Goal: Task Accomplishment & Management: Manage account settings

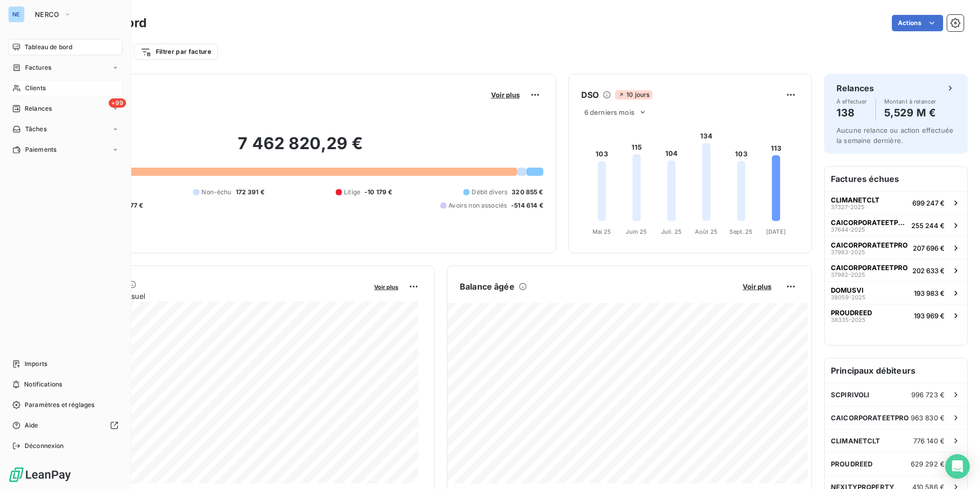
click at [75, 87] on div "Clients" at bounding box center [65, 88] width 114 height 16
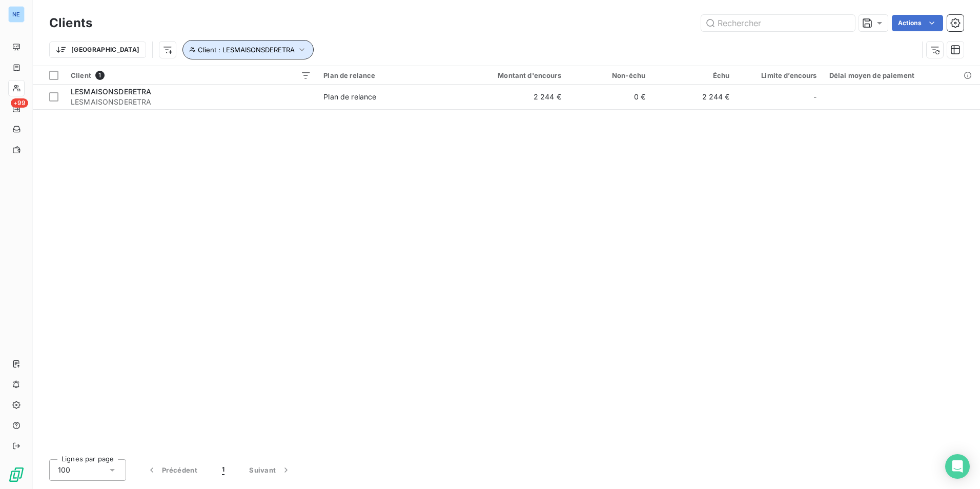
click at [198, 48] on span "Client : LESMAISONSDERETRA" at bounding box center [246, 50] width 97 height 8
click at [330, 74] on span "LESMAISONSDERETRA - LESMAISONSDERETRA" at bounding box center [335, 76] width 163 height 8
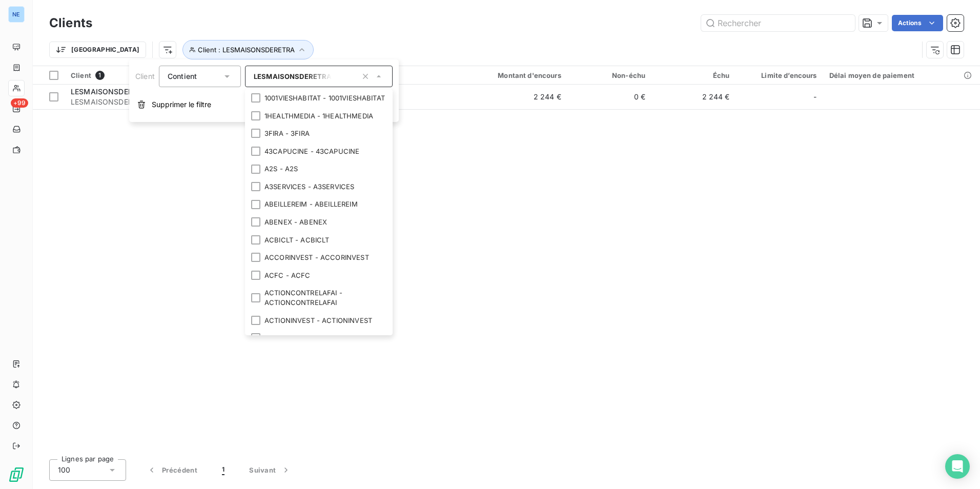
click at [256, 77] on span "LESMAISONSDERETRA - LESMAISONSDERETRA" at bounding box center [335, 76] width 163 height 8
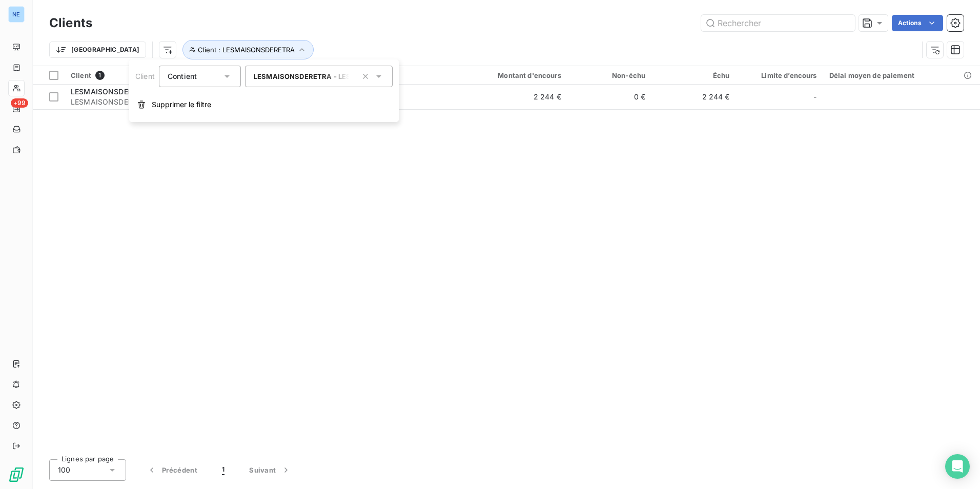
drag, startPoint x: 252, startPoint y: 76, endPoint x: 335, endPoint y: 80, distance: 83.1
click at [335, 80] on div "LESMAISONSDERETRA - LESMAISONSDERETRA" at bounding box center [319, 77] width 148 height 22
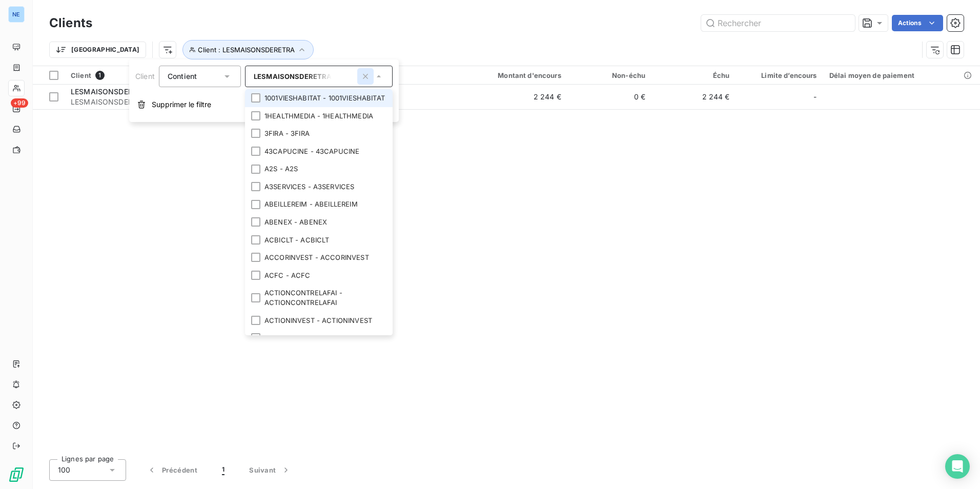
click at [363, 75] on icon "button" at bounding box center [365, 76] width 10 height 10
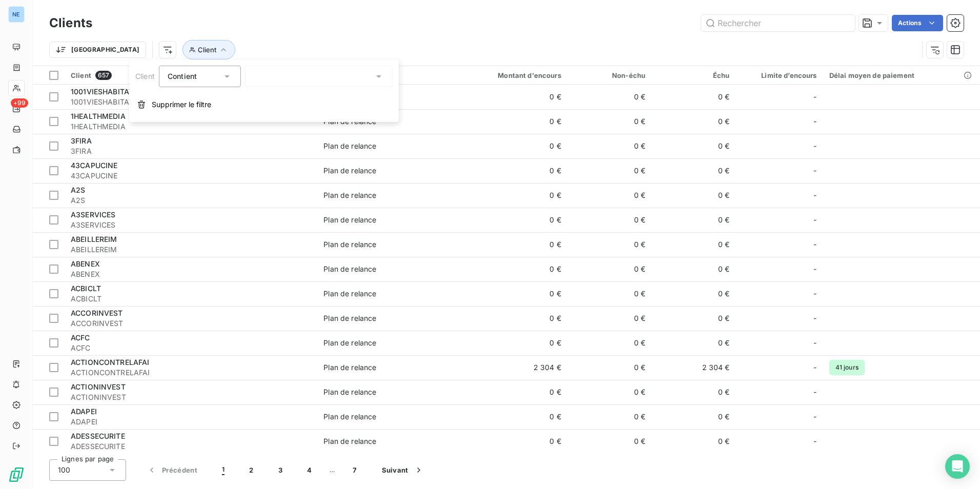
click at [306, 77] on div at bounding box center [319, 77] width 148 height 22
type input "GECINA"
click at [255, 96] on div at bounding box center [255, 97] width 9 height 9
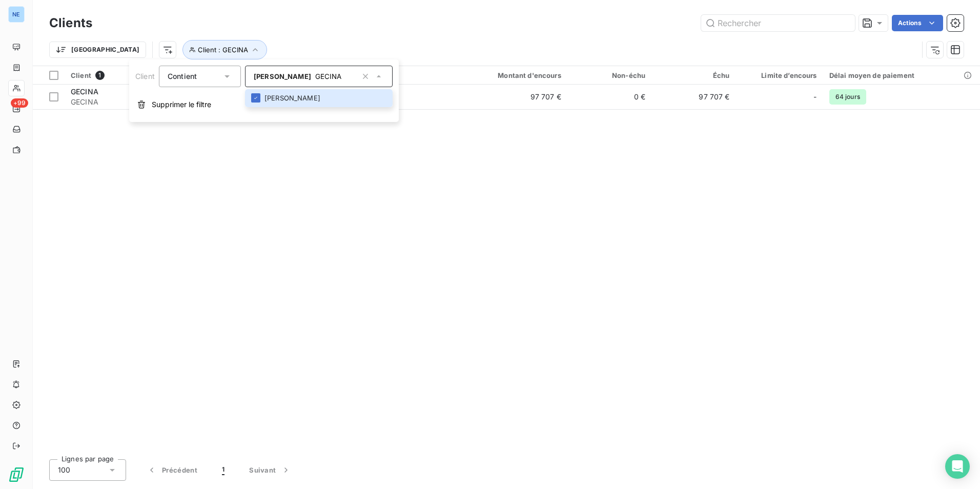
drag, startPoint x: 609, startPoint y: 216, endPoint x: 645, endPoint y: 184, distance: 47.9
click at [629, 222] on div "Client 1 Plan de relance Montant d'encours Non-échu Échu Limite d’encours Délai…" at bounding box center [506, 258] width 947 height 385
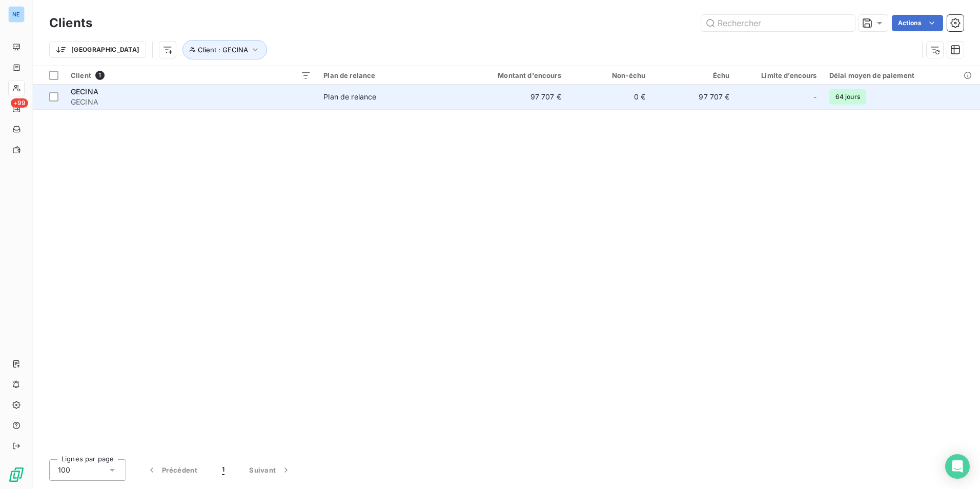
click at [704, 98] on td "97 707 €" at bounding box center [693, 97] width 84 height 25
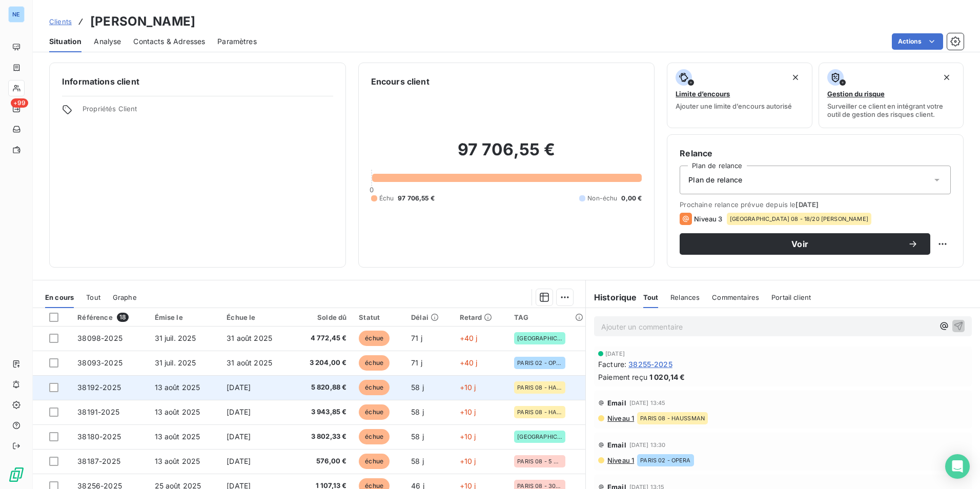
scroll to position [102, 0]
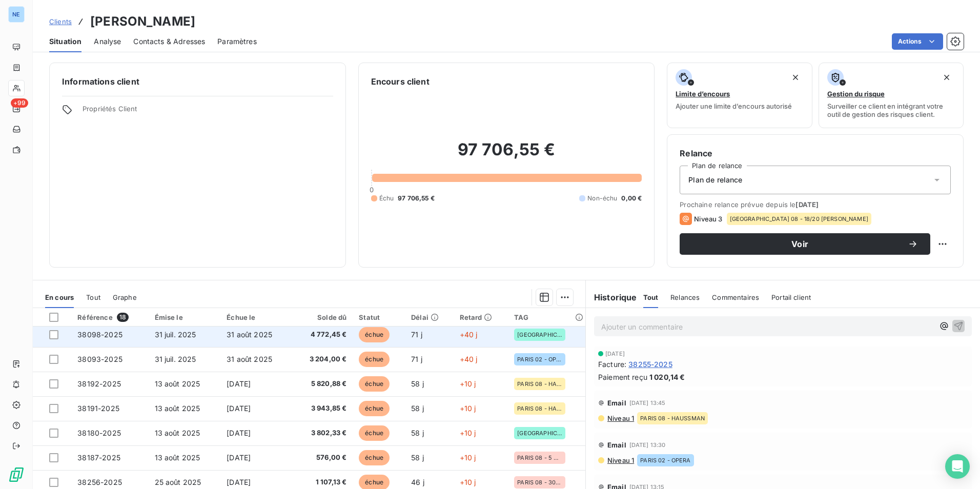
click at [287, 332] on td "31 août 2025" at bounding box center [255, 334] width 70 height 25
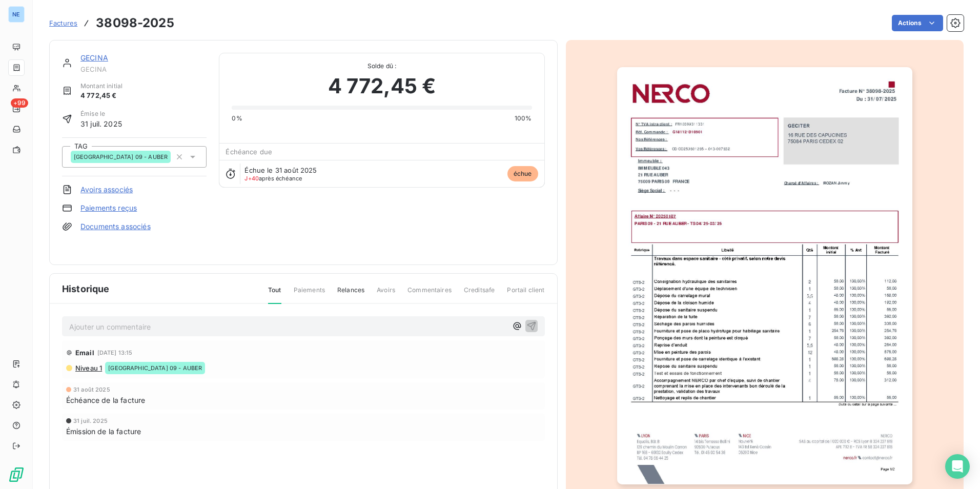
click at [319, 347] on div "Email 22 sept. 2025, 13:15" at bounding box center [303, 352] width 474 height 16
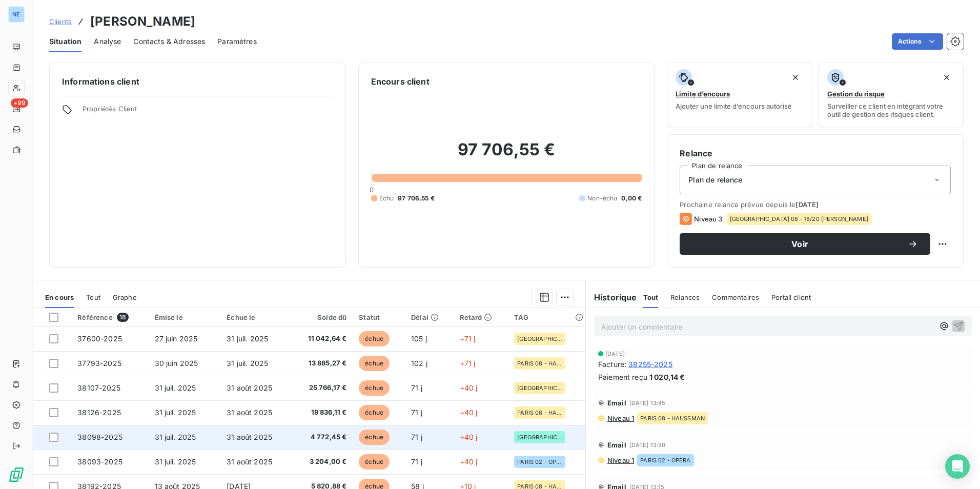
click at [534, 436] on span "PARIS 09 - AUBER" at bounding box center [539, 437] width 45 height 6
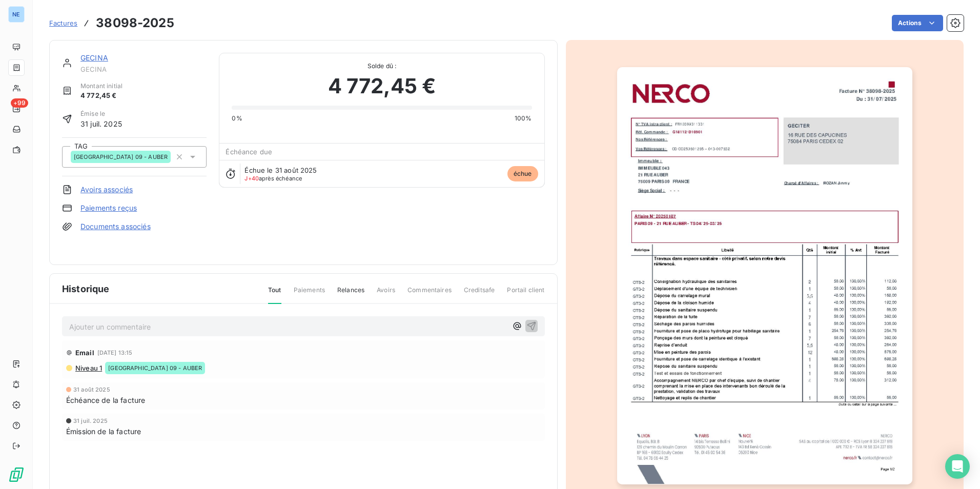
click at [287, 210] on div "GECINA GECINA Montant initial 4 772,45 € Émise le 31 juil. 2025 TAG PARIS 09 - …" at bounding box center [303, 152] width 483 height 199
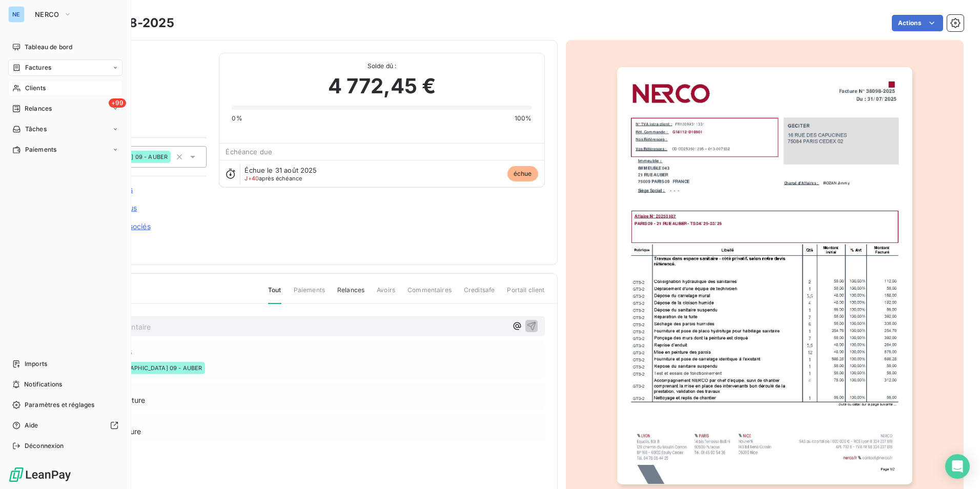
click at [49, 88] on div "Clients" at bounding box center [65, 88] width 114 height 16
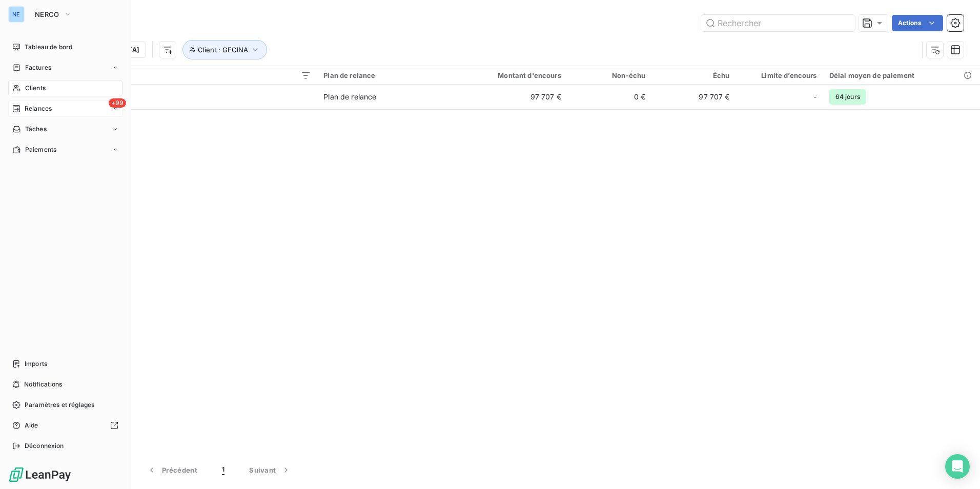
click at [51, 112] on span "Relances" at bounding box center [38, 108] width 27 height 9
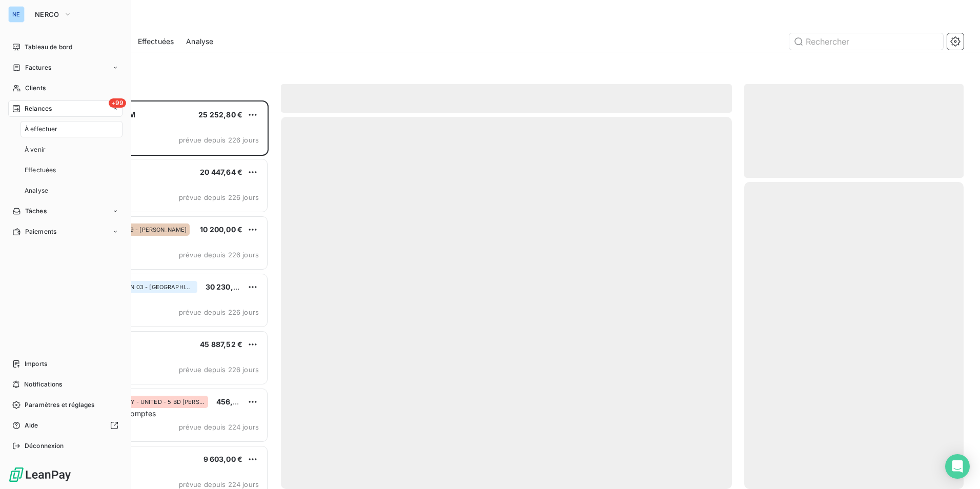
scroll to position [381, 212]
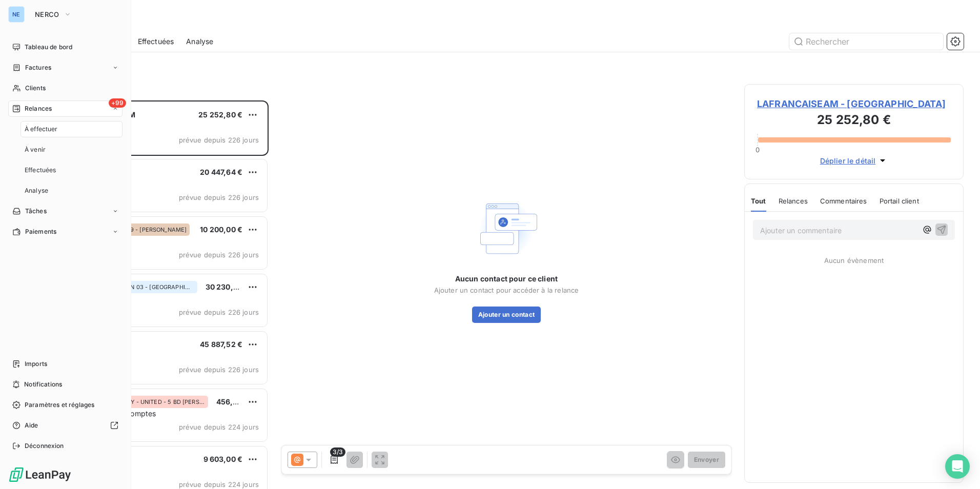
click at [55, 132] on div "NE NERCO Tableau de bord Factures Clients +99 Relances À effectuer À venir Effe…" at bounding box center [490, 244] width 980 height 489
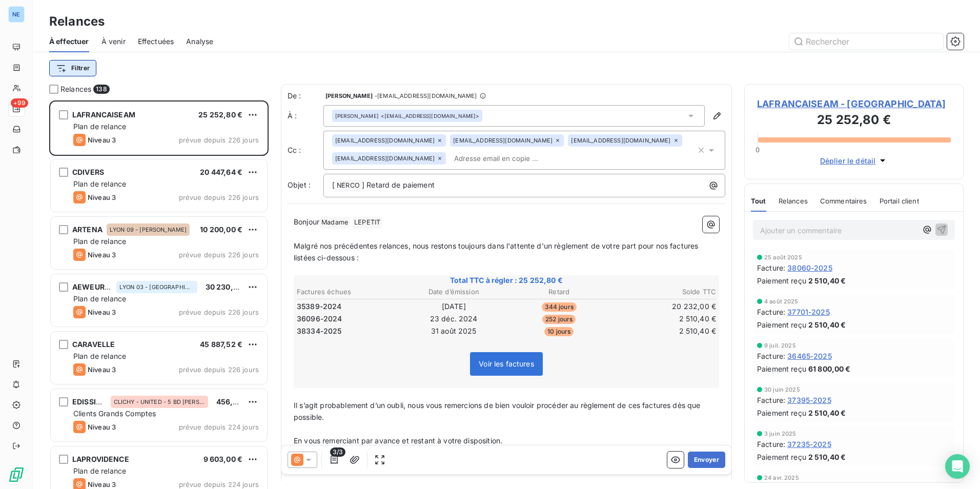
click at [89, 66] on html "NE +99 Relances À effectuer À venir Effectuées Analyse Filtrer Relances 138 LAF…" at bounding box center [490, 244] width 980 height 489
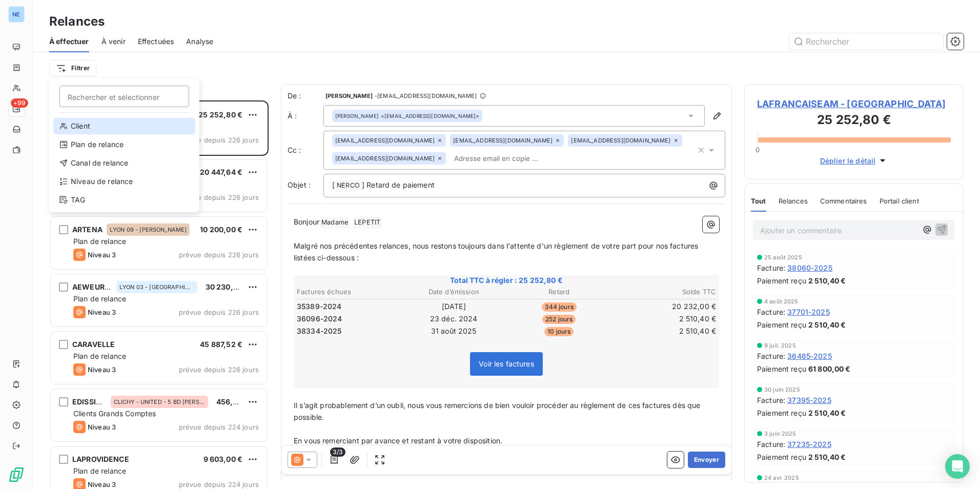
click at [94, 124] on div "Client" at bounding box center [124, 126] width 142 height 16
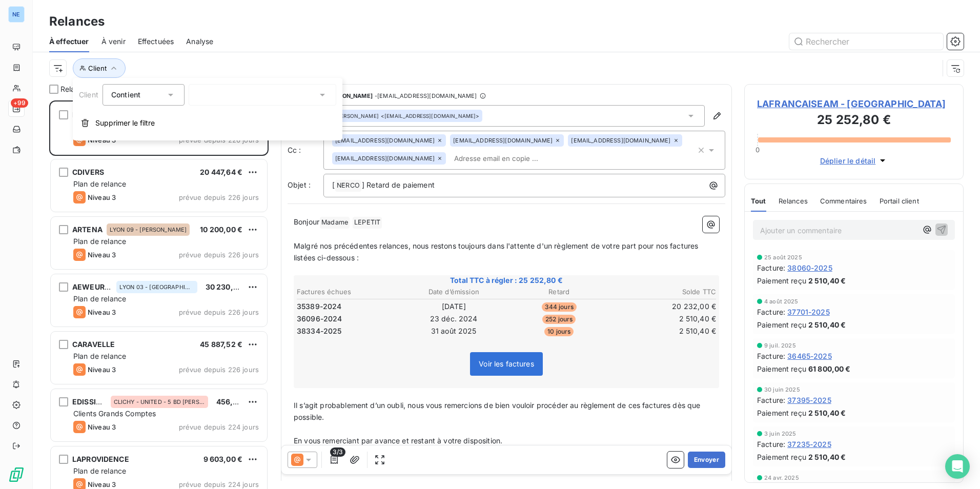
click at [237, 89] on div at bounding box center [263, 95] width 148 height 22
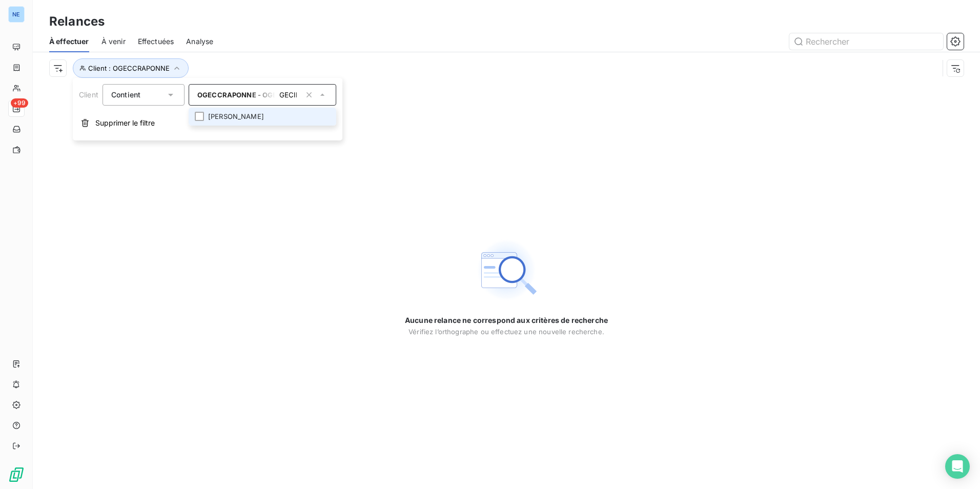
type input "GECINA"
click at [227, 114] on li "GECINA - GECINA" at bounding box center [263, 117] width 148 height 18
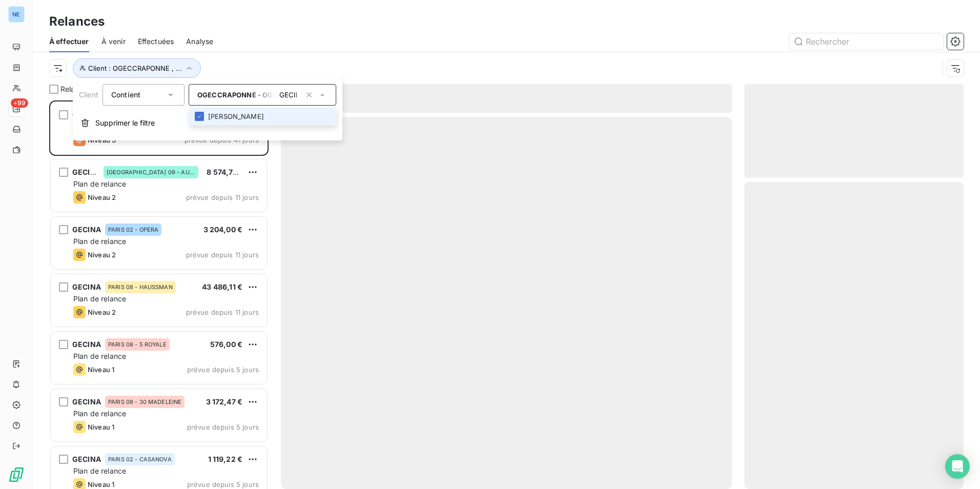
scroll to position [381, 212]
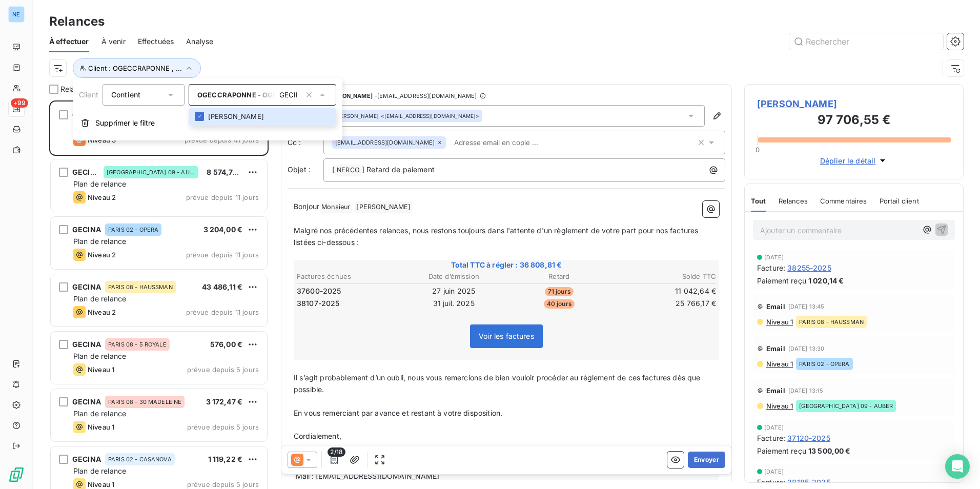
drag, startPoint x: 535, startPoint y: 182, endPoint x: 535, endPoint y: 190, distance: 7.7
click at [535, 182] on div "De : Olivia PRAVE - rappels@leanpay.io À : Christophe FERNANDES <christophefern…" at bounding box center [506, 289] width 451 height 410
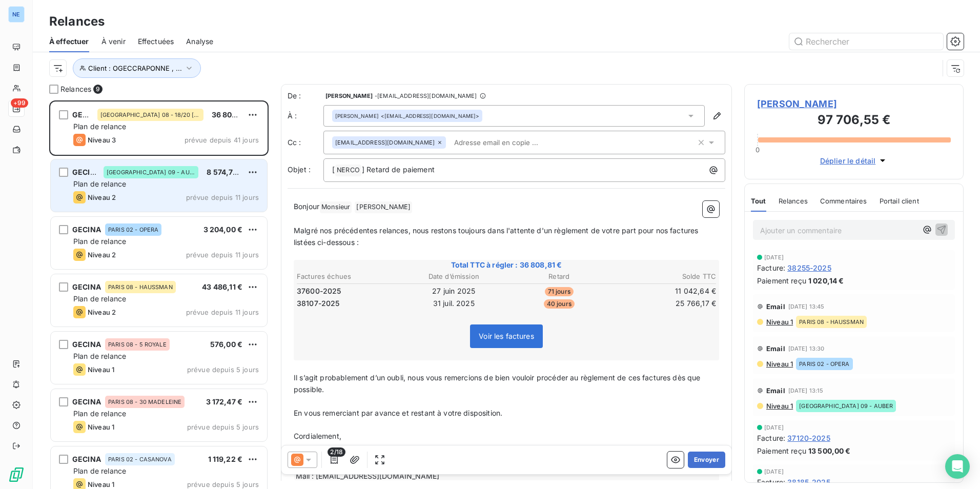
click at [201, 183] on div "Plan de relance" at bounding box center [165, 184] width 185 height 10
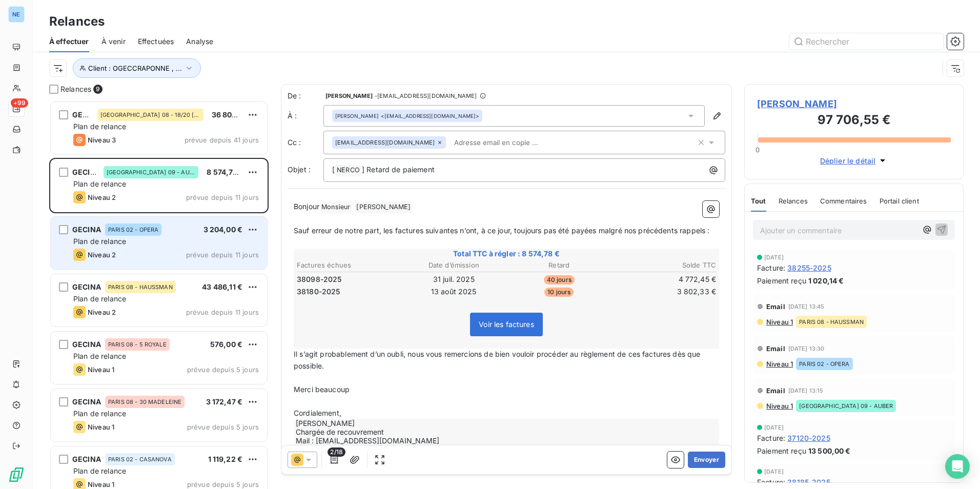
click at [220, 249] on div "Niveau 2 prévue depuis 11 jours" at bounding box center [165, 255] width 185 height 12
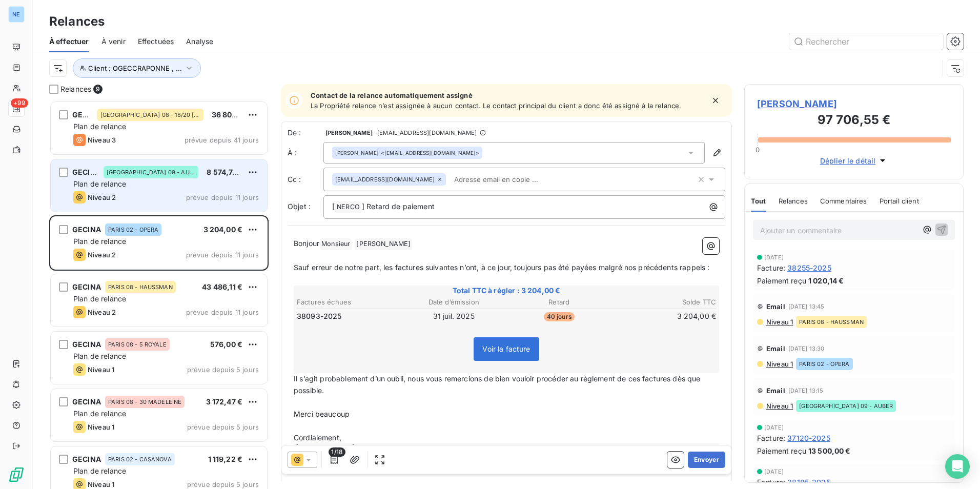
click at [228, 196] on span "prévue depuis 11 jours" at bounding box center [222, 197] width 73 height 8
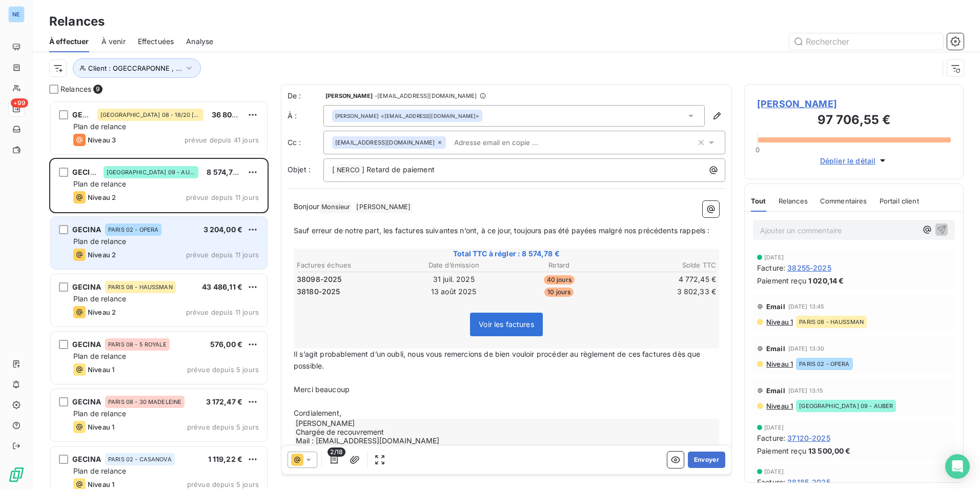
click at [239, 253] on span "prévue depuis 11 jours" at bounding box center [222, 255] width 73 height 8
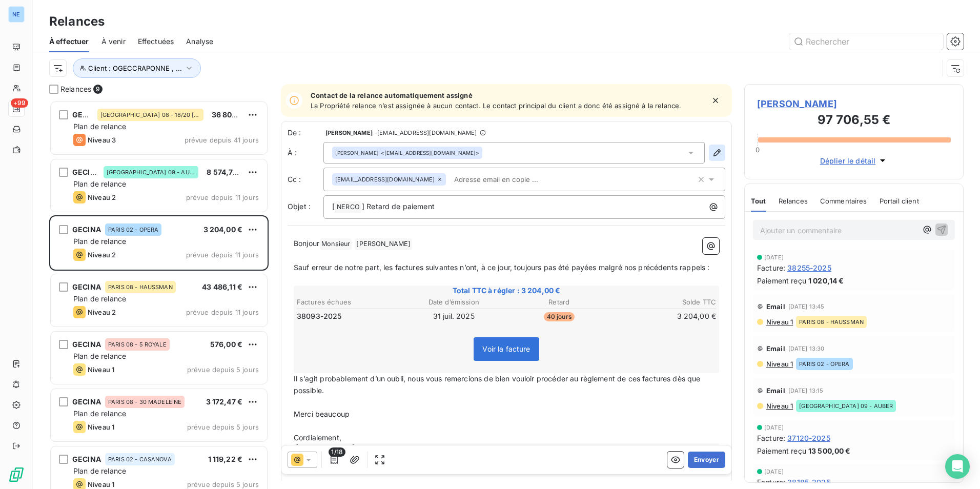
click at [713, 152] on icon "button" at bounding box center [716, 152] width 7 height 7
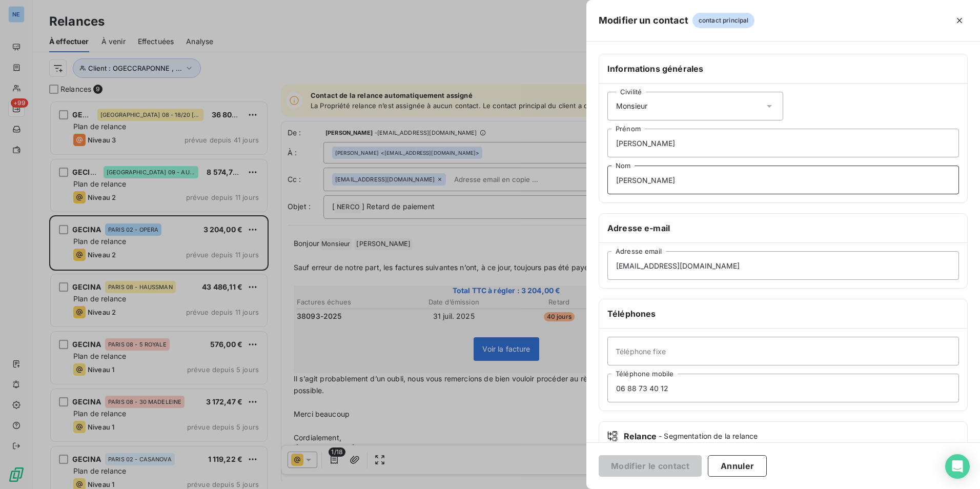
drag, startPoint x: 673, startPoint y: 181, endPoint x: 595, endPoint y: 176, distance: 78.0
click at [595, 176] on div "Informations générales Civilité Monsieur Sullivan Prénom SYLVESTRE Nom Adresse …" at bounding box center [783, 281] width 394 height 455
click at [551, 40] on div at bounding box center [490, 244] width 980 height 489
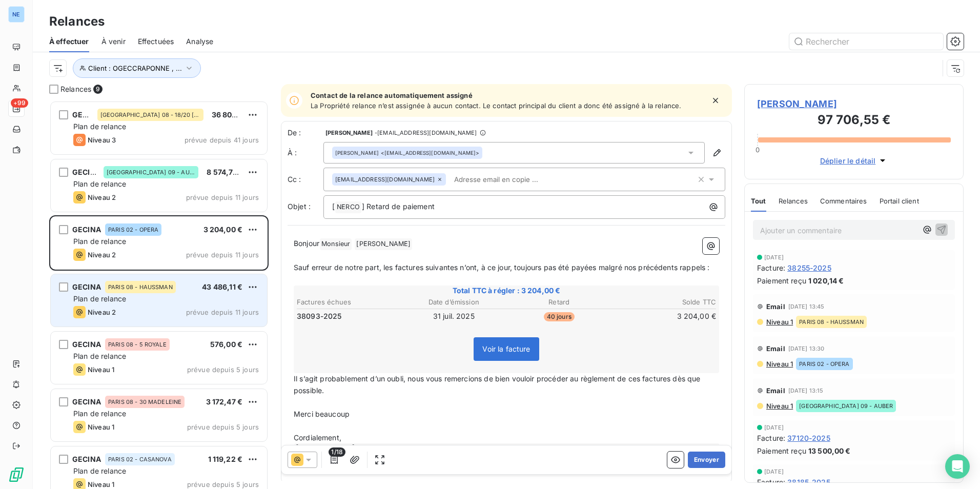
click at [153, 307] on div "Niveau 2 prévue depuis 11 jours" at bounding box center [165, 312] width 185 height 12
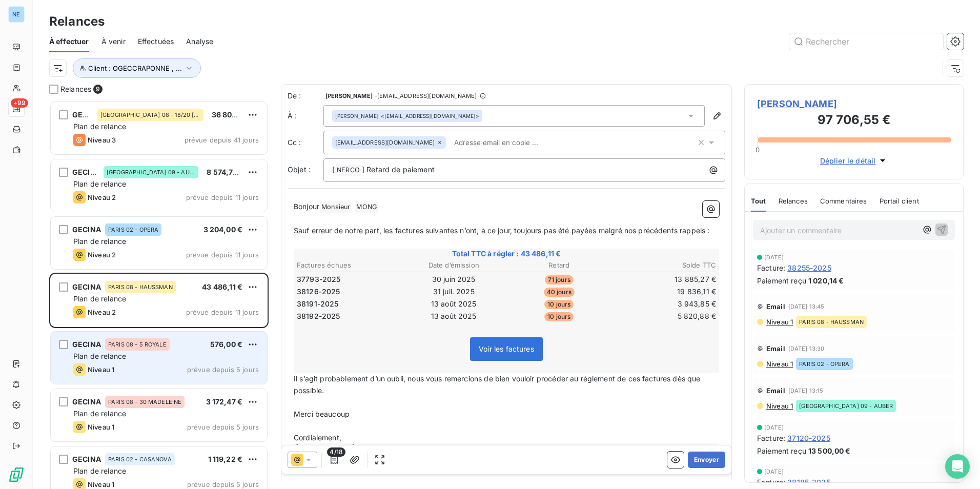
click at [167, 359] on div "Plan de relance" at bounding box center [165, 356] width 185 height 10
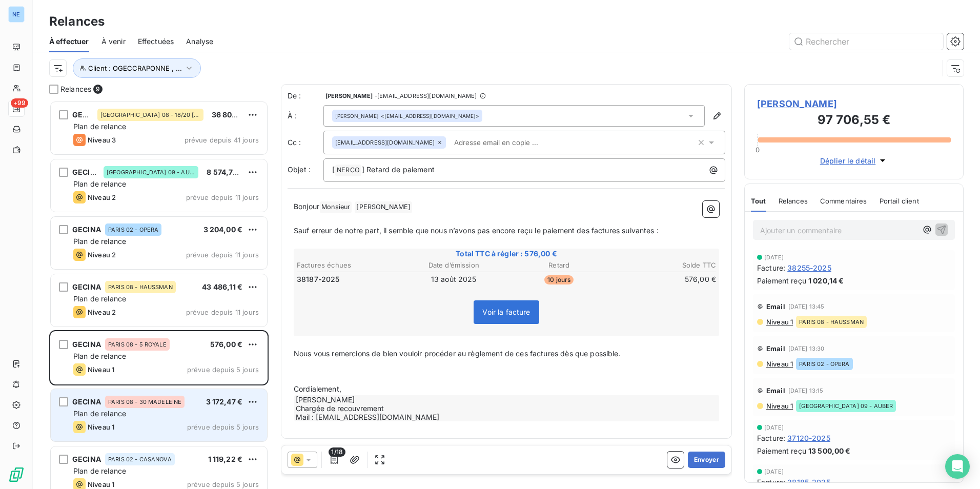
click at [166, 422] on div "Niveau 1 prévue depuis 5 jours" at bounding box center [165, 427] width 185 height 12
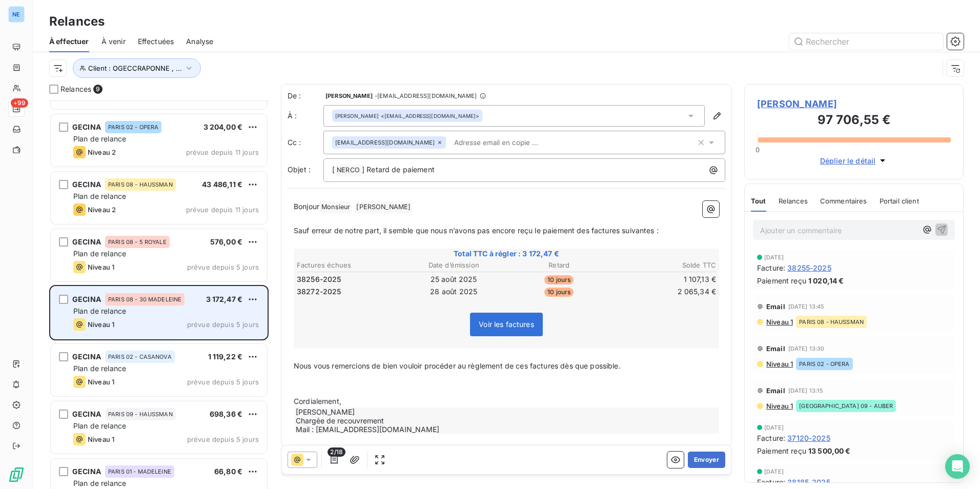
scroll to position [129, 0]
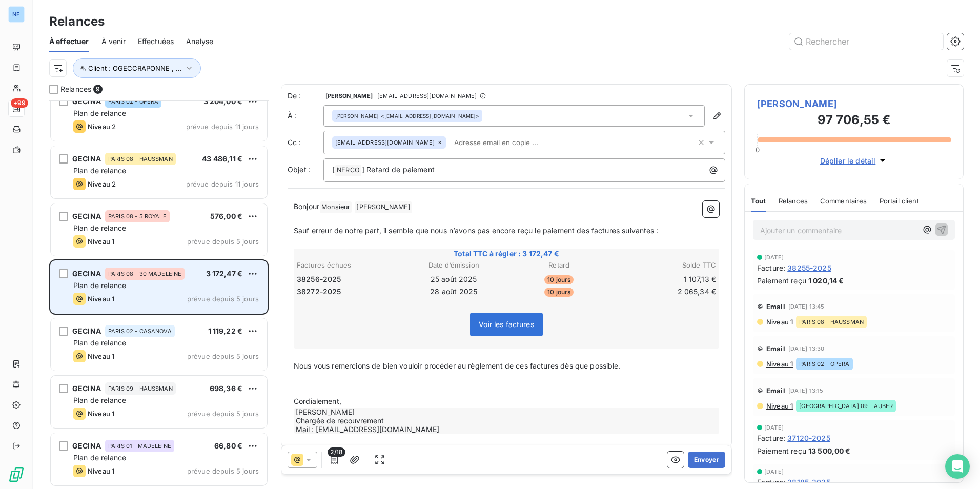
click at [229, 284] on div "Plan de relance" at bounding box center [165, 285] width 185 height 10
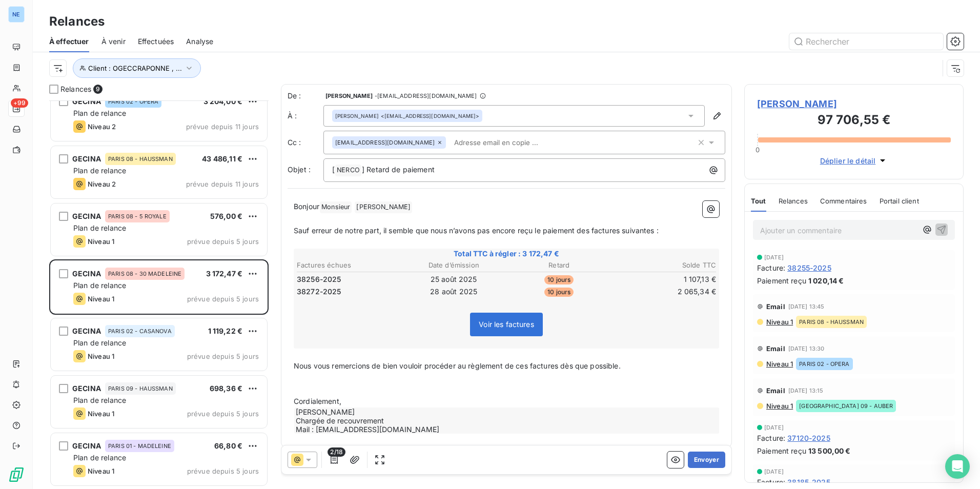
scroll to position [0, 0]
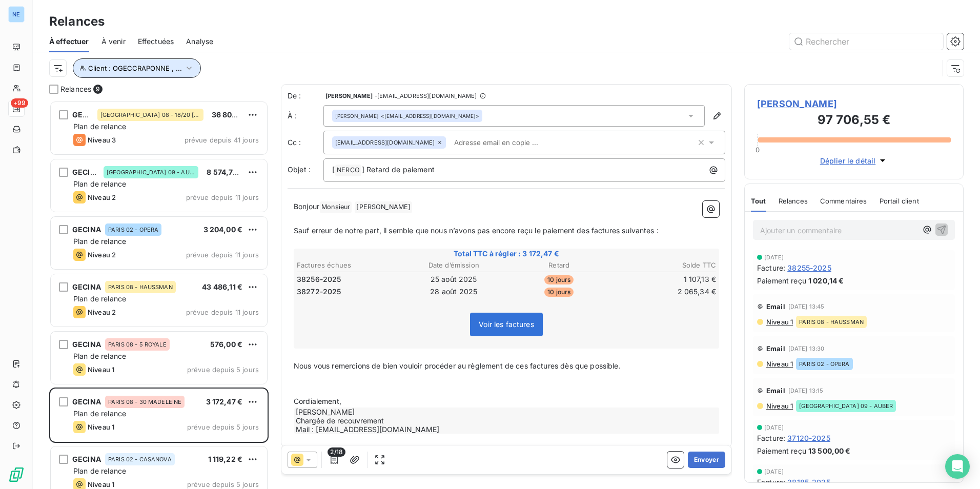
click at [186, 66] on icon "button" at bounding box center [189, 68] width 10 height 10
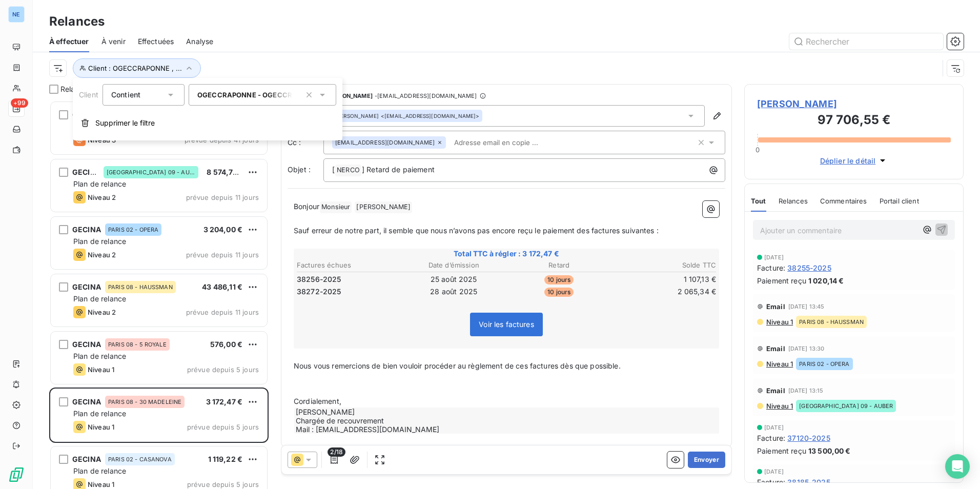
click at [225, 92] on span "OGECCRAPONNE - OGECCRAPONNE" at bounding box center [259, 95] width 124 height 8
click at [224, 116] on li "GECINA - GECINA" at bounding box center [263, 117] width 148 height 18
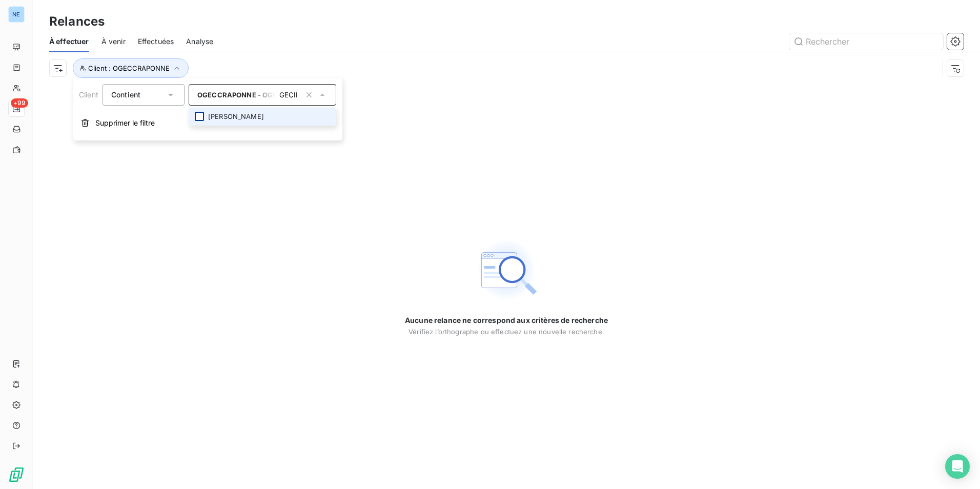
click at [202, 115] on div at bounding box center [199, 116] width 9 height 9
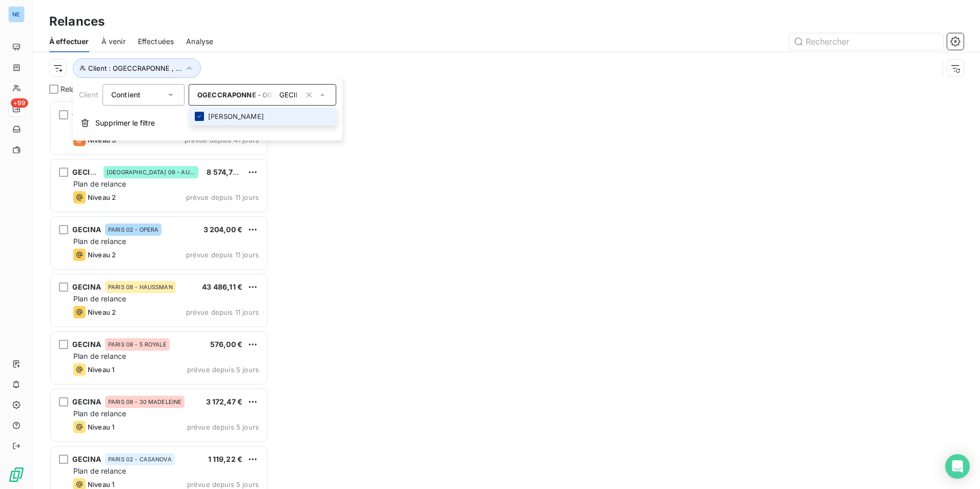
scroll to position [381, 212]
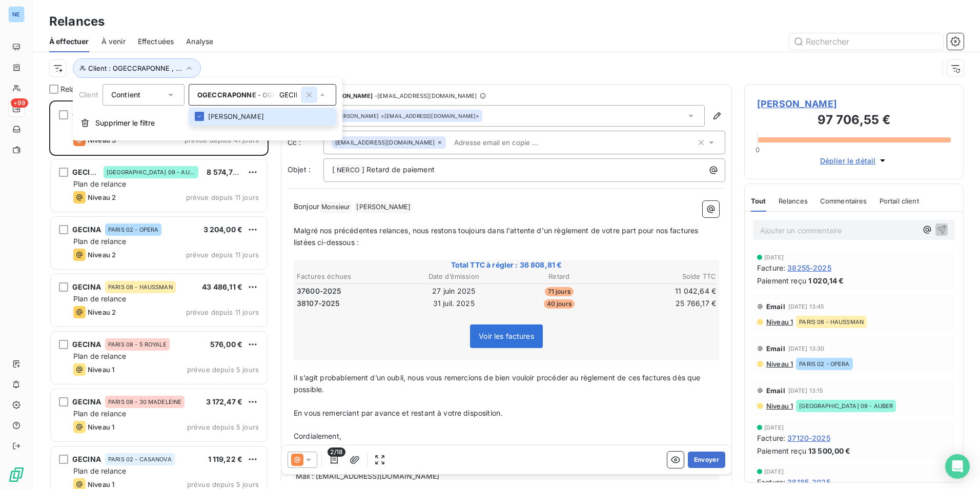
click at [308, 95] on icon "button" at bounding box center [308, 94] width 5 height 5
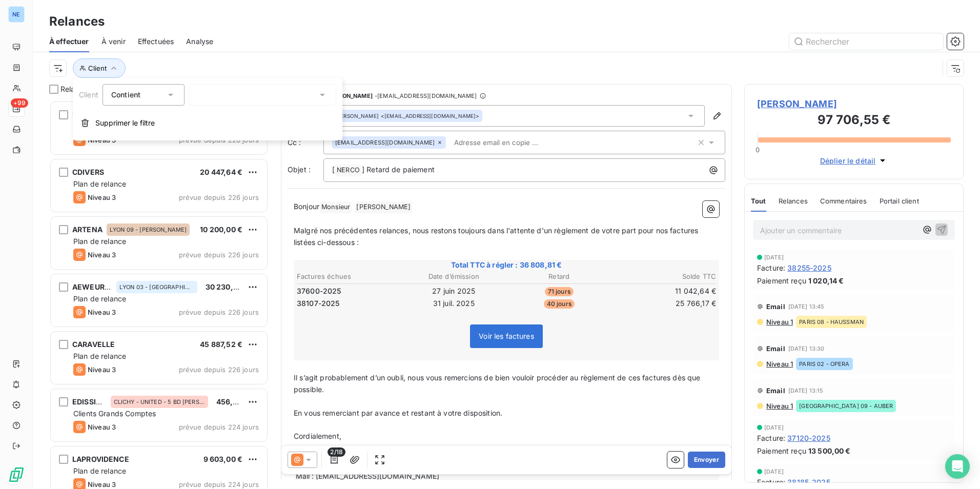
click at [244, 93] on div "GECINA" at bounding box center [263, 95] width 148 height 22
type input "GECINA"
click at [198, 115] on div at bounding box center [199, 116] width 9 height 9
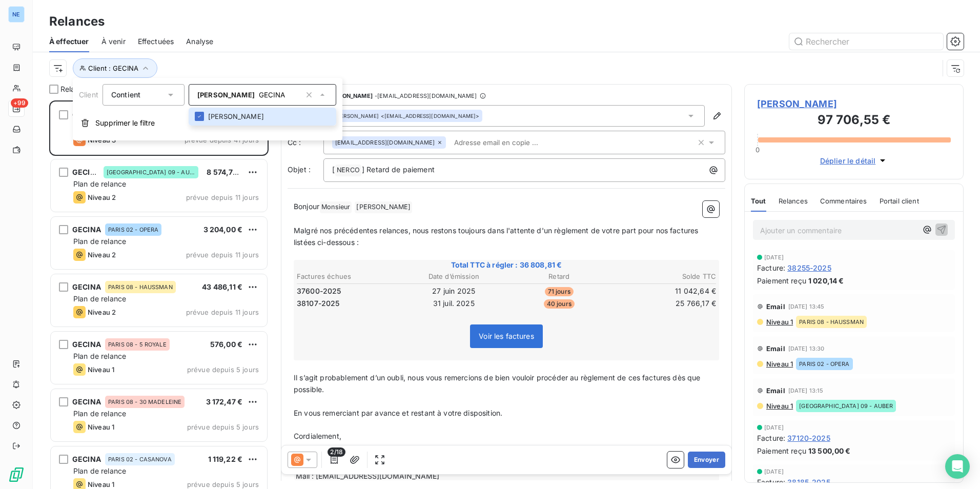
click at [401, 37] on div at bounding box center [594, 41] width 738 height 16
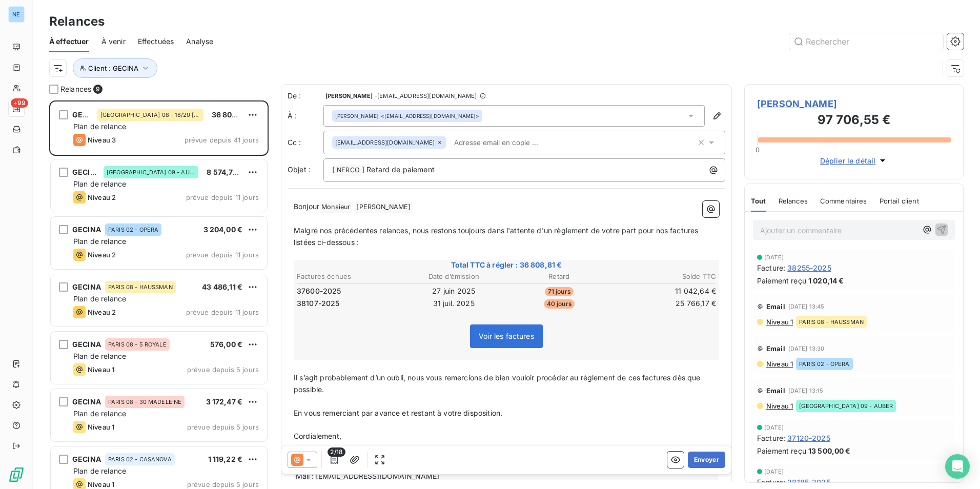
click at [177, 38] on div "À effectuer À venir Effectuées Analyse" at bounding box center [506, 42] width 947 height 22
click at [162, 39] on span "Effectuées" at bounding box center [156, 41] width 36 height 10
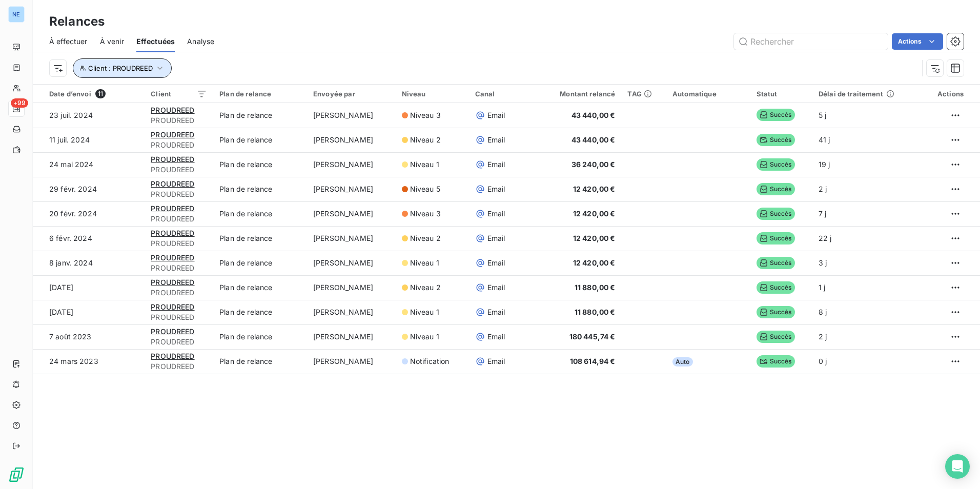
click at [157, 69] on icon "button" at bounding box center [160, 68] width 10 height 10
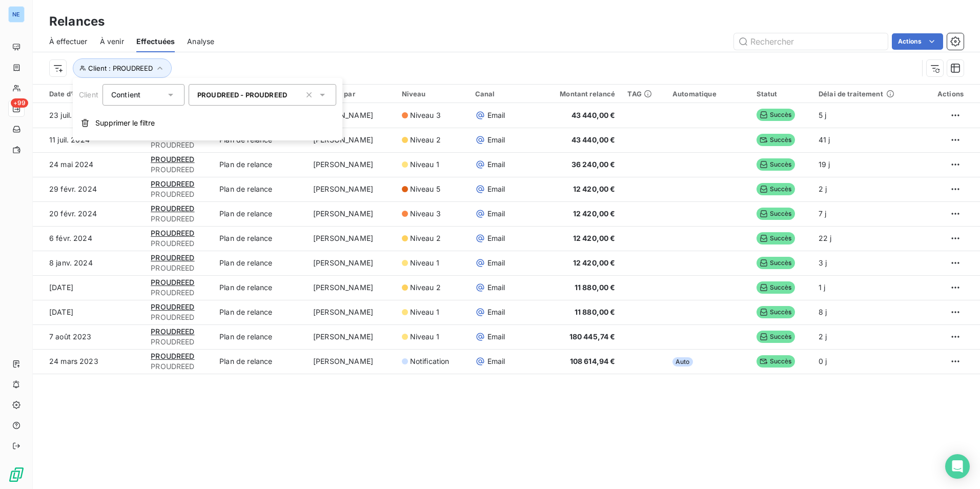
click at [275, 93] on span "PROUDREED - PROUDREED" at bounding box center [242, 95] width 90 height 8
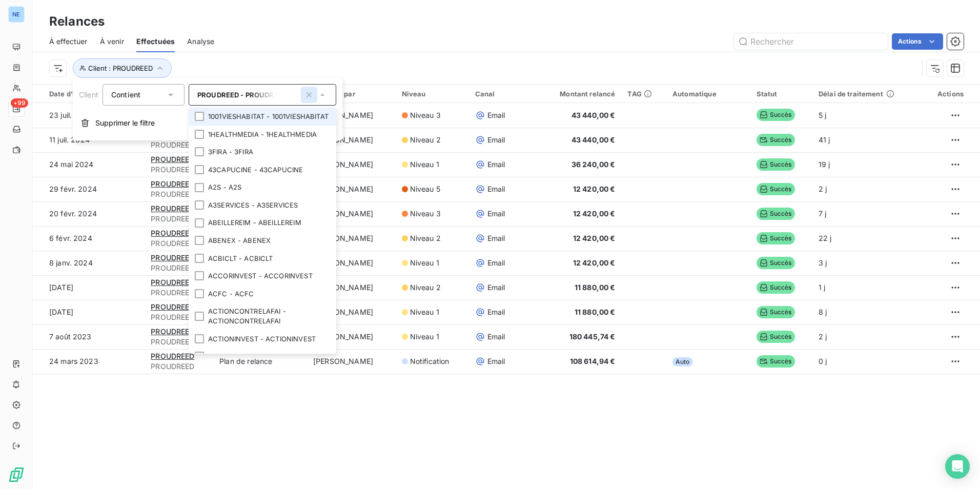
click at [310, 96] on icon "button" at bounding box center [308, 94] width 5 height 5
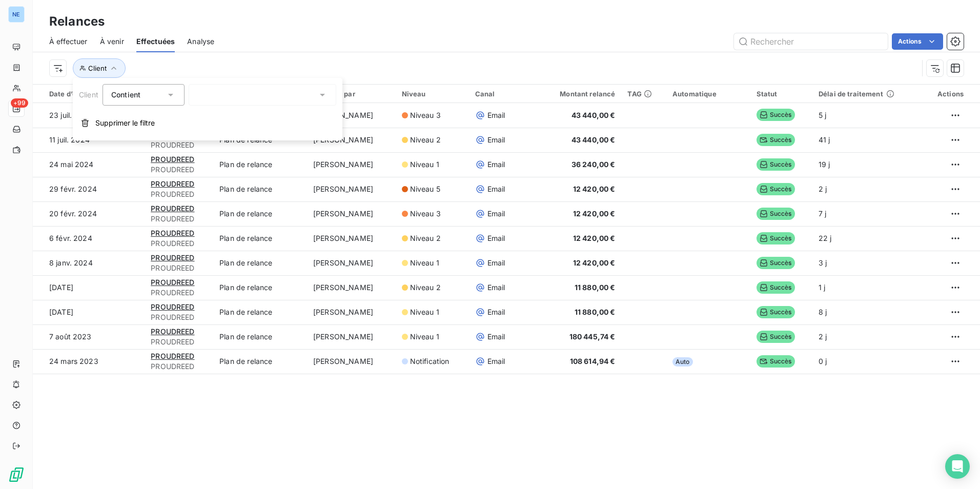
click at [252, 94] on div at bounding box center [263, 95] width 148 height 22
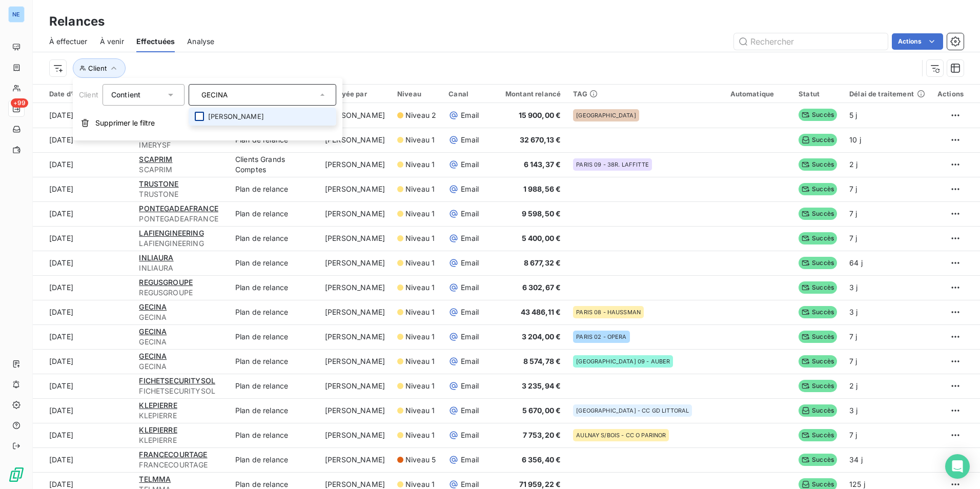
type input "GECINA"
click at [204, 117] on div at bounding box center [199, 116] width 9 height 9
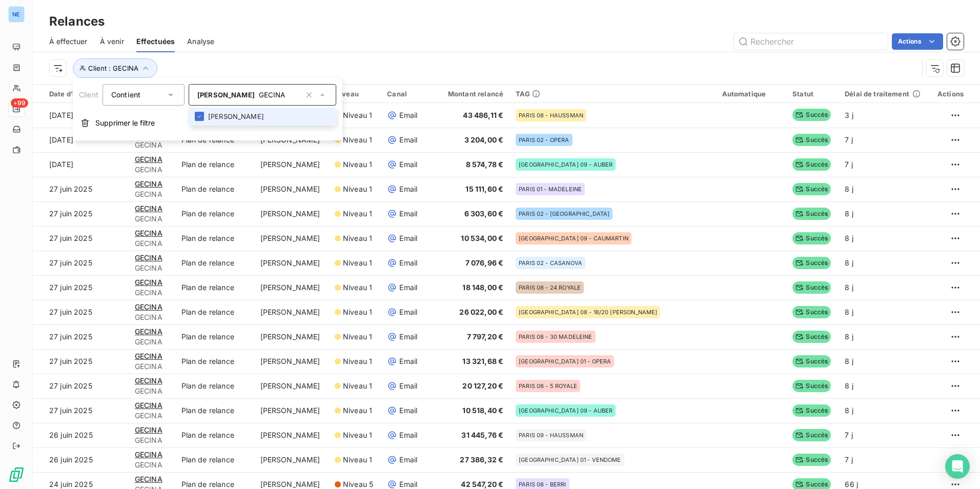
click at [218, 116] on li "GECINA - GECINA" at bounding box center [263, 117] width 148 height 18
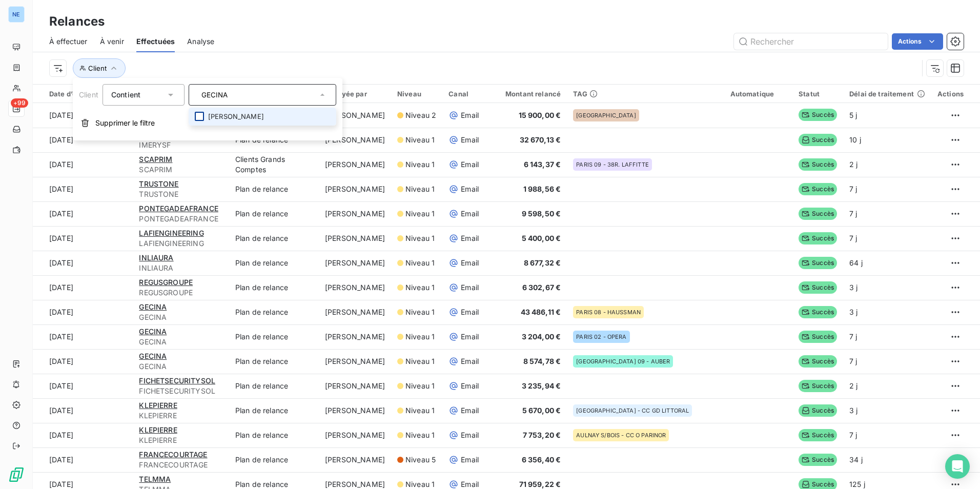
click at [204, 114] on div at bounding box center [199, 116] width 9 height 9
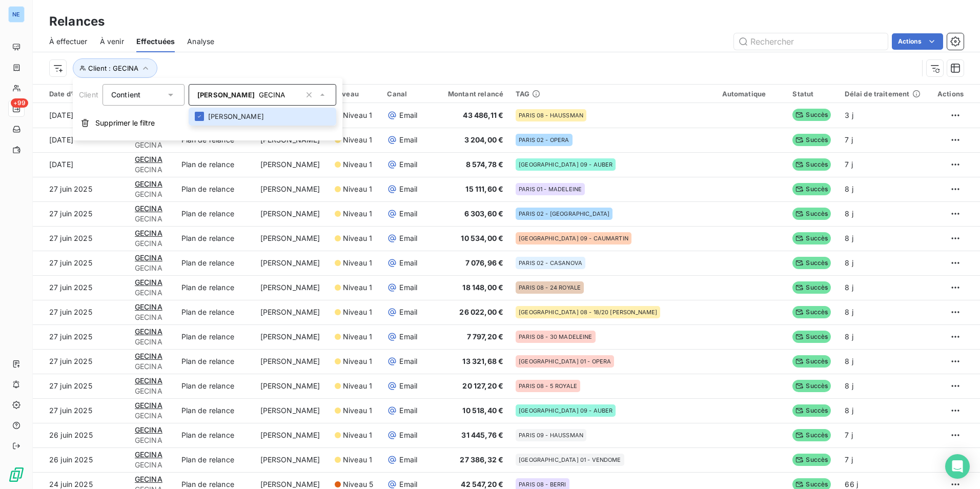
click at [473, 66] on div "Client : GECINA" at bounding box center [483, 67] width 868 height 19
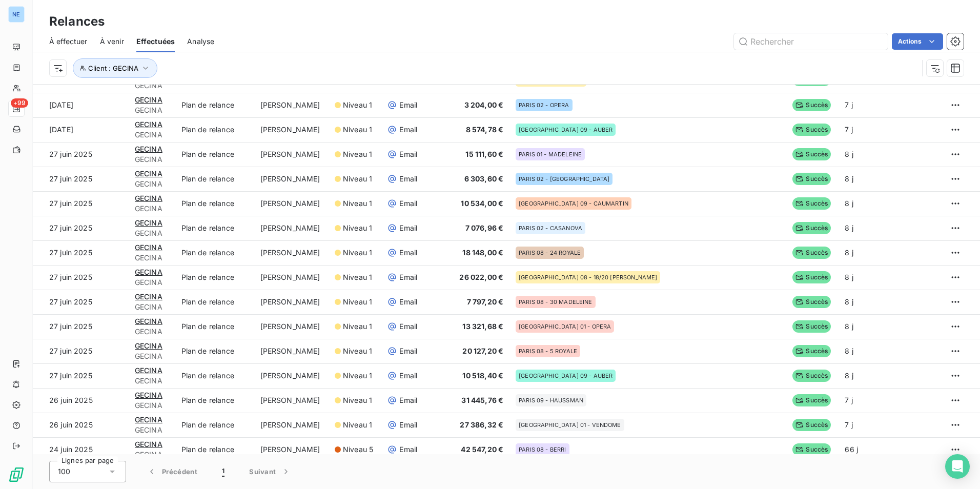
click at [120, 40] on span "À venir" at bounding box center [112, 41] width 24 height 10
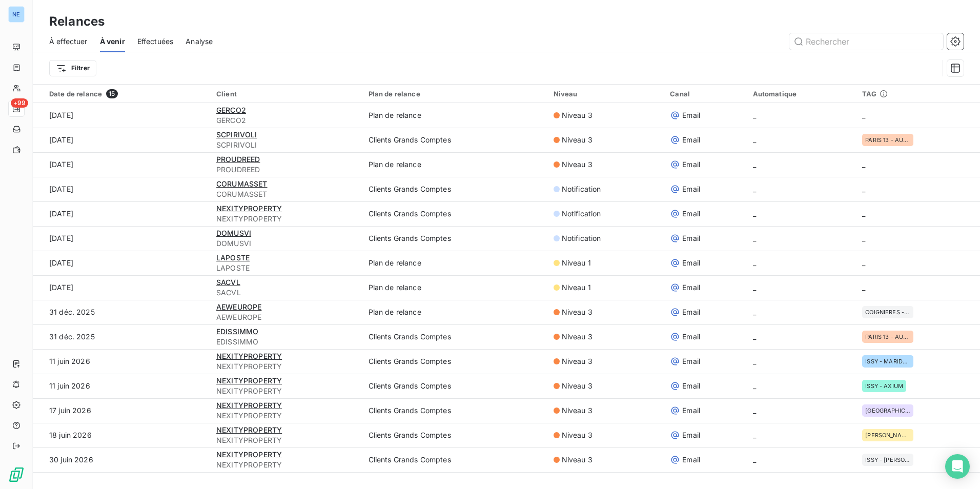
click at [59, 37] on span "À effectuer" at bounding box center [68, 41] width 38 height 10
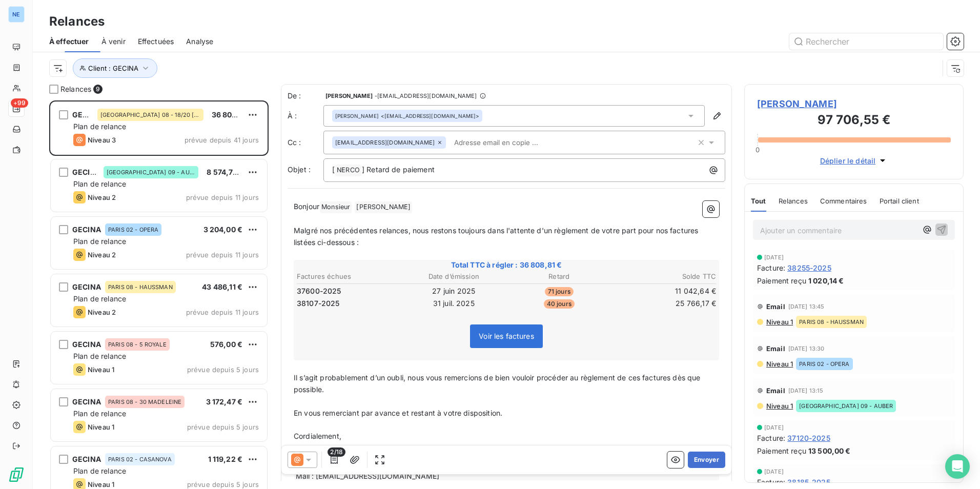
scroll to position [381, 212]
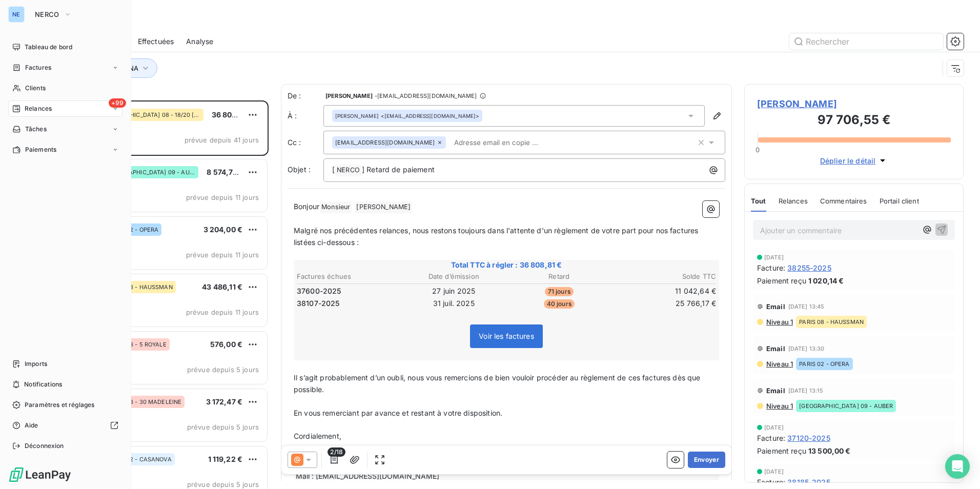
click at [67, 106] on div "+99 Relances" at bounding box center [65, 108] width 114 height 16
click at [121, 100] on span "+99" at bounding box center [117, 102] width 17 height 9
click at [45, 89] on span "Clients" at bounding box center [35, 88] width 20 height 9
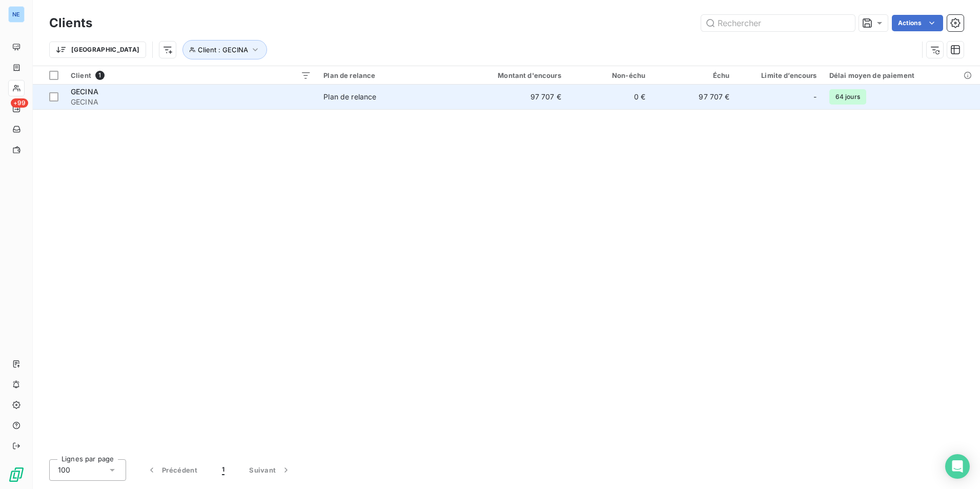
click at [717, 98] on td "97 707 €" at bounding box center [693, 97] width 84 height 25
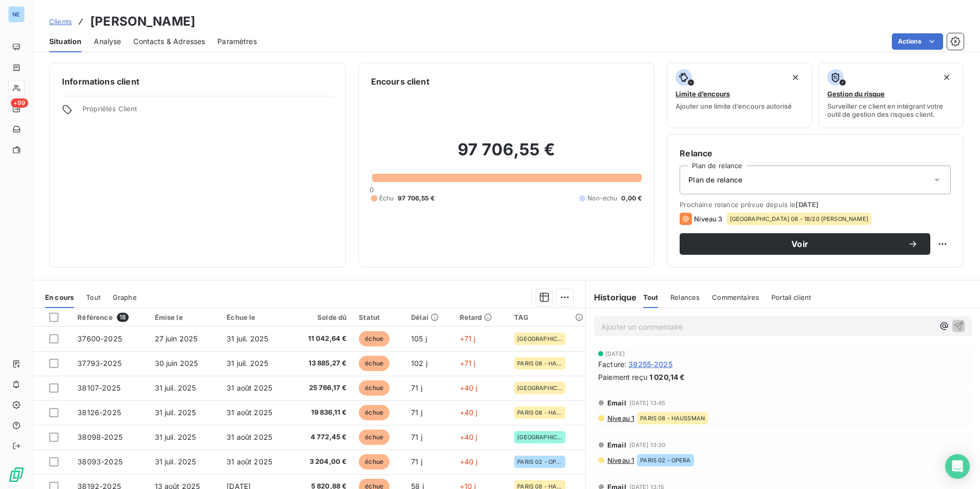
click at [762, 338] on div "Ajouter un commentaire ﻿" at bounding box center [783, 326] width 394 height 36
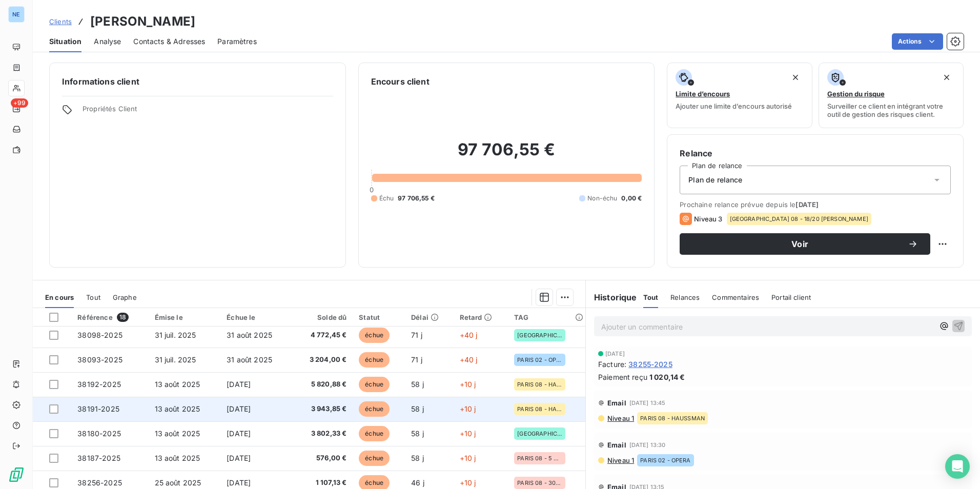
scroll to position [102, 0]
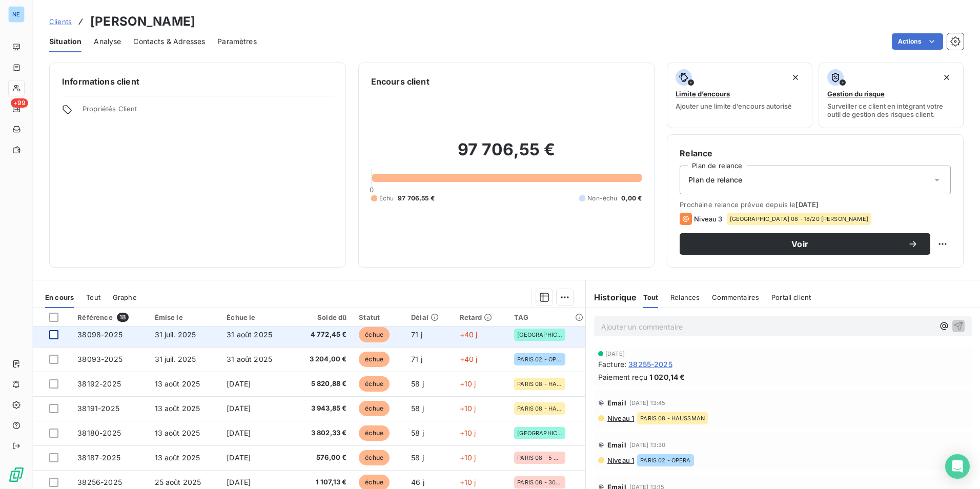
click at [54, 337] on div at bounding box center [53, 334] width 9 height 9
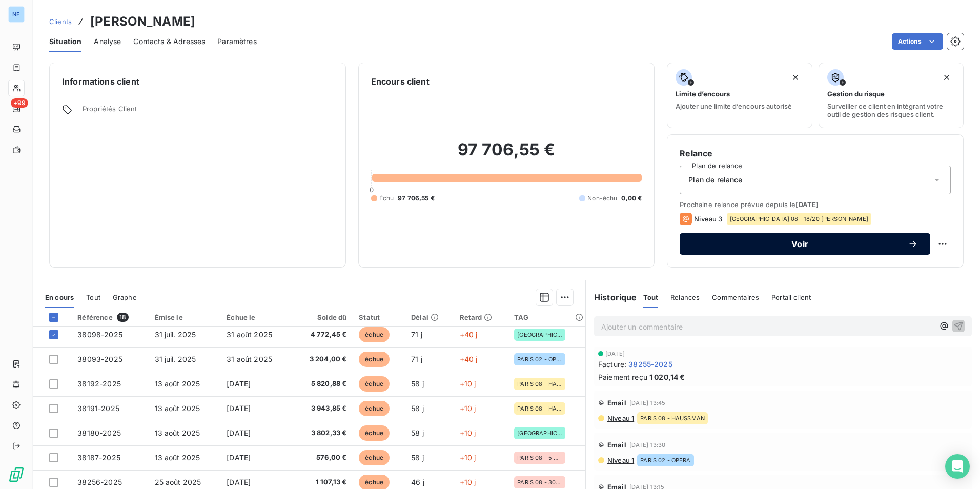
click at [907, 240] on icon "button" at bounding box center [912, 244] width 10 height 10
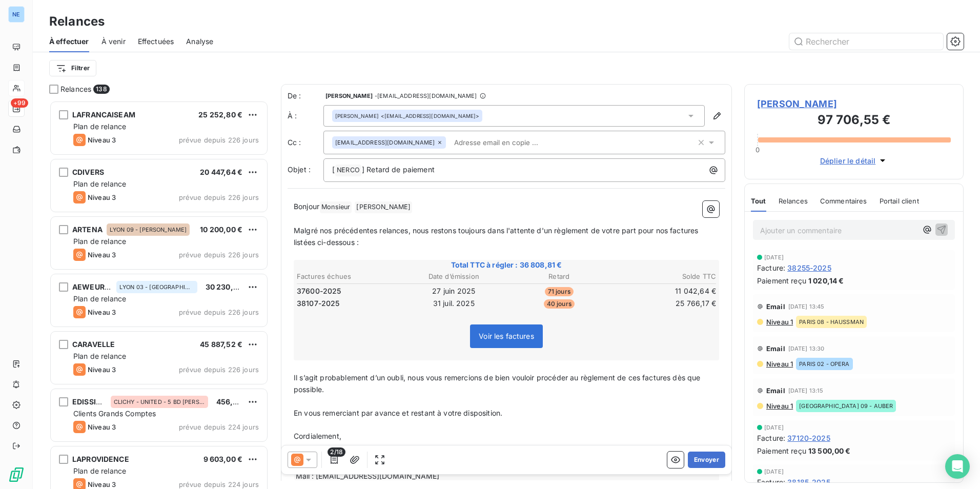
scroll to position [381, 212]
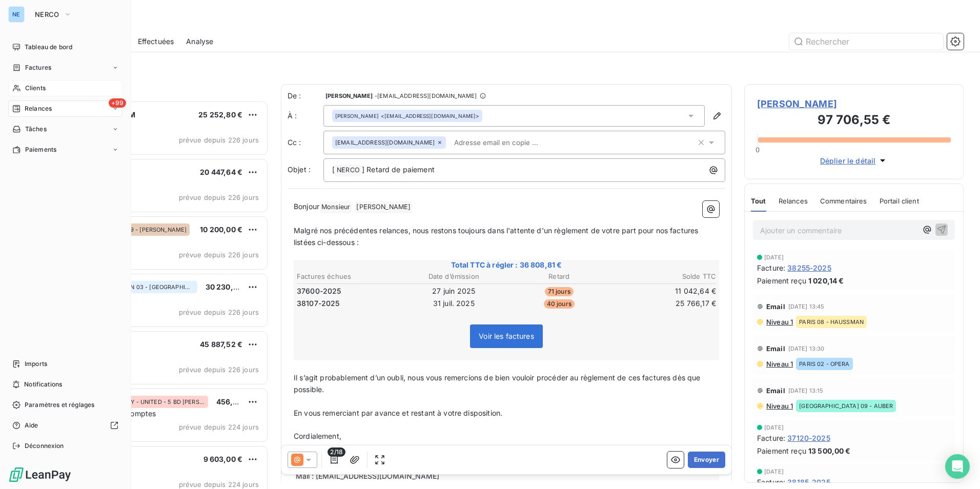
click at [47, 90] on div "Clients" at bounding box center [65, 88] width 114 height 16
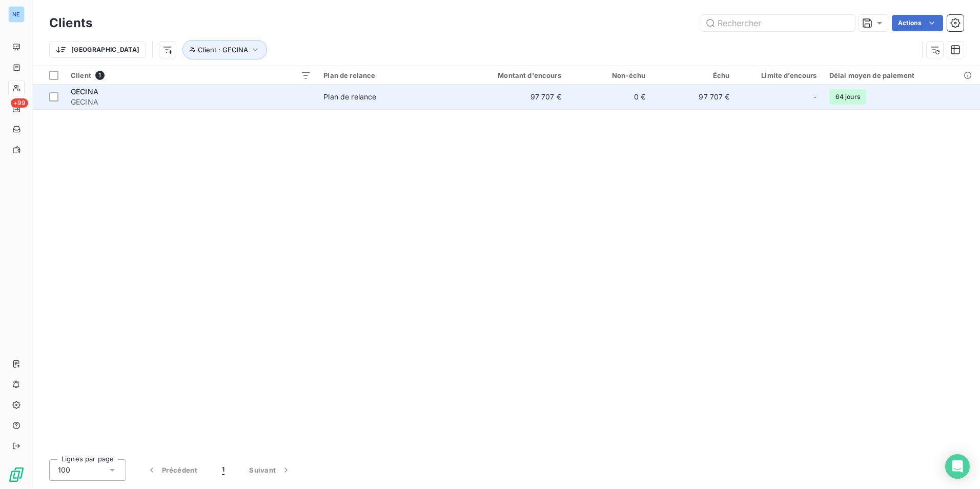
click at [845, 96] on span "64 jours" at bounding box center [847, 96] width 37 height 15
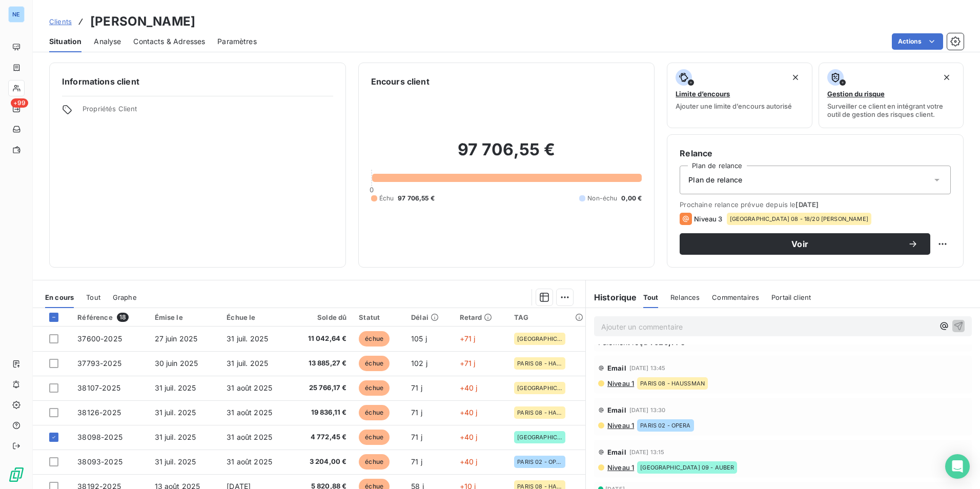
scroll to position [51, 0]
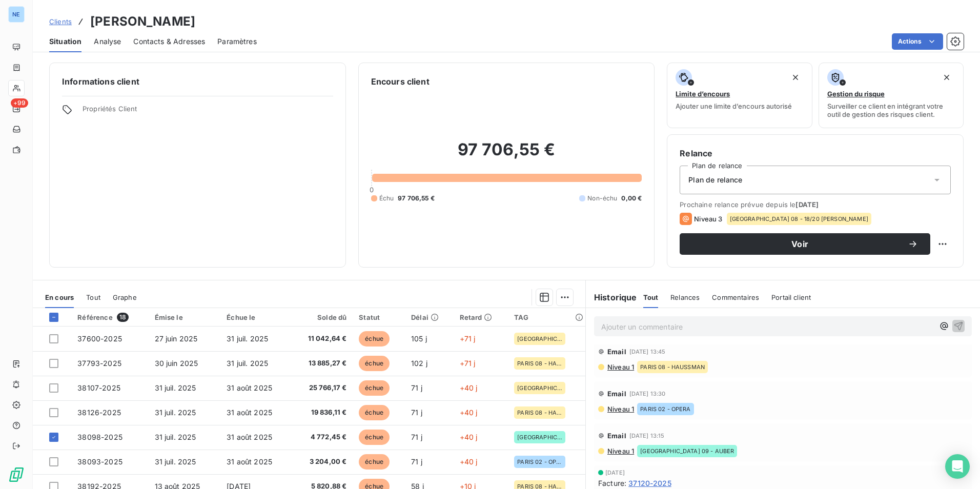
click at [514, 317] on div "TAG" at bounding box center [546, 317] width 65 height 8
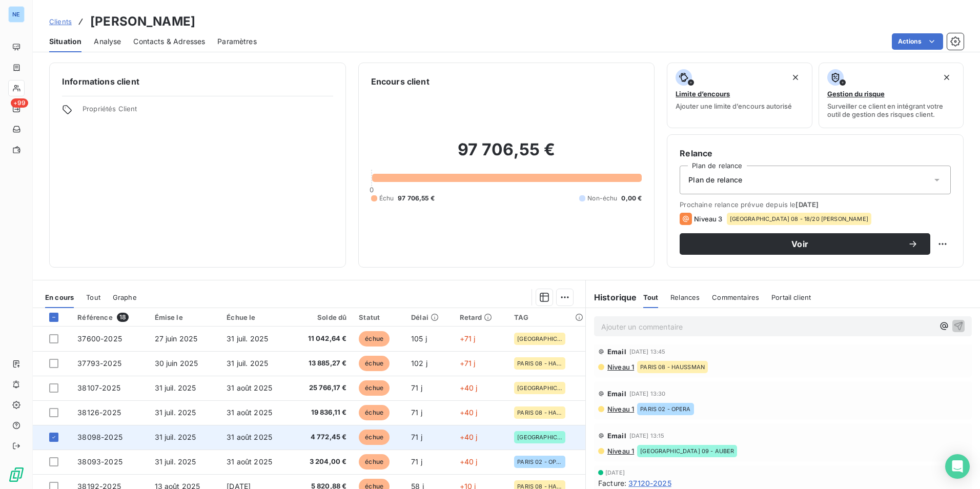
click at [107, 437] on span "38098-2025" at bounding box center [99, 436] width 45 height 9
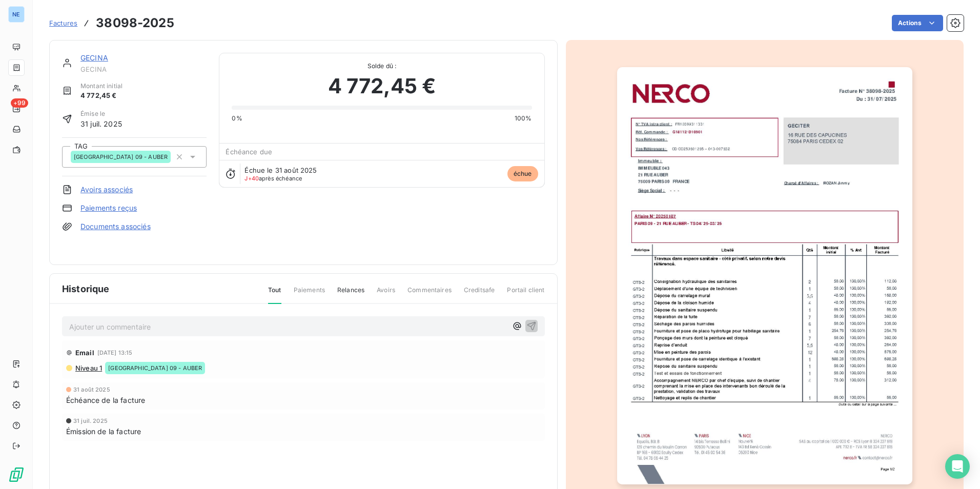
click at [107, 437] on div "31 juil. 2025 Émission de la facture" at bounding box center [303, 426] width 483 height 27
click at [389, 467] on div "Email 22 sept. 2025, 13:15 Niveau 1 PARIS 09 - AUBER 31 août 2025 Échéance de l…" at bounding box center [303, 410] width 483 height 141
click at [195, 157] on icon at bounding box center [193, 157] width 10 height 10
click at [273, 407] on div "31 août 2025 Échéance de la facture" at bounding box center [303, 395] width 483 height 27
click at [295, 360] on div "Email 22 sept. 2025, 13:15" at bounding box center [303, 352] width 474 height 16
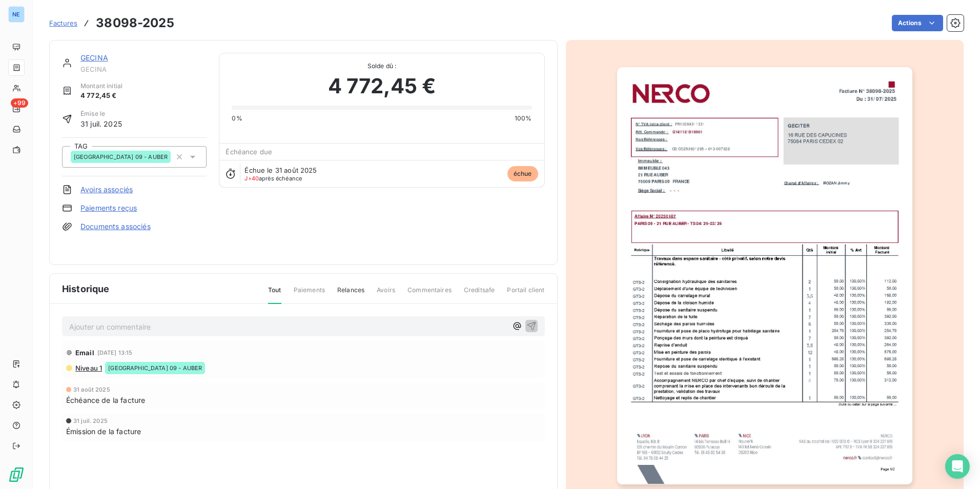
click at [362, 421] on div "31 juil. 2025" at bounding box center [303, 421] width 474 height 6
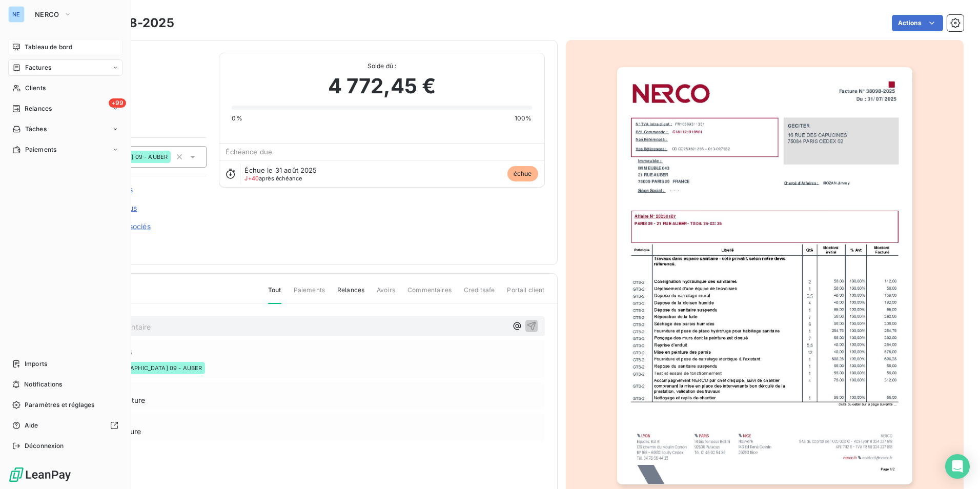
click at [51, 44] on span "Tableau de bord" at bounding box center [49, 47] width 48 height 9
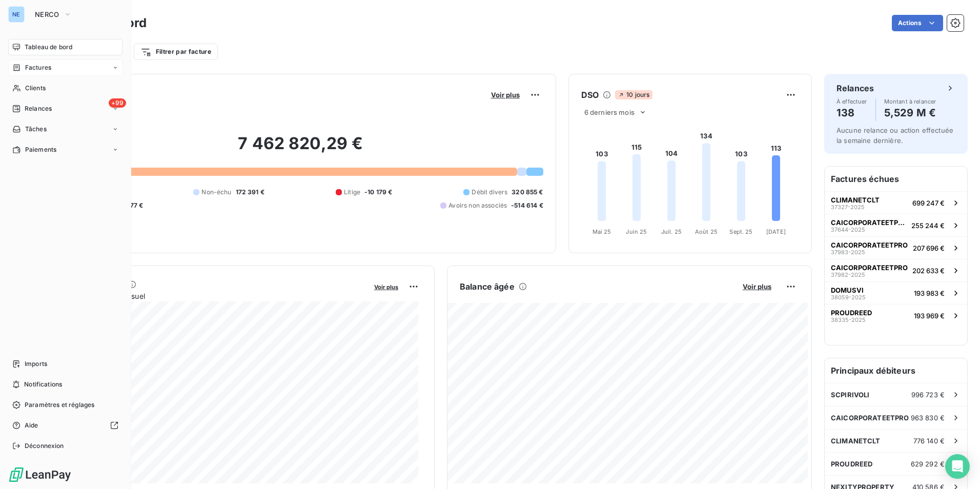
click at [49, 68] on span "Factures" at bounding box center [38, 67] width 26 height 9
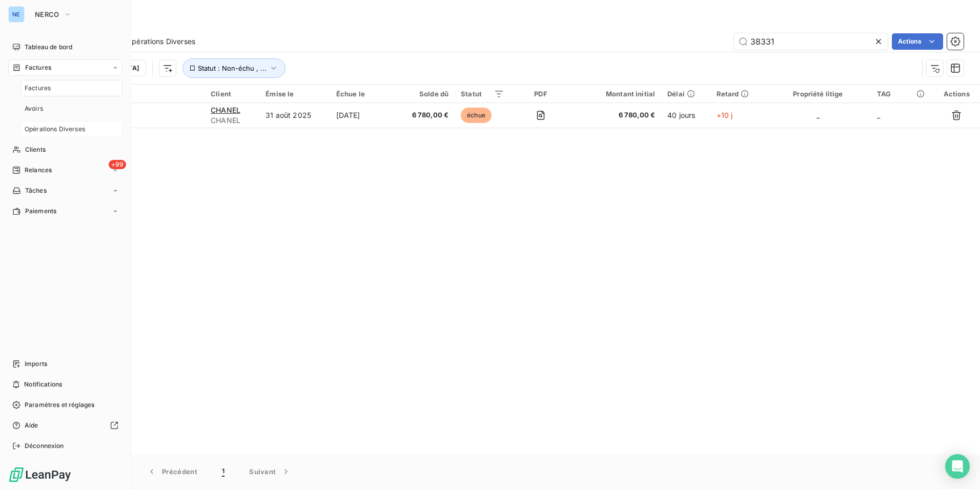
click at [67, 125] on span "Opérations Diverses" at bounding box center [55, 129] width 60 height 9
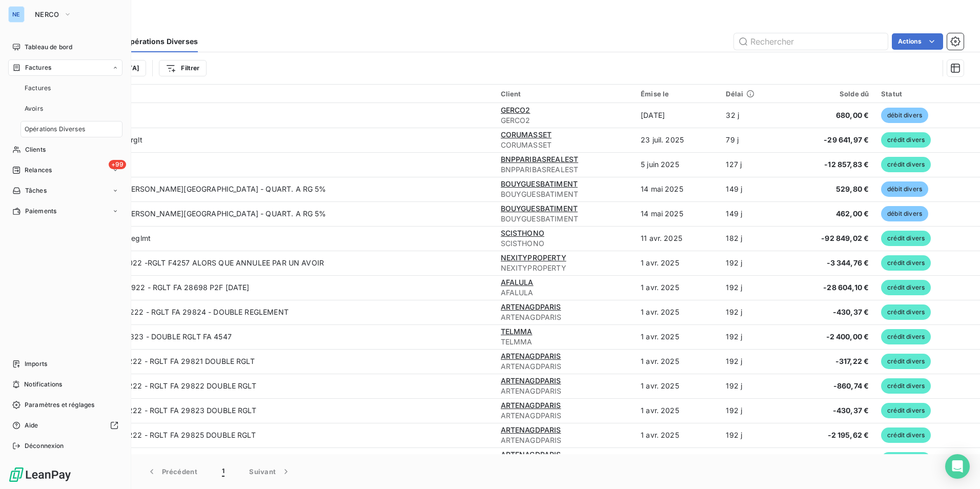
click at [89, 12] on div "NERCO" at bounding box center [75, 14] width 93 height 16
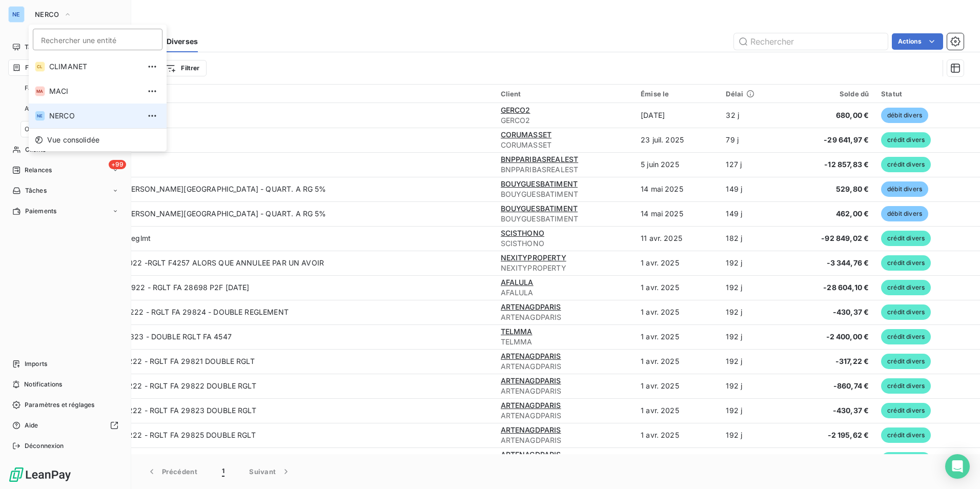
click at [69, 109] on li "NE NERCO" at bounding box center [98, 115] width 138 height 25
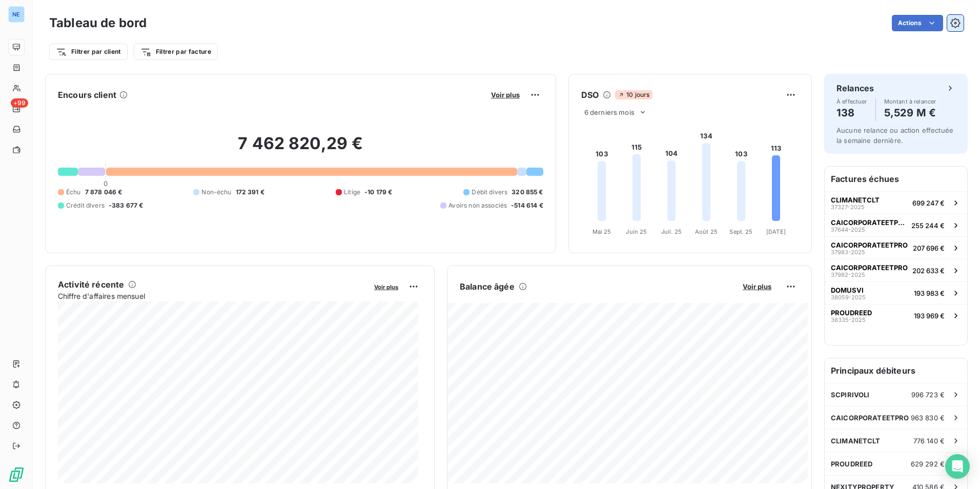
click at [950, 22] on icon "button" at bounding box center [955, 23] width 10 height 10
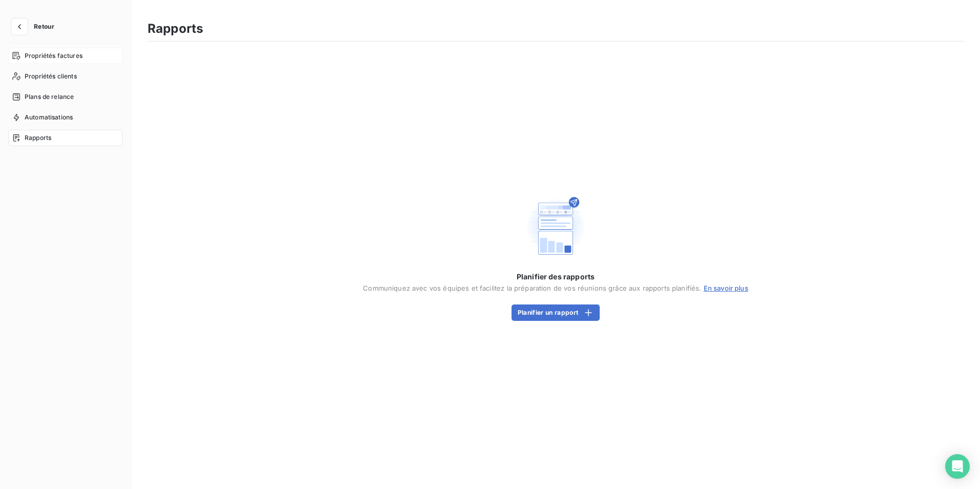
click at [57, 55] on span "Propriétés factures" at bounding box center [54, 55] width 58 height 9
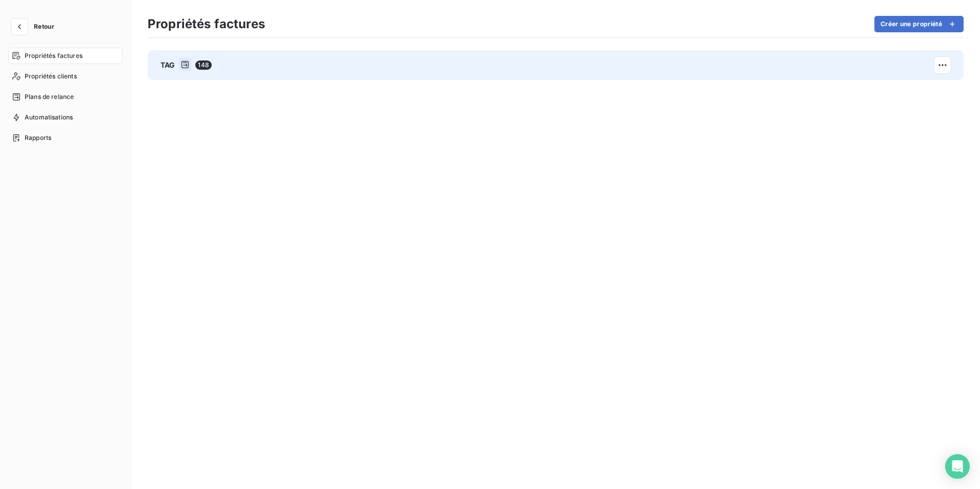
click at [185, 65] on icon at bounding box center [185, 64] width 8 height 8
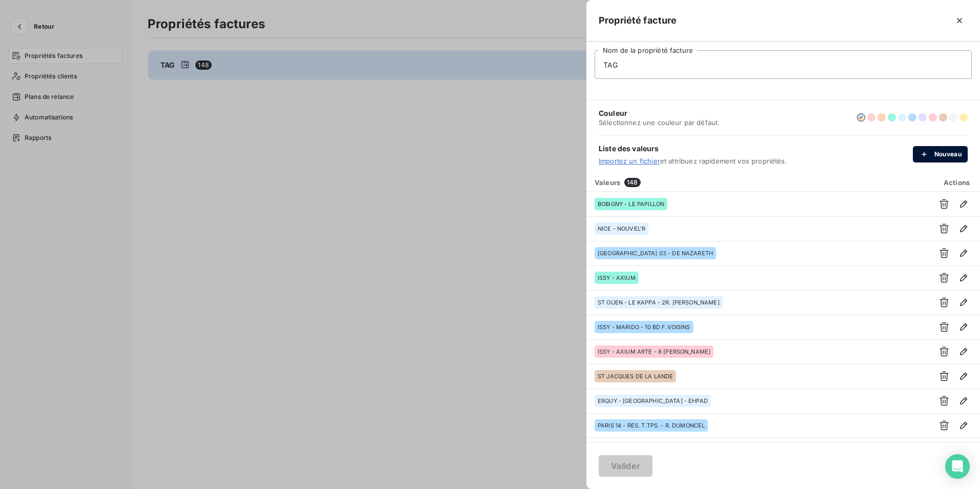
click at [941, 150] on button "Nouveau" at bounding box center [940, 154] width 55 height 16
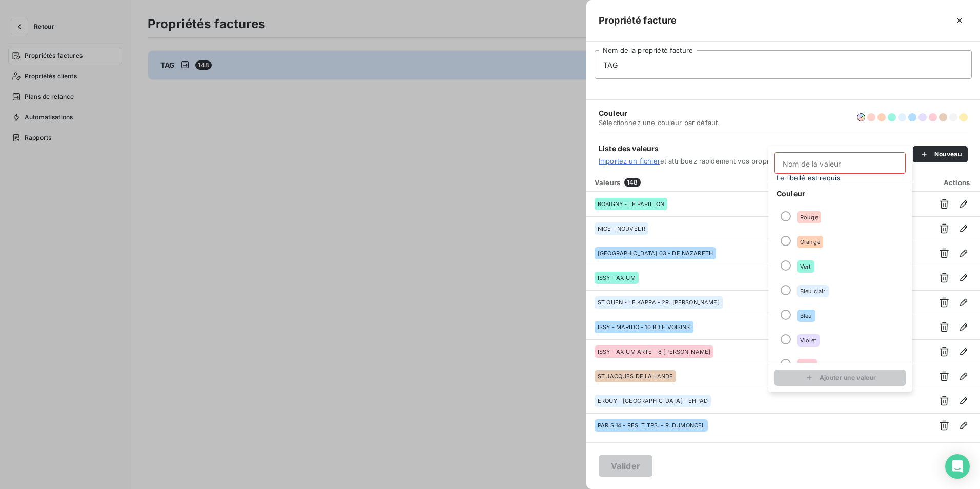
click at [542, 264] on div at bounding box center [490, 244] width 980 height 489
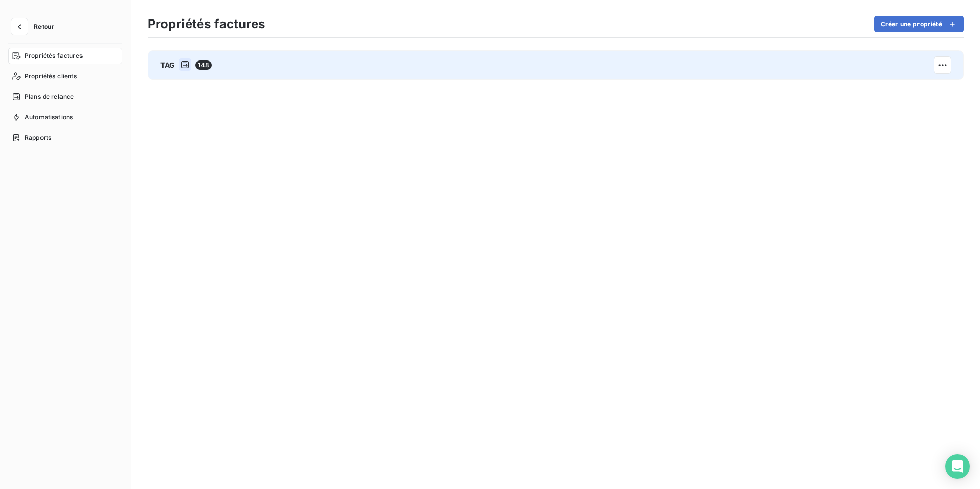
click at [199, 62] on span "148" at bounding box center [203, 64] width 16 height 9
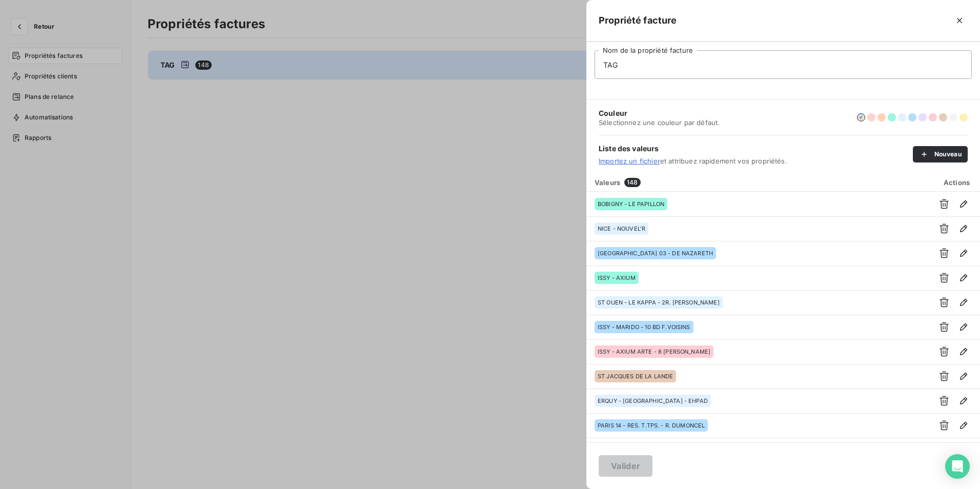
click at [183, 65] on div at bounding box center [490, 244] width 980 height 489
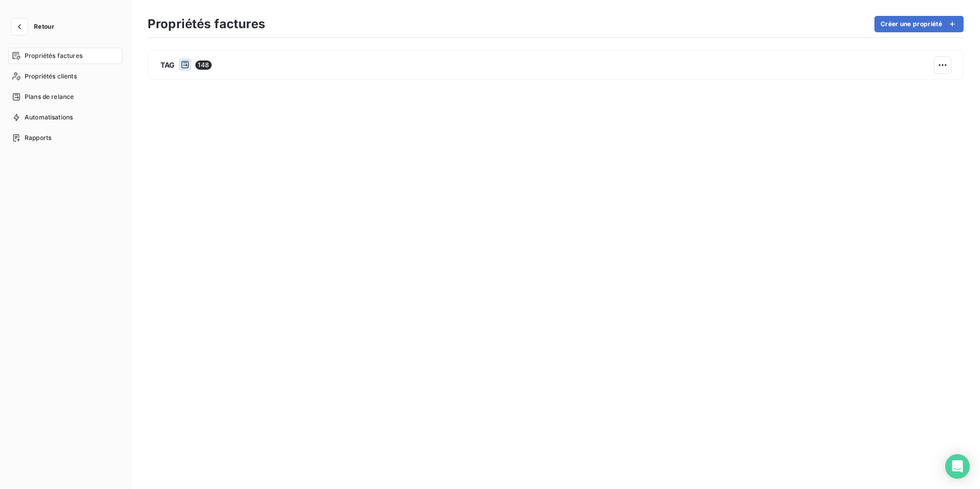
click at [183, 65] on icon at bounding box center [185, 64] width 8 height 8
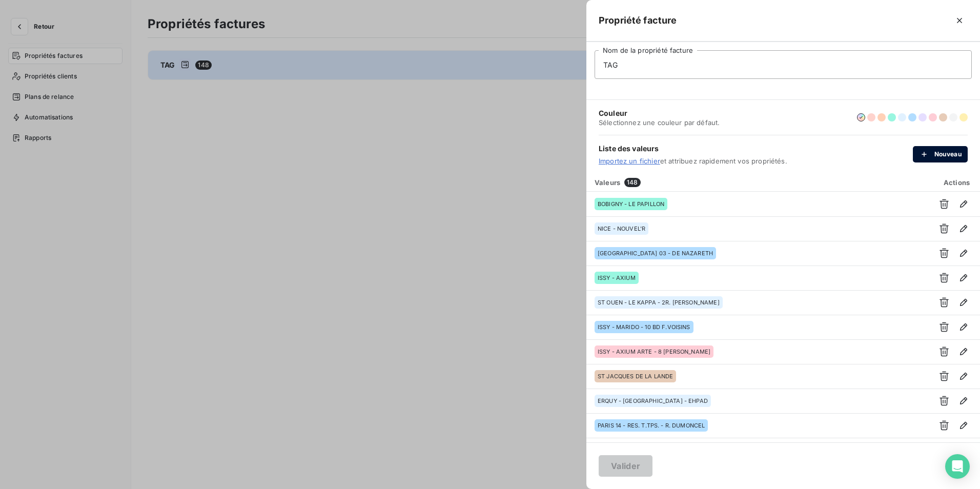
click at [926, 152] on icon "button" at bounding box center [924, 154] width 10 height 10
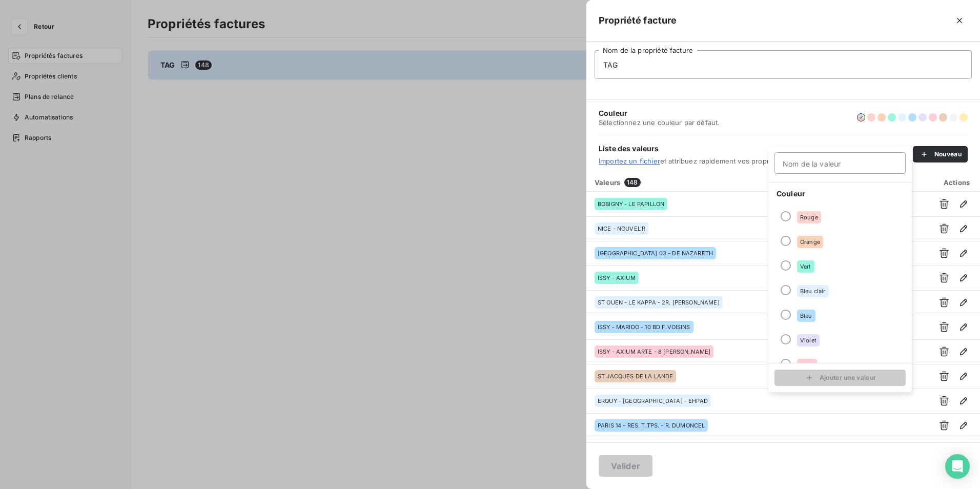
click at [785, 162] on input "Nom de la valeur" at bounding box center [839, 163] width 131 height 22
type input "JIMMY ROZAN"
click button "Ajouter une valeur" at bounding box center [839, 377] width 131 height 16
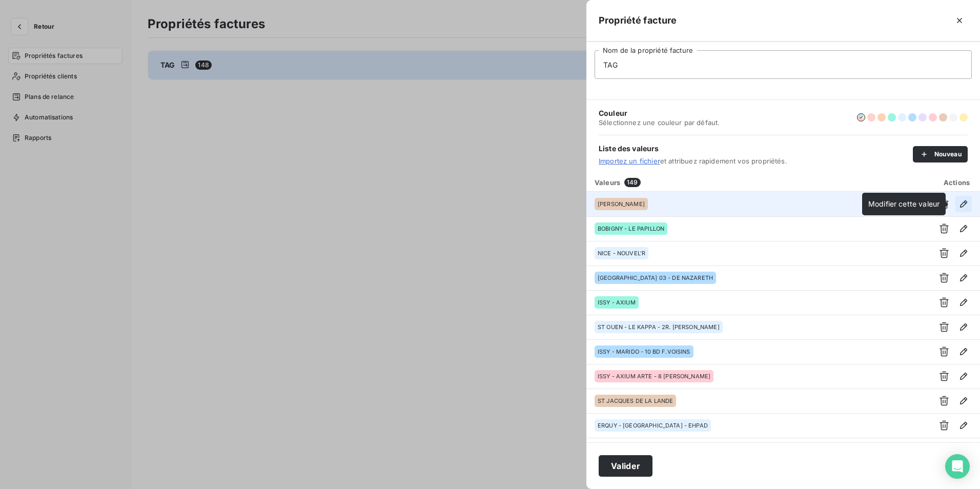
click at [960, 201] on icon "button" at bounding box center [963, 203] width 7 height 7
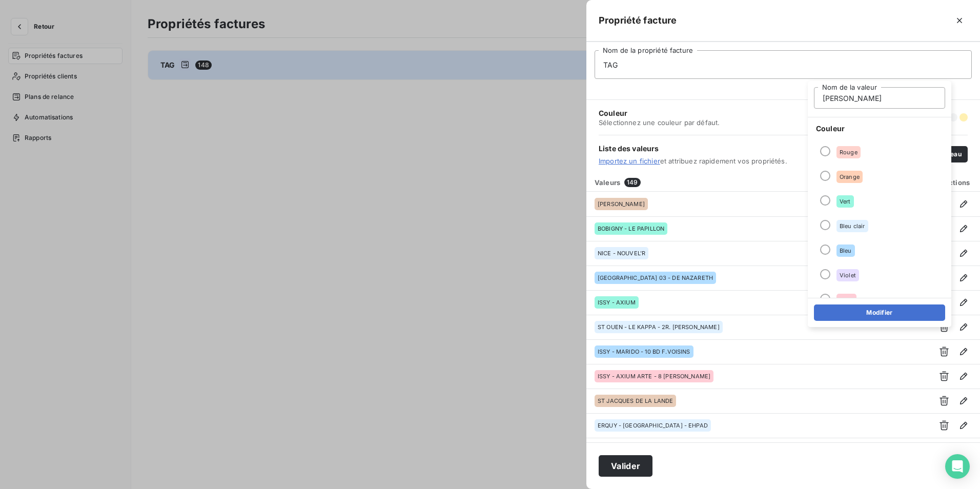
click at [704, 92] on div "TAG Nom de la propriété facture" at bounding box center [783, 71] width 394 height 58
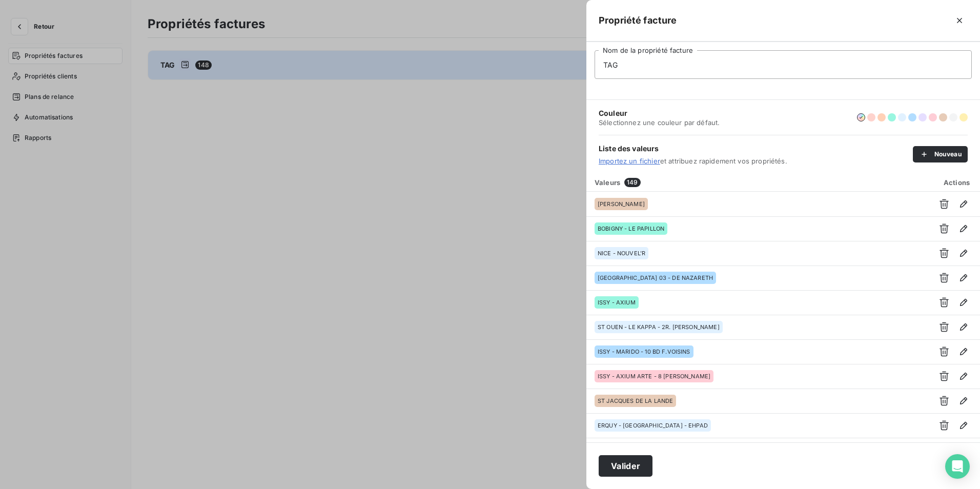
click at [429, 290] on div at bounding box center [490, 244] width 980 height 489
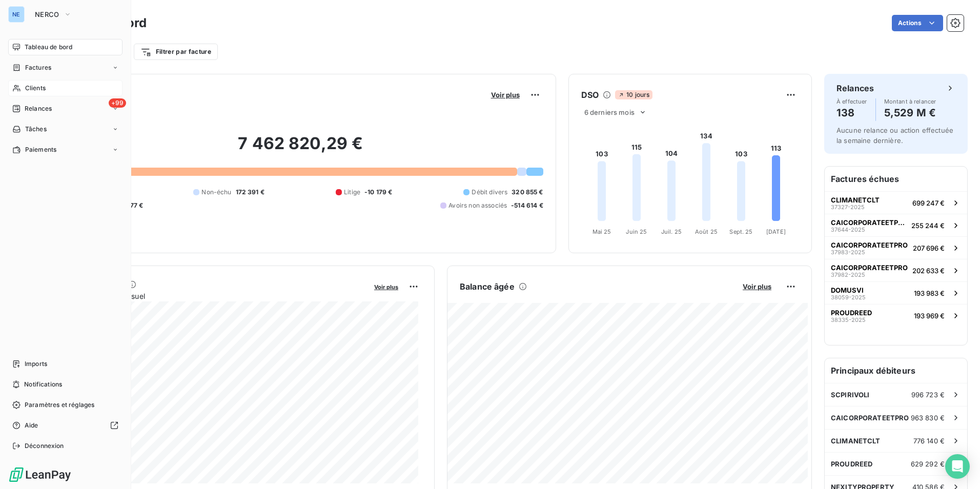
click at [40, 92] on span "Clients" at bounding box center [35, 88] width 20 height 9
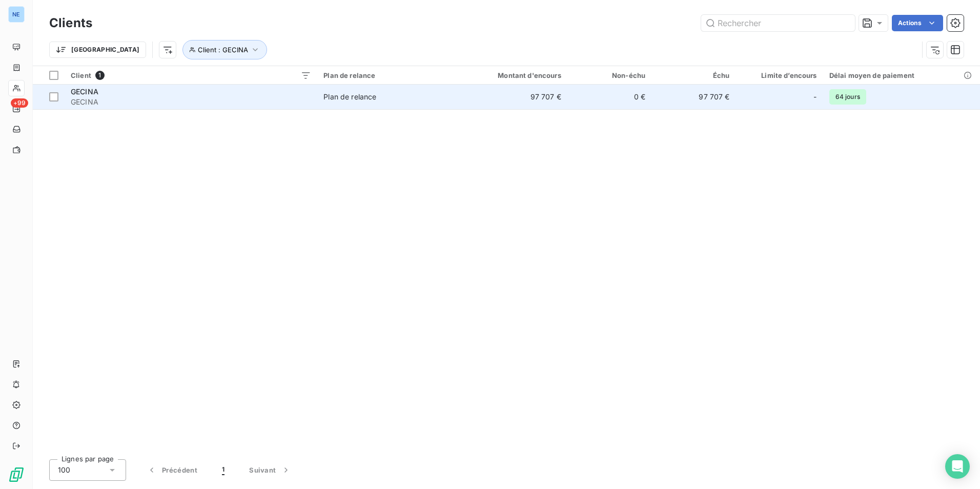
click at [718, 97] on td "97 707 €" at bounding box center [693, 97] width 84 height 25
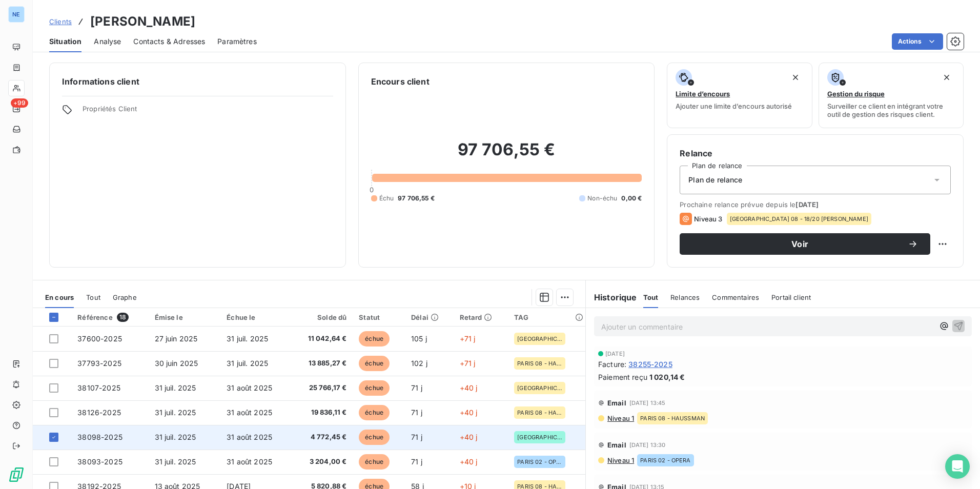
click at [517, 434] on span "PARIS 09 - AUBER" at bounding box center [539, 437] width 45 height 6
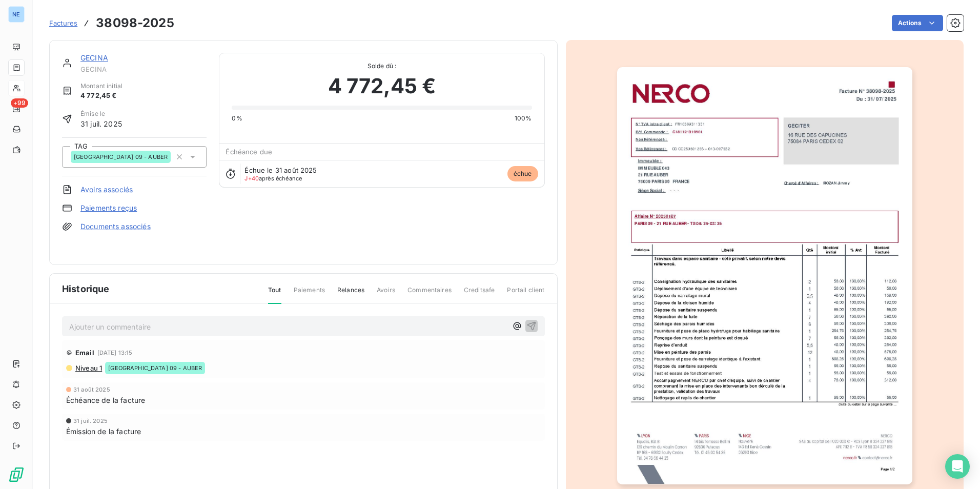
click at [199, 155] on div "PARIS 09 - AUBER" at bounding box center [134, 157] width 144 height 22
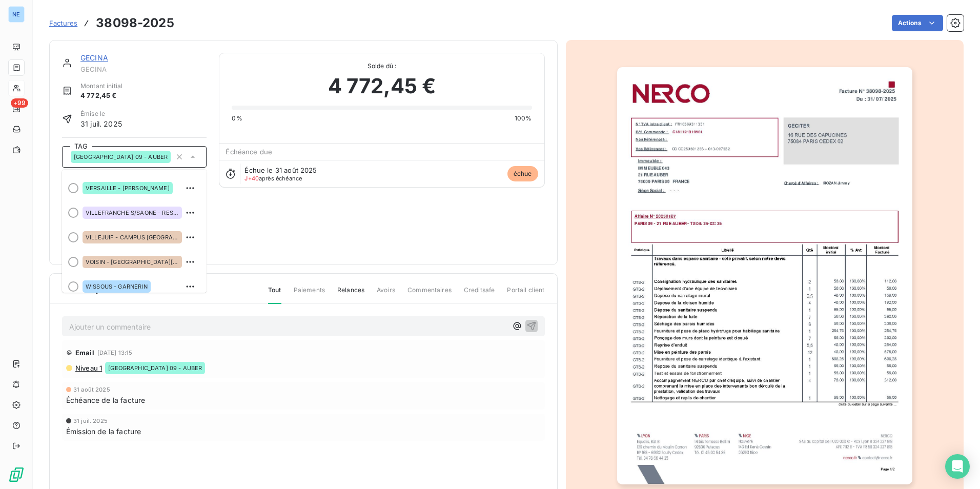
scroll to position [3521, 0]
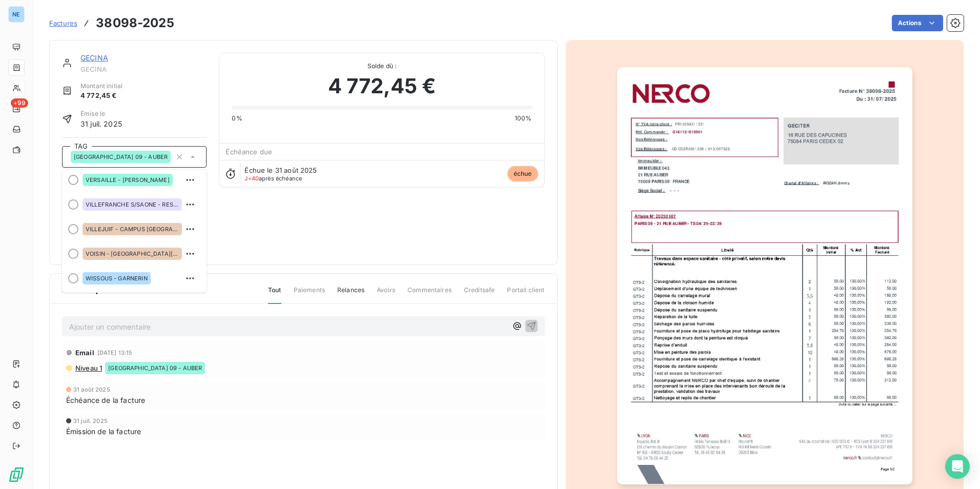
click at [260, 358] on div "Email 22 sept. 2025, 13:15" at bounding box center [303, 352] width 474 height 16
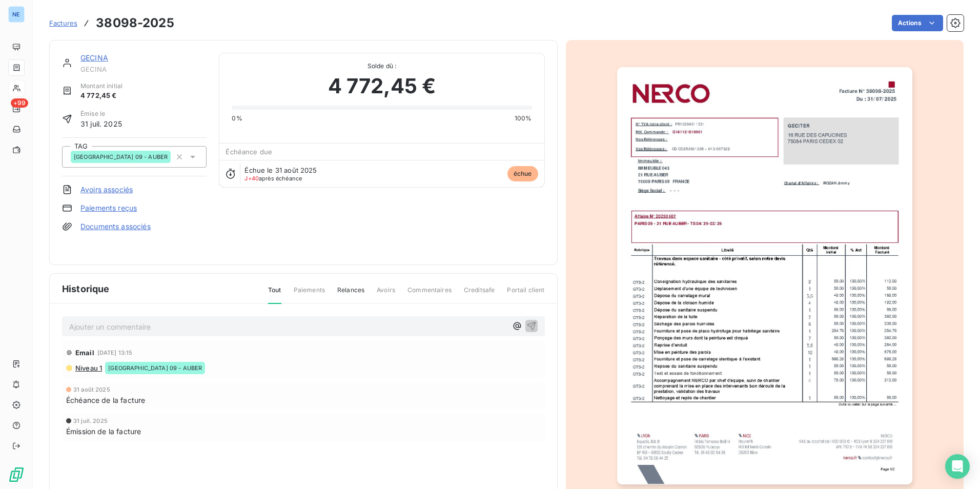
click at [197, 380] on div "Email 22 sept. 2025, 13:15 Niveau 1 PARIS 09 - AUBER 31 août 2025 Échéance de l…" at bounding box center [303, 410] width 483 height 141
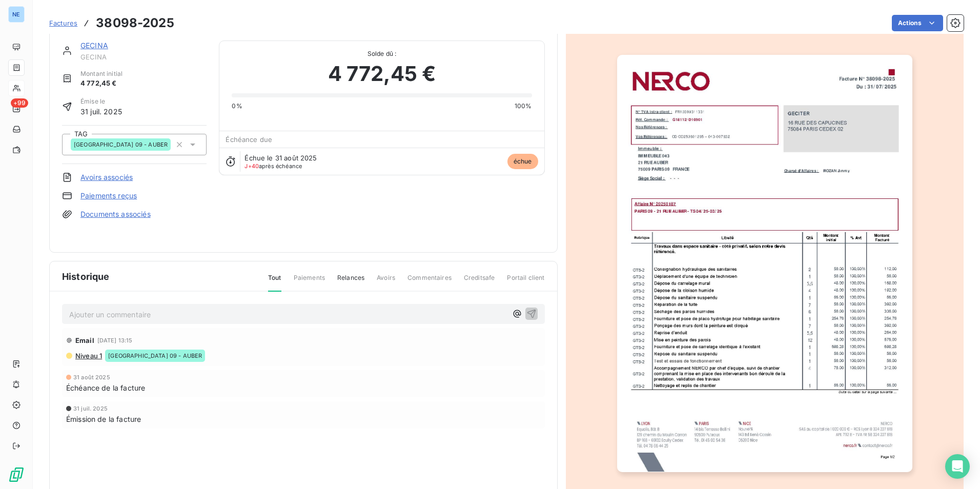
scroll to position [0, 0]
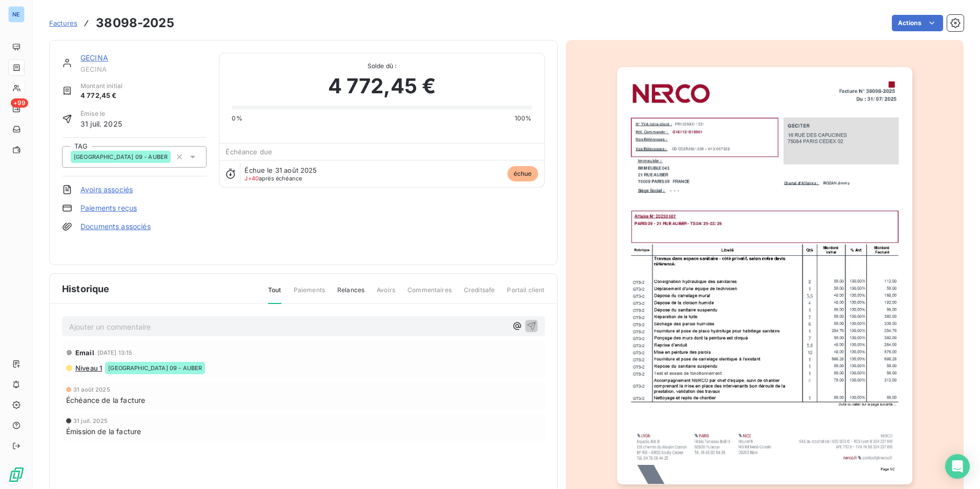
click at [218, 400] on div "Échéance de la facture" at bounding box center [303, 400] width 474 height 11
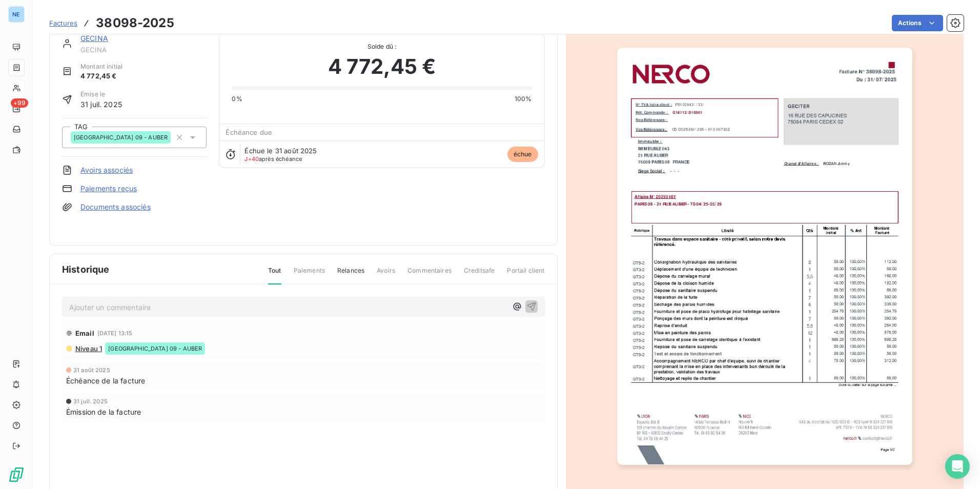
scroll to position [39, 0]
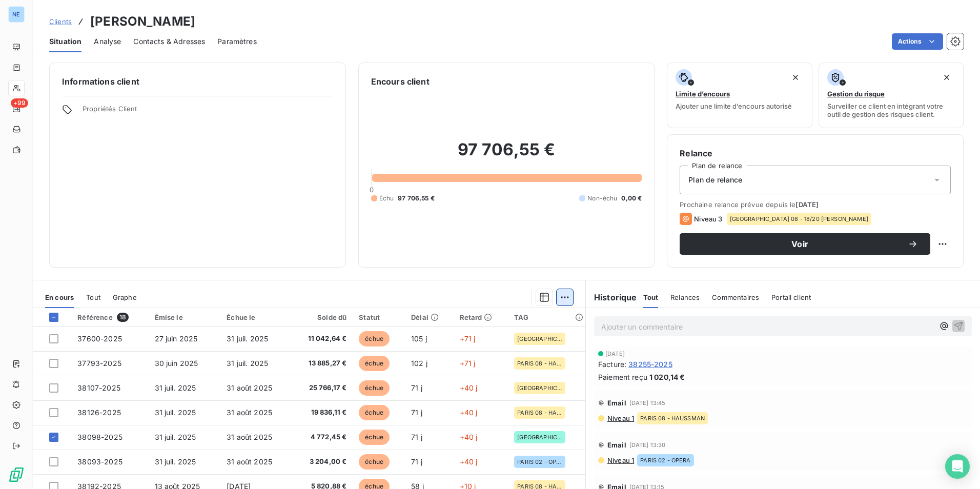
click at [563, 297] on html "NE +99 Clients GECINA - GECINA Situation Analyse Contacts & Adresses Paramètres…" at bounding box center [490, 244] width 980 height 489
click at [543, 297] on html "NE +99 Clients GECINA - GECINA Situation Analyse Contacts & Adresses Paramètres…" at bounding box center [490, 244] width 980 height 489
click at [542, 297] on icon "button" at bounding box center [544, 297] width 10 height 10
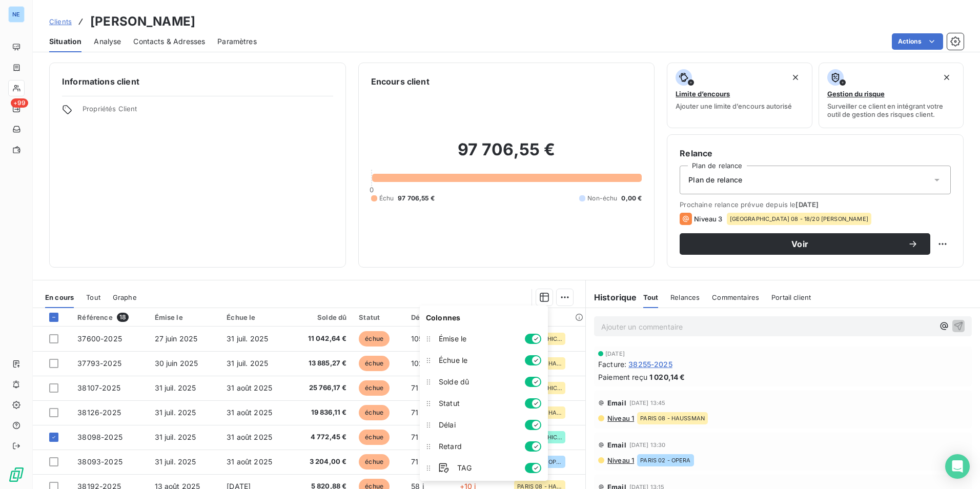
click at [458, 235] on div "97 706,55 € 0 Échu 97 706,55 € Non-échu 0,00 €" at bounding box center [506, 171] width 271 height 167
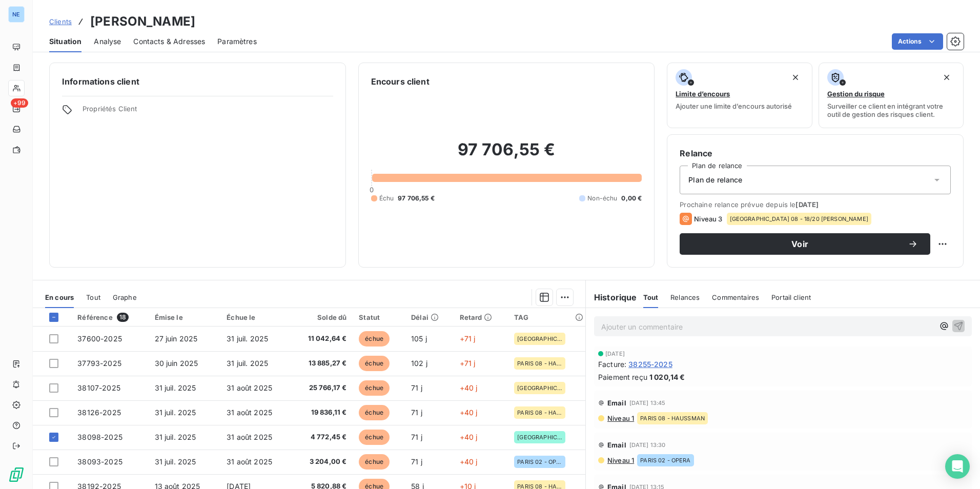
click at [277, 241] on div "Informations client Propriétés Client" at bounding box center [197, 165] width 297 height 205
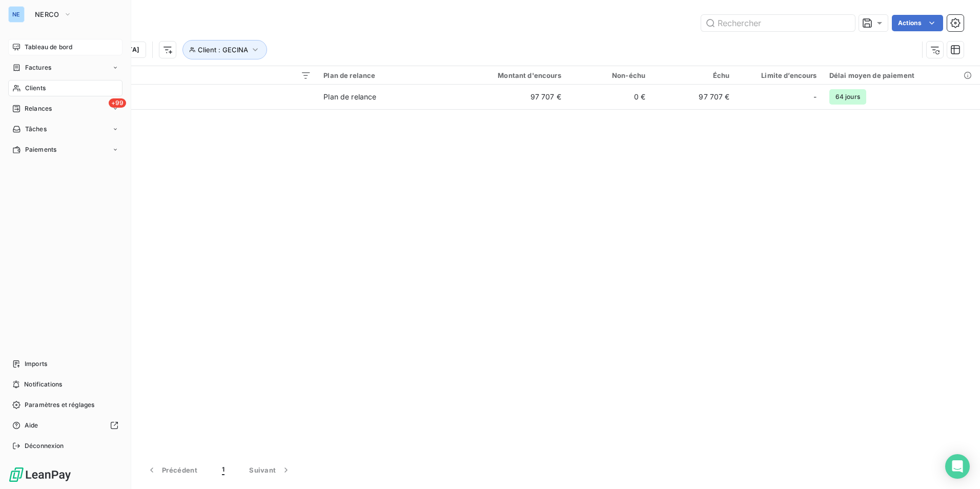
click at [34, 47] on span "Tableau de bord" at bounding box center [49, 47] width 48 height 9
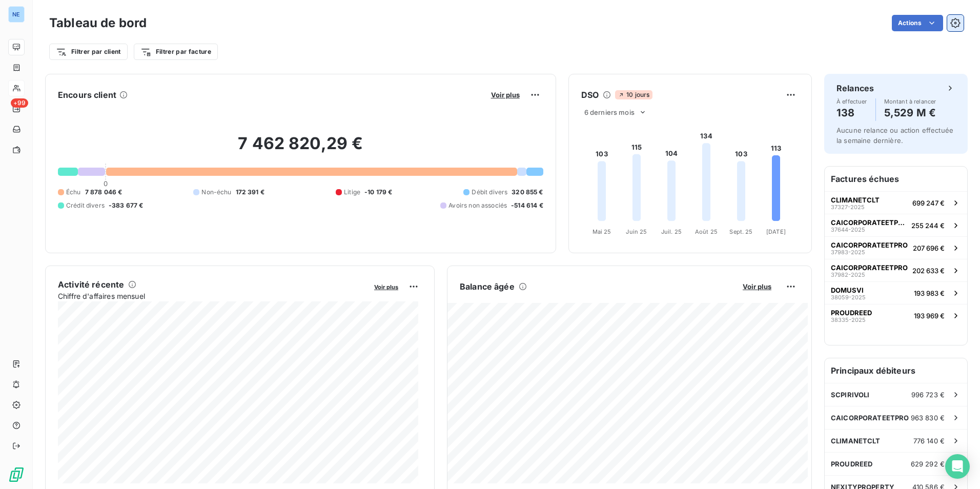
click at [954, 24] on icon "button" at bounding box center [955, 23] width 3 height 3
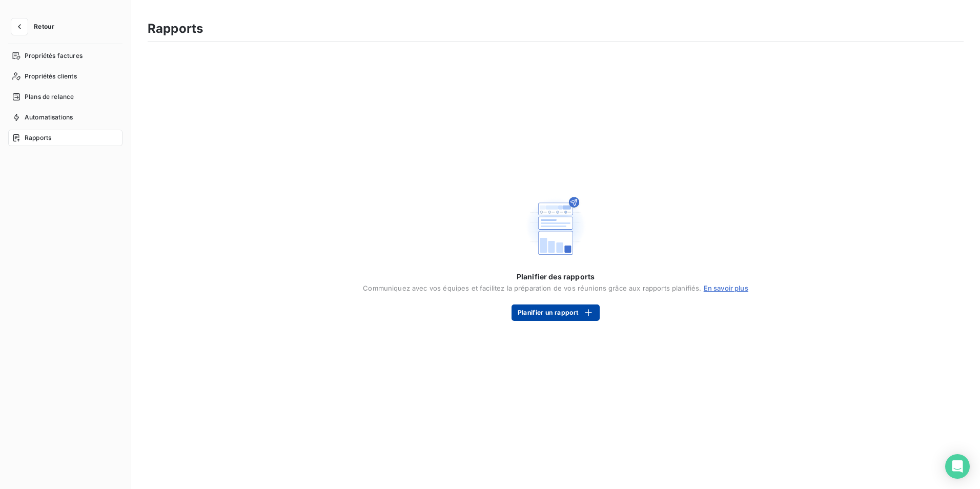
click at [549, 314] on button "Planifier un rapport" at bounding box center [555, 312] width 88 height 16
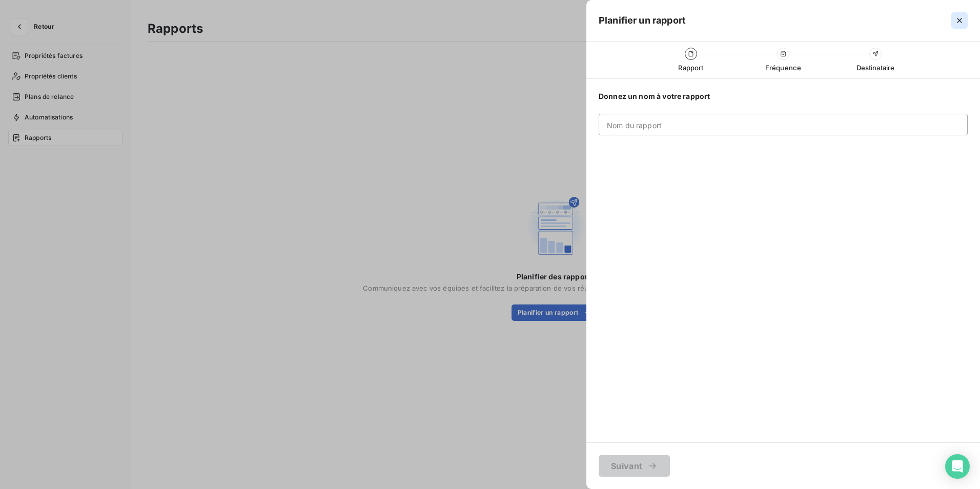
click at [958, 22] on icon "button" at bounding box center [959, 20] width 5 height 5
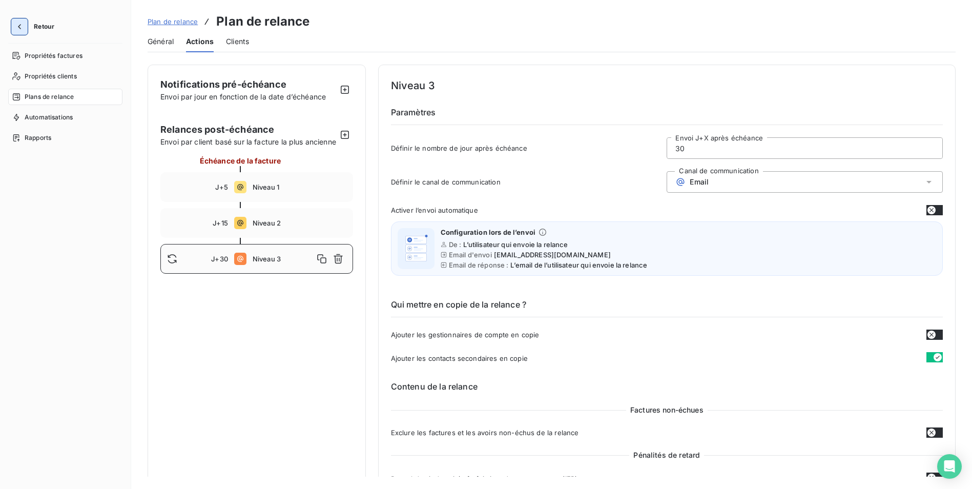
click at [22, 29] on icon "button" at bounding box center [19, 27] width 10 height 10
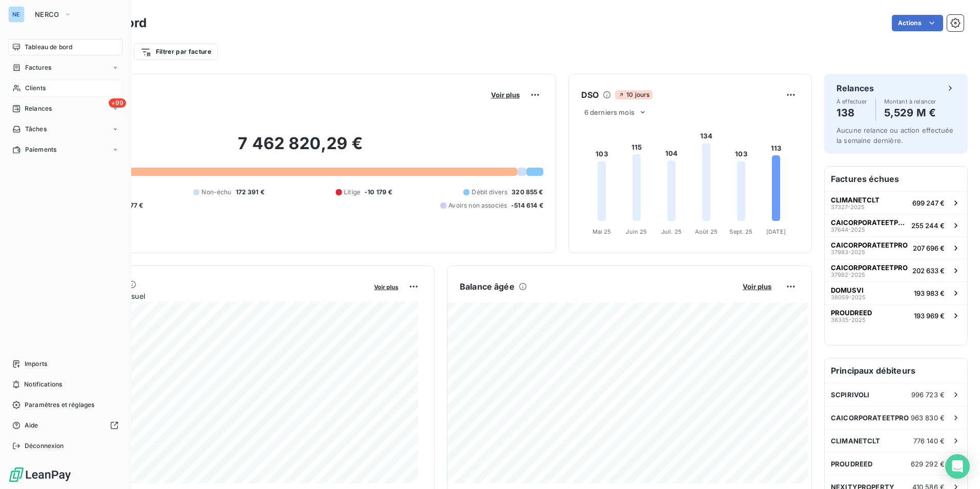
click at [53, 95] on div "Clients" at bounding box center [65, 88] width 114 height 16
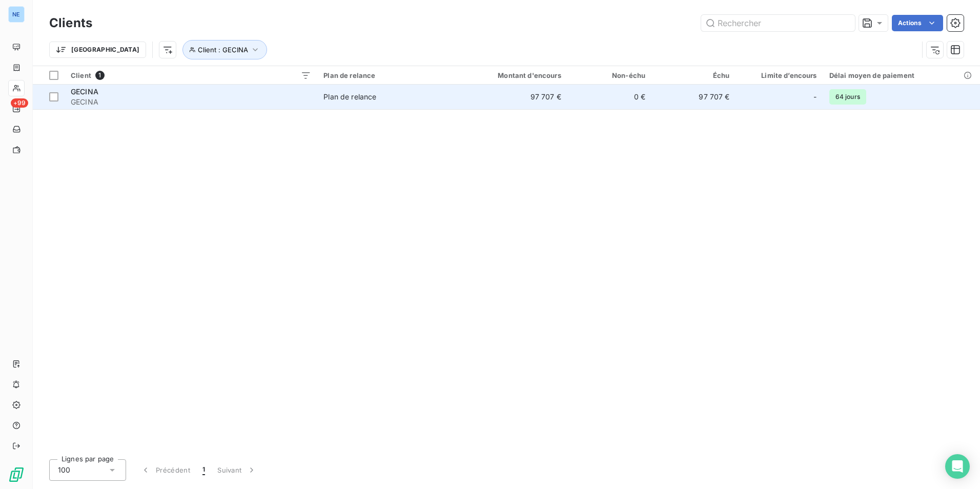
click at [546, 100] on td "97 707 €" at bounding box center [510, 97] width 113 height 25
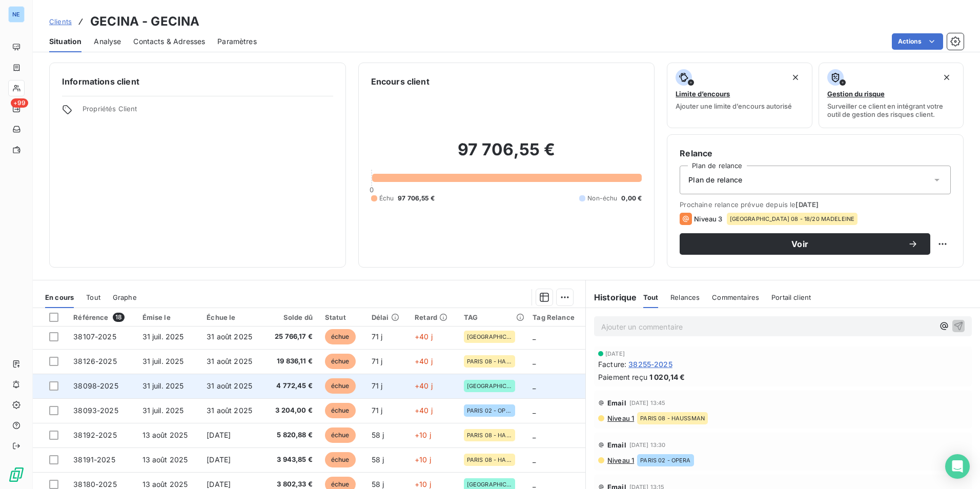
scroll to position [102, 0]
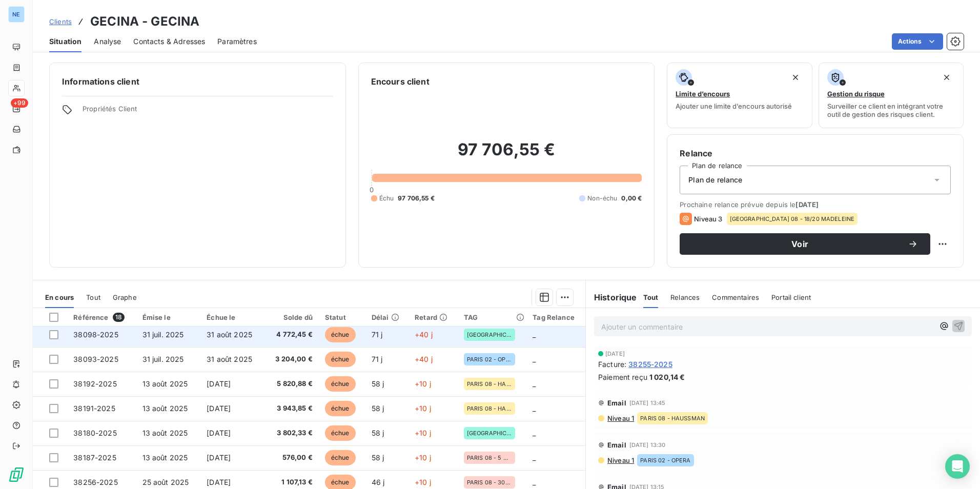
click at [339, 338] on span "échue" at bounding box center [340, 334] width 31 height 15
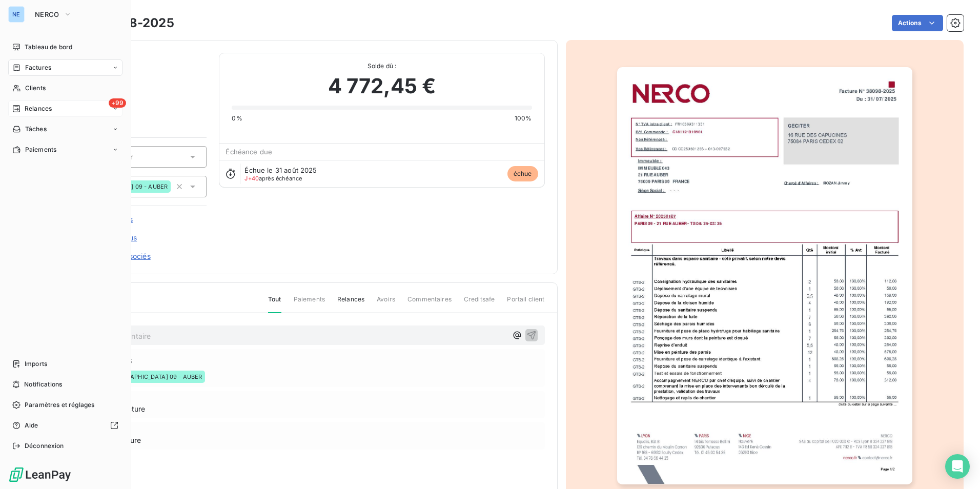
click at [53, 112] on div "+99 Relances" at bounding box center [65, 108] width 114 height 16
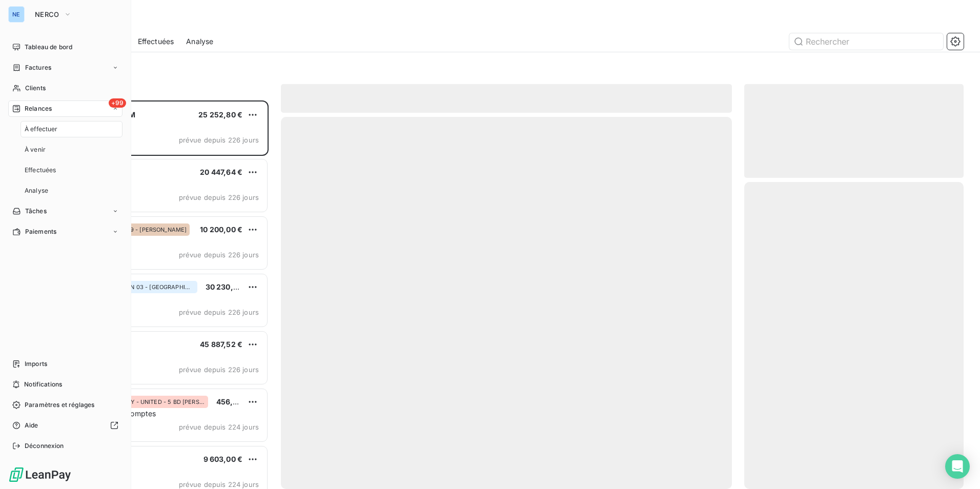
scroll to position [381, 212]
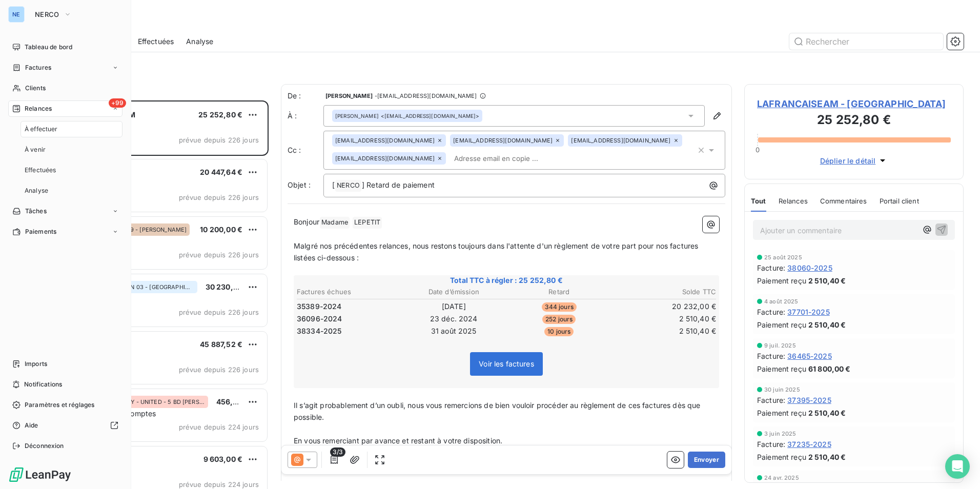
click at [38, 133] on span "À effectuer" at bounding box center [41, 129] width 33 height 9
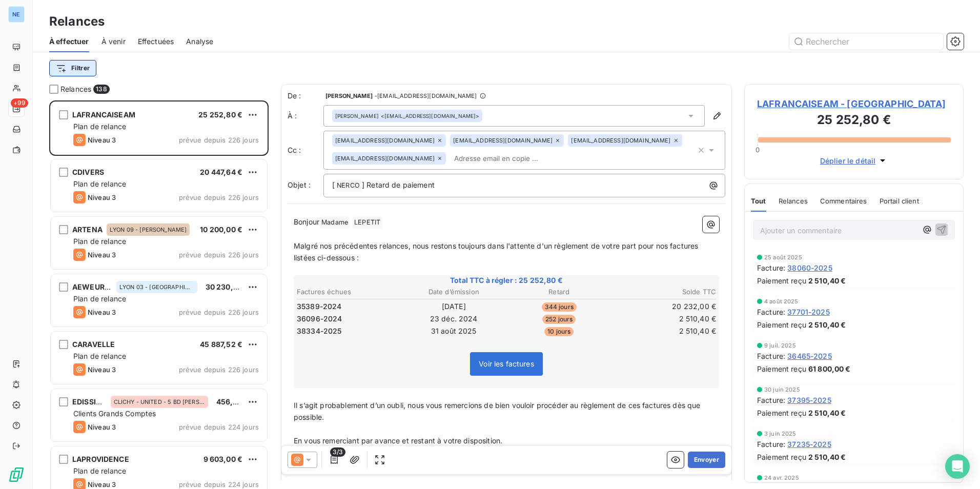
click at [76, 72] on html "NE +99 Relances À effectuer À venir Effectuées Analyse Filtrer Relances 138 LAF…" at bounding box center [490, 244] width 980 height 489
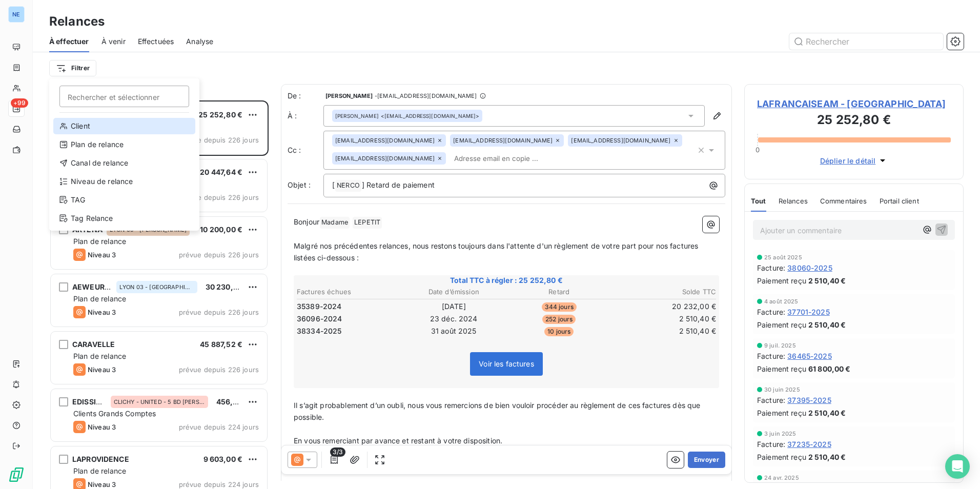
click at [89, 119] on div "Client" at bounding box center [124, 126] width 142 height 16
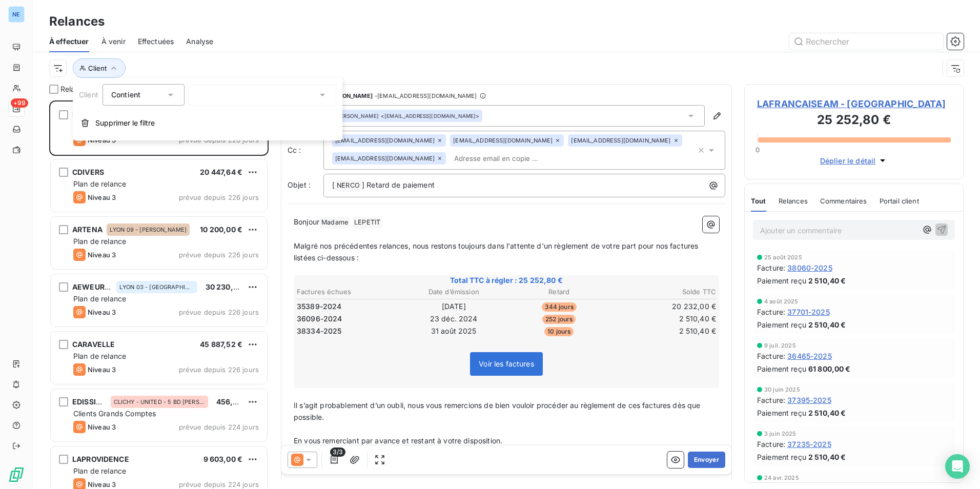
click at [208, 94] on div at bounding box center [263, 95] width 148 height 22
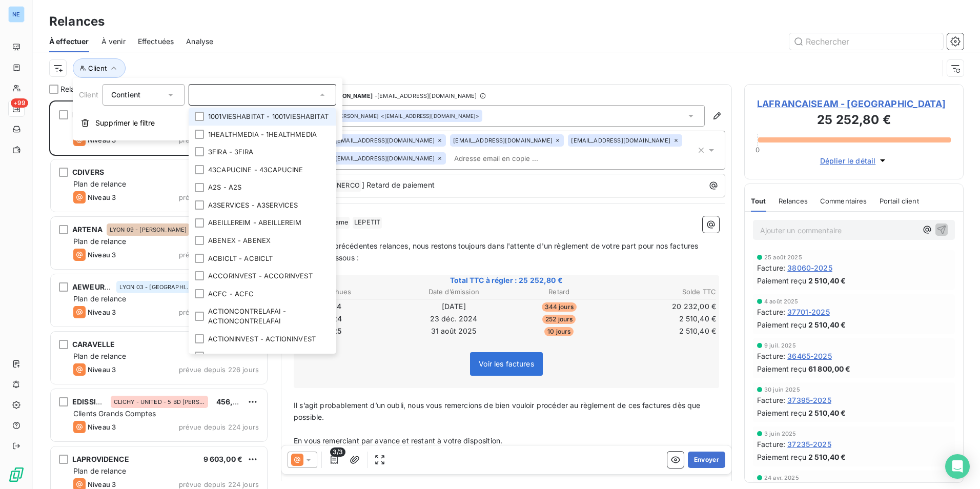
type input "e"
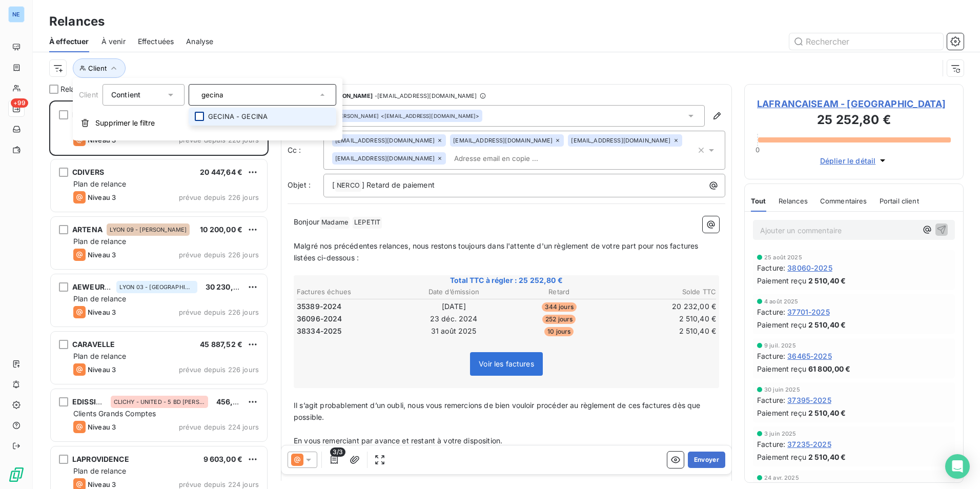
type input "gecina"
click at [204, 116] on li "GECINA - GECINA" at bounding box center [263, 117] width 148 height 18
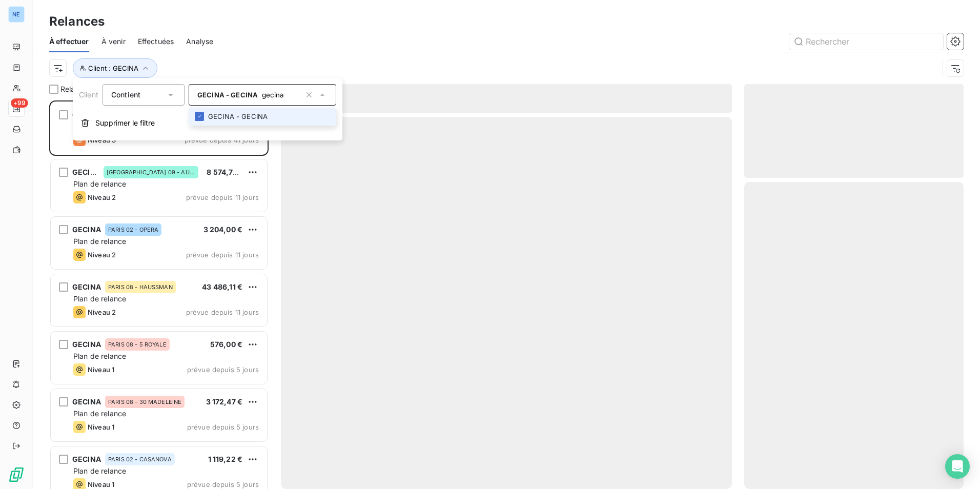
scroll to position [381, 212]
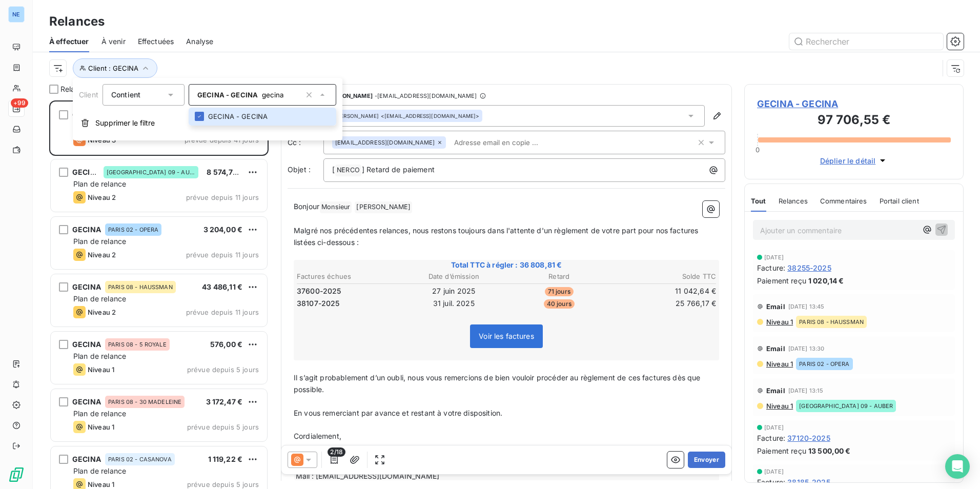
click at [492, 199] on div "Bonjour Monsieur ﻿ FERNANDES ﻿ ﻿ ﻿ Malgré nos précédentes relances, nous reston…" at bounding box center [506, 341] width 438 height 293
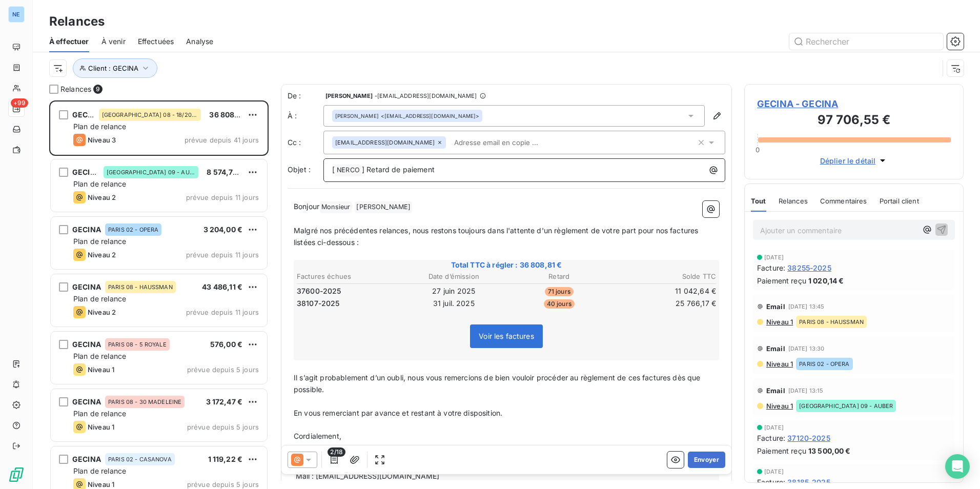
click at [556, 172] on p "[ NERCO ﻿ ] Retard de paiement" at bounding box center [526, 170] width 389 height 12
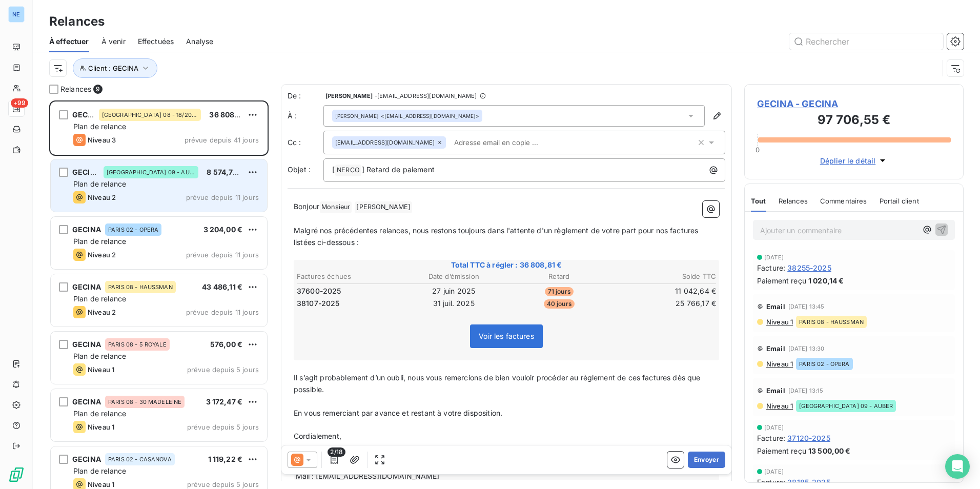
click at [121, 189] on div "Plan de relance" at bounding box center [165, 184] width 185 height 10
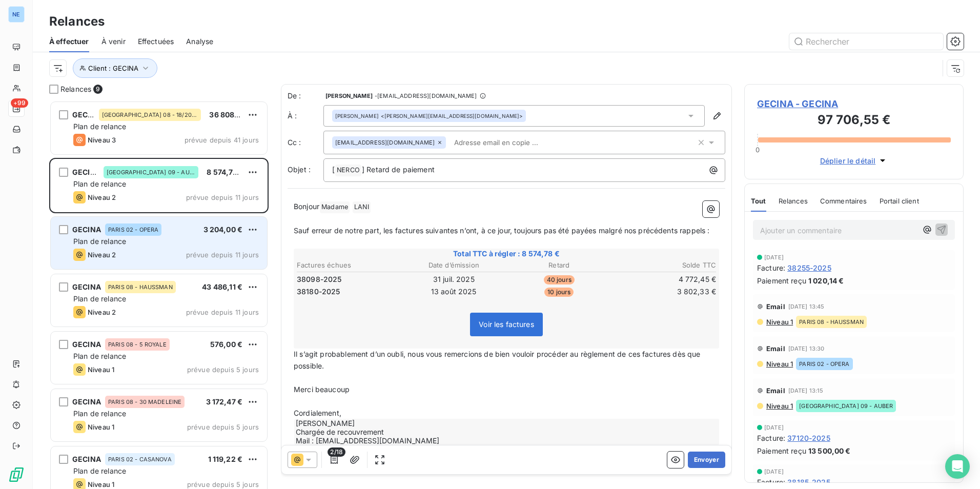
click at [169, 253] on div "Niveau 2 prévue depuis 11 jours" at bounding box center [165, 255] width 185 height 12
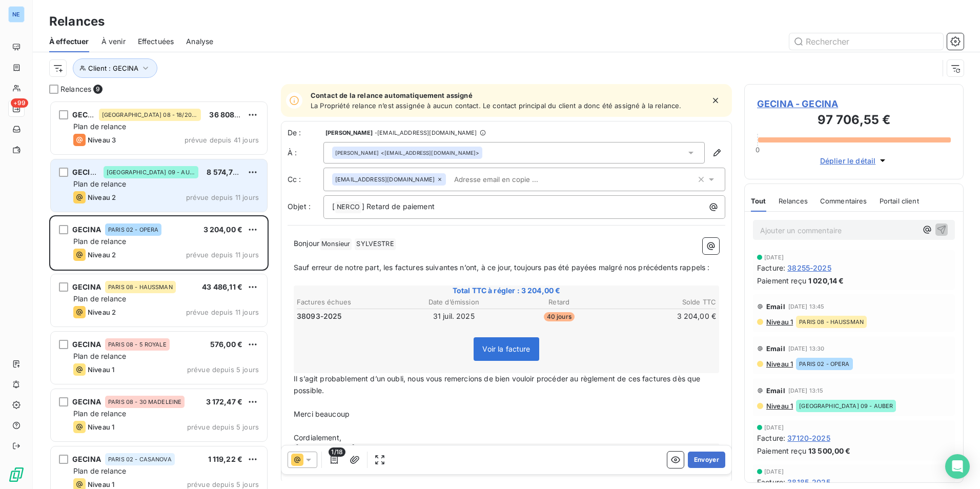
click at [205, 183] on div "Plan de relance" at bounding box center [165, 184] width 185 height 10
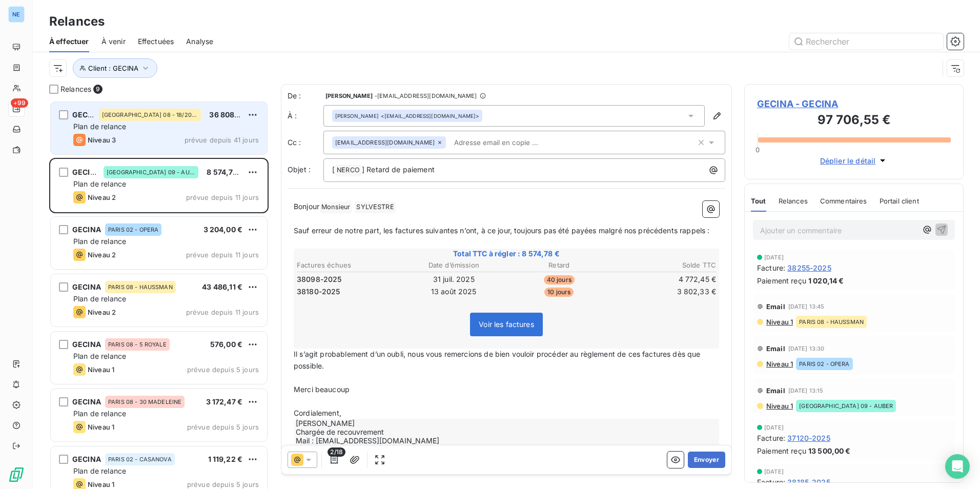
click at [204, 138] on span "prévue depuis 41 jours" at bounding box center [221, 140] width 74 height 8
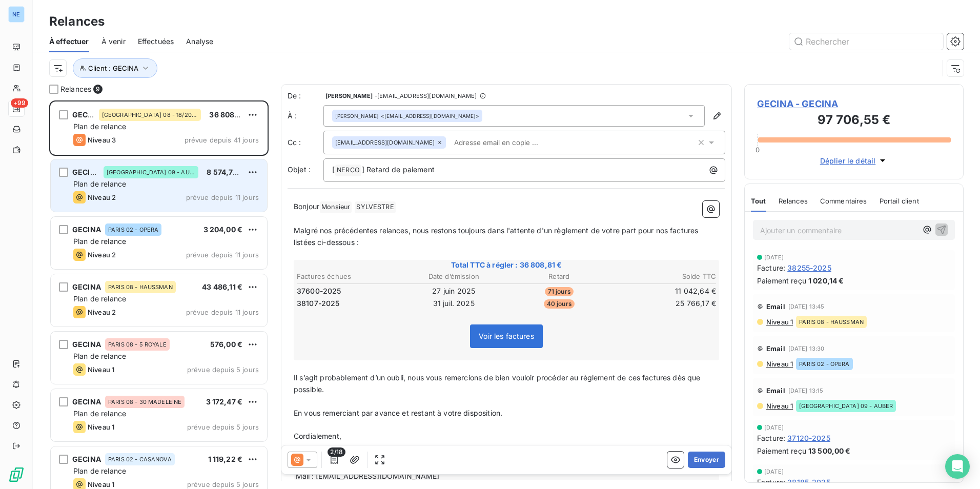
click at [212, 192] on div "GECINA PARIS 09 - AUBER 8 574,78 € Plan de relance Niveau 2 prévue depuis 11 jo…" at bounding box center [159, 185] width 216 height 52
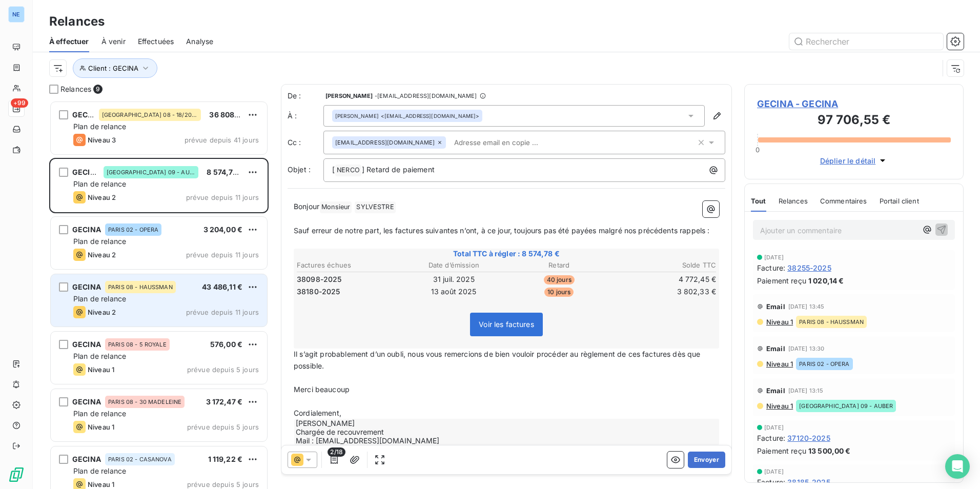
click at [205, 305] on div "GECINA PARIS 08 - HAUSSMAN 43 486,11 € Plan de relance Niveau 2 prévue depuis 1…" at bounding box center [159, 300] width 216 height 52
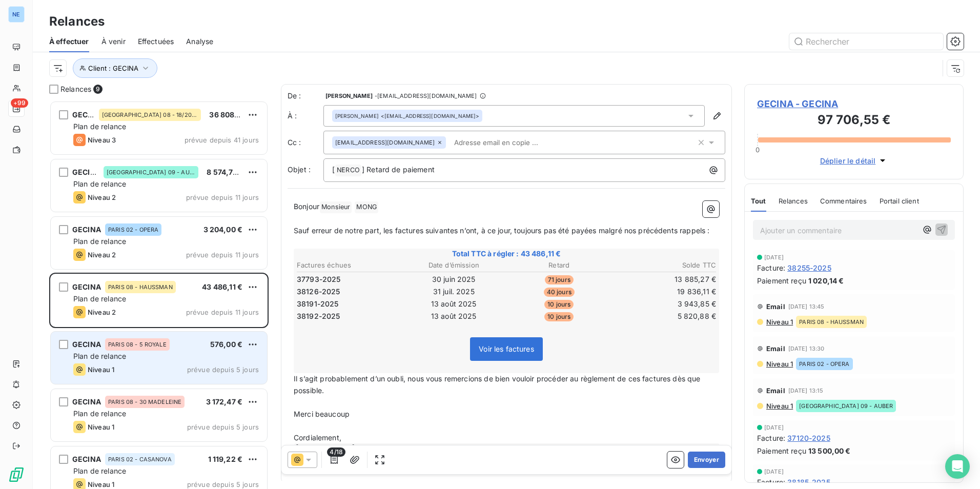
click at [197, 357] on div "Plan de relance" at bounding box center [165, 356] width 185 height 10
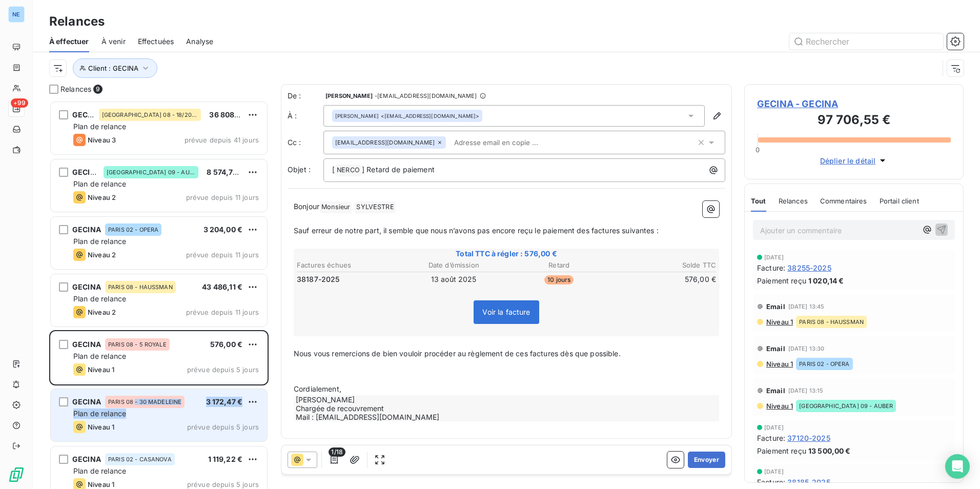
click at [134, 408] on div "GECINA PARIS 08 - 30 MADELEINE 3 172,47 € Plan de relance Niveau 1 prévue depui…" at bounding box center [159, 415] width 216 height 52
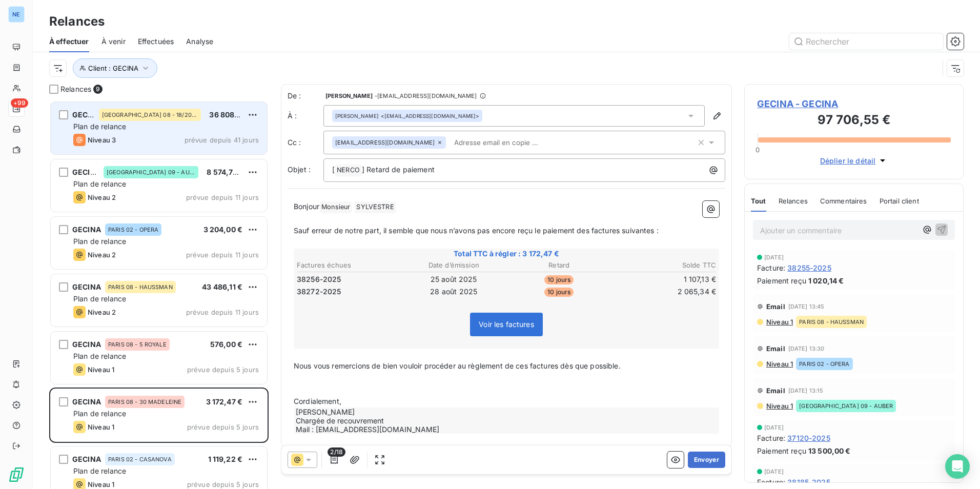
click at [182, 131] on div "Plan de relance" at bounding box center [165, 126] width 185 height 10
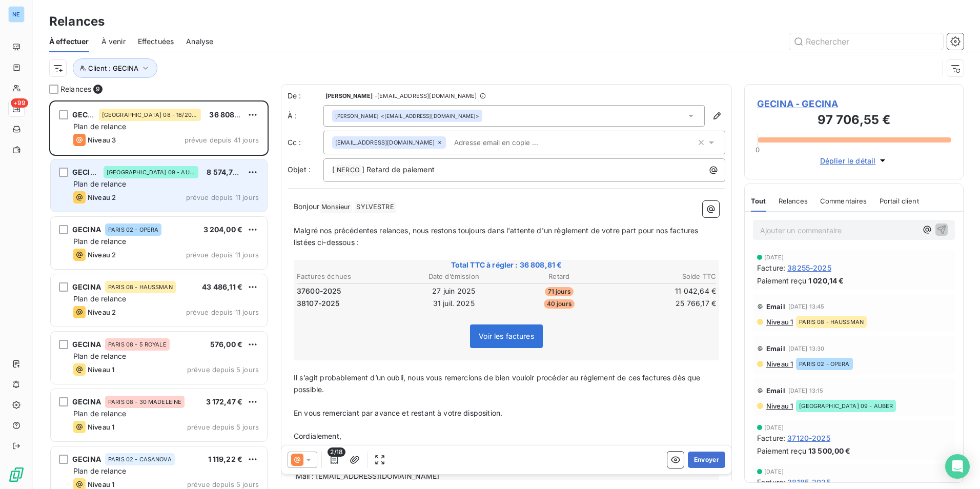
click at [137, 178] on div "PARIS 09 - AUBER" at bounding box center [150, 172] width 95 height 12
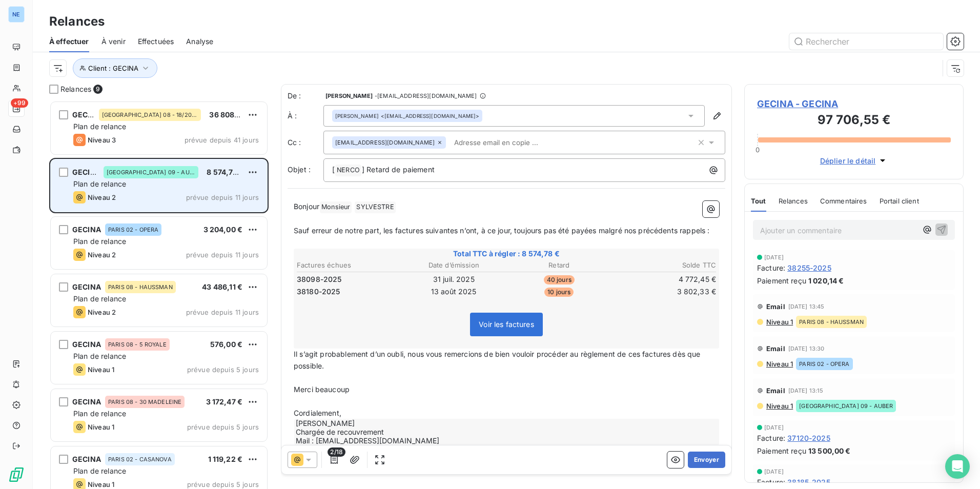
click at [150, 176] on div "PARIS 09 - AUBER" at bounding box center [150, 172] width 95 height 12
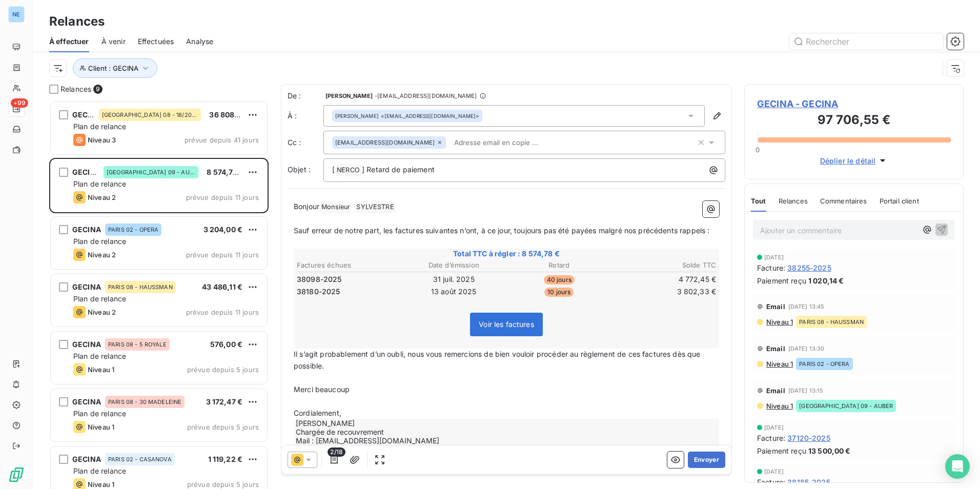
click at [506, 119] on div "Sullivan SYLVESTRE <sullivansylvestre@gecina.fr>" at bounding box center [513, 116] width 381 height 22
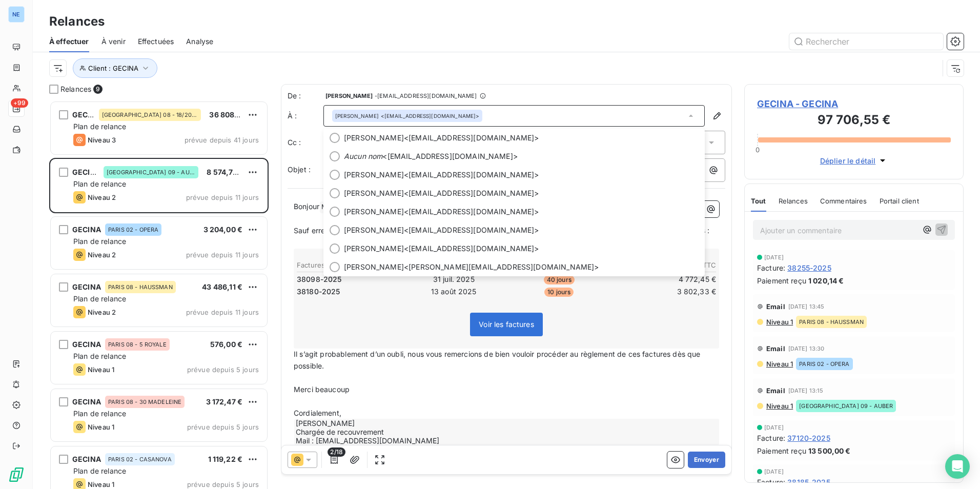
click at [493, 63] on div "Client : GECINA" at bounding box center [493, 67] width 889 height 19
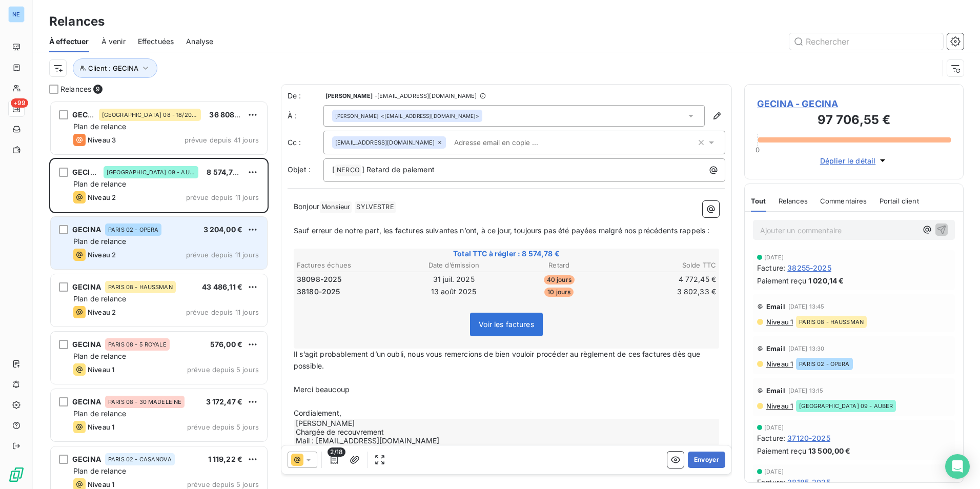
click at [185, 238] on div "Plan de relance" at bounding box center [165, 241] width 185 height 10
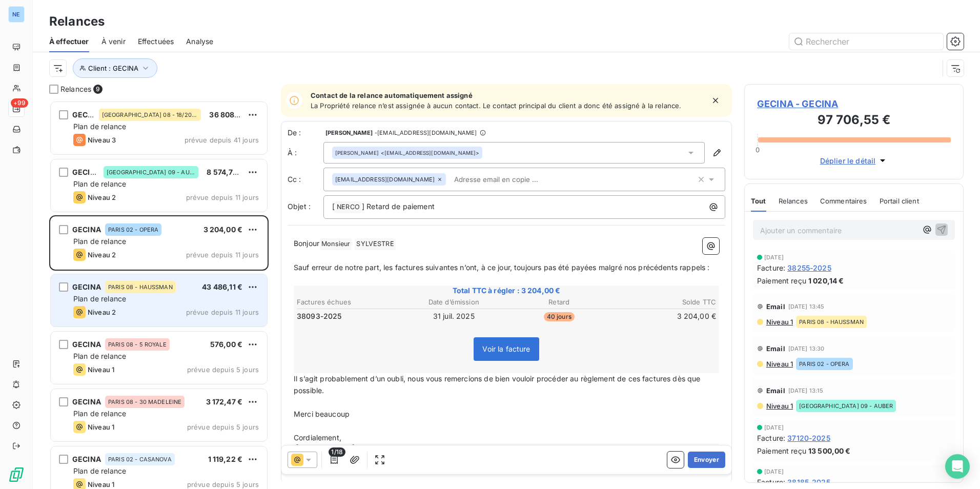
click at [178, 302] on div "Plan de relance" at bounding box center [165, 299] width 185 height 10
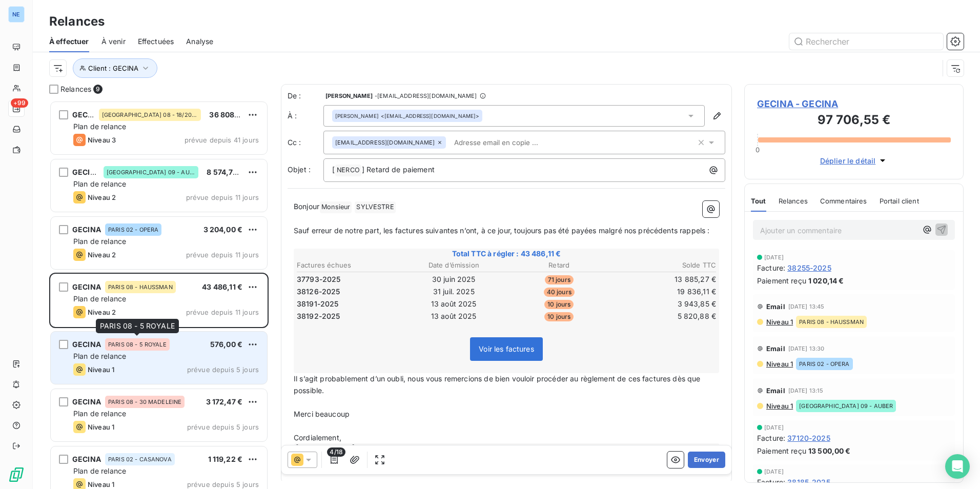
click at [153, 352] on div "Plan de relance" at bounding box center [165, 356] width 185 height 10
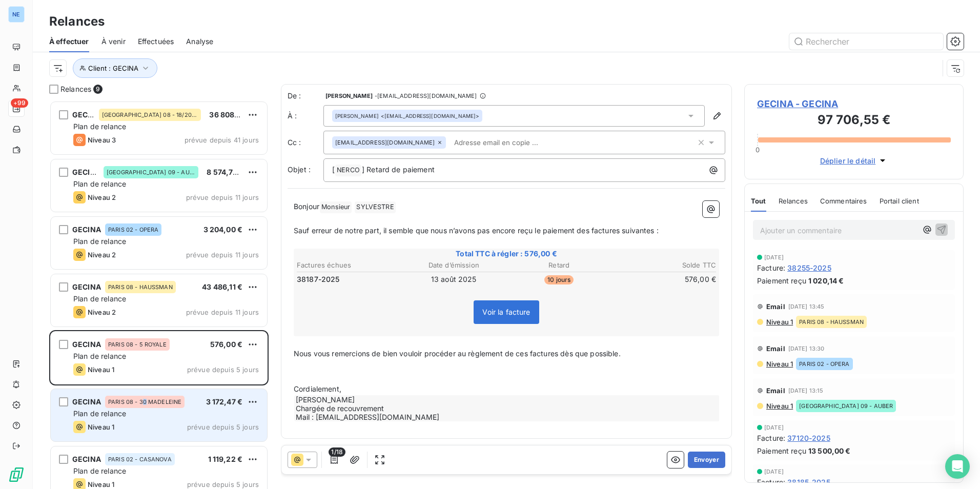
click at [144, 405] on div "PARIS 08 - 30 MADELEINE" at bounding box center [144, 402] width 79 height 12
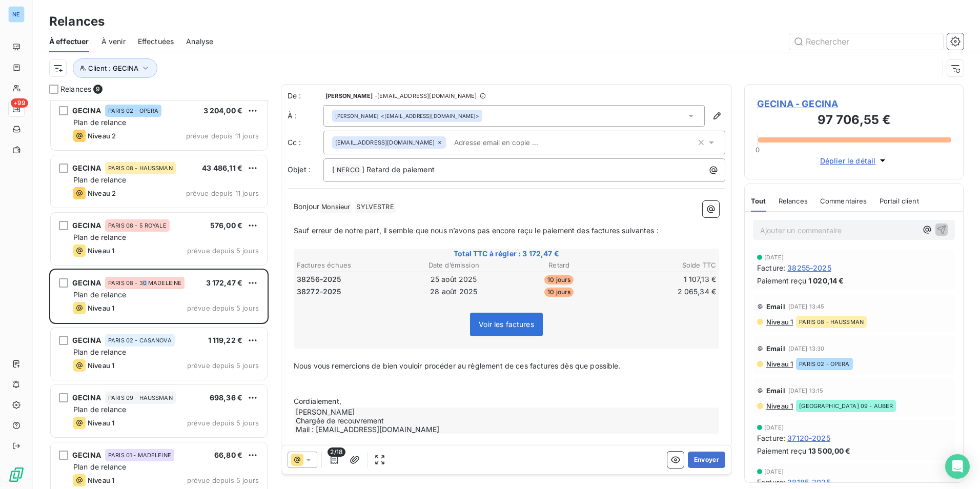
scroll to position [129, 0]
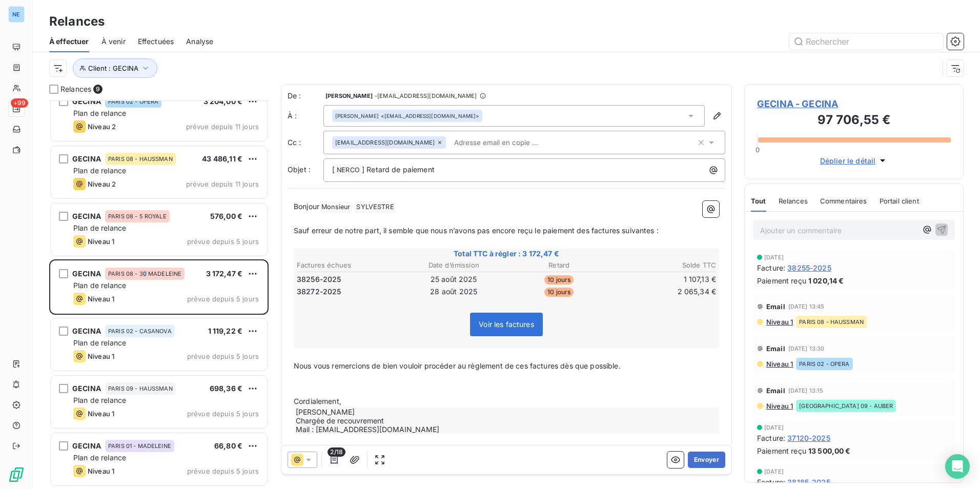
click at [789, 199] on span "Relances" at bounding box center [792, 201] width 29 height 8
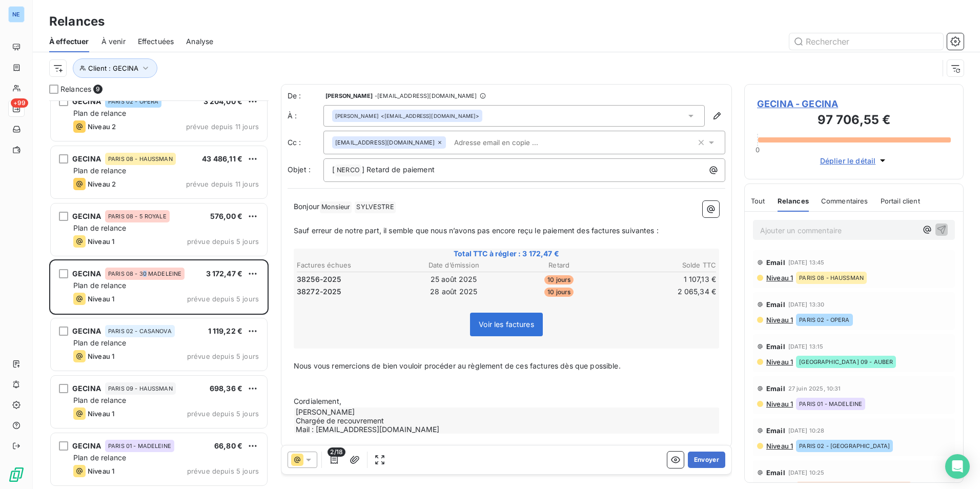
click at [826, 200] on span "Commentaires" at bounding box center [844, 201] width 47 height 8
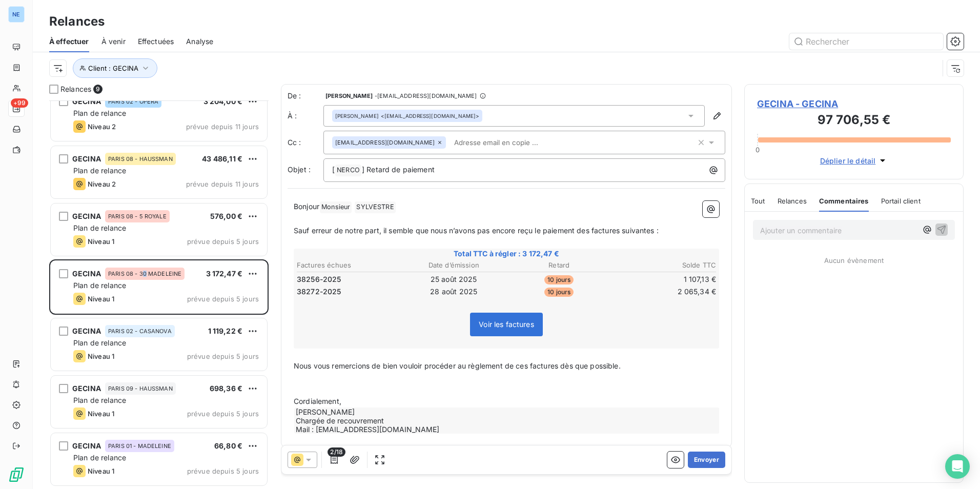
click at [896, 199] on span "Portail client" at bounding box center [900, 201] width 39 height 8
click at [850, 203] on span "Commentaires" at bounding box center [842, 201] width 47 height 8
click at [802, 206] on div "Relances" at bounding box center [791, 201] width 29 height 22
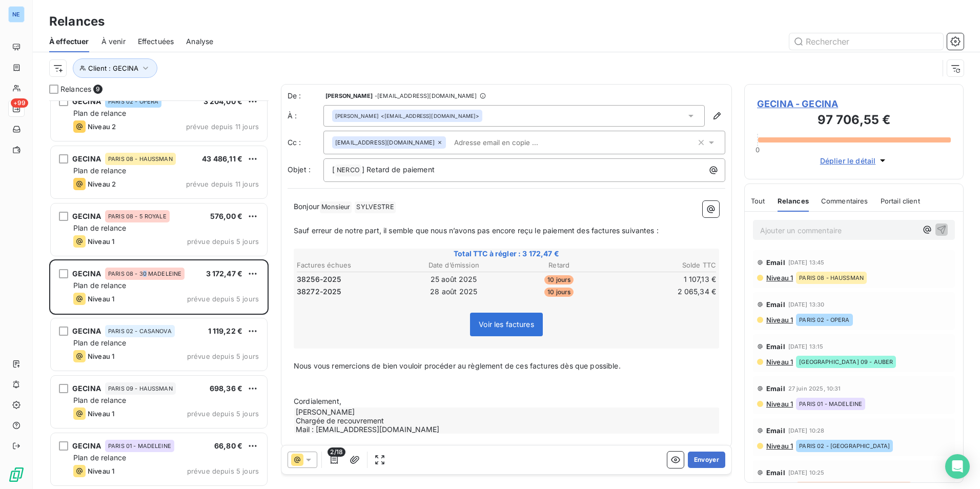
click at [764, 208] on div "Tout" at bounding box center [758, 201] width 14 height 22
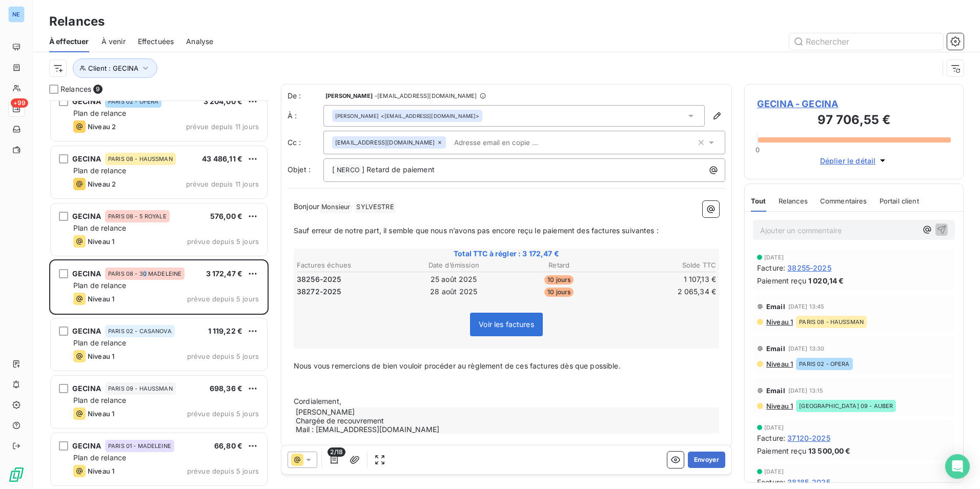
scroll to position [381, 212]
